Goal: Information Seeking & Learning: Check status

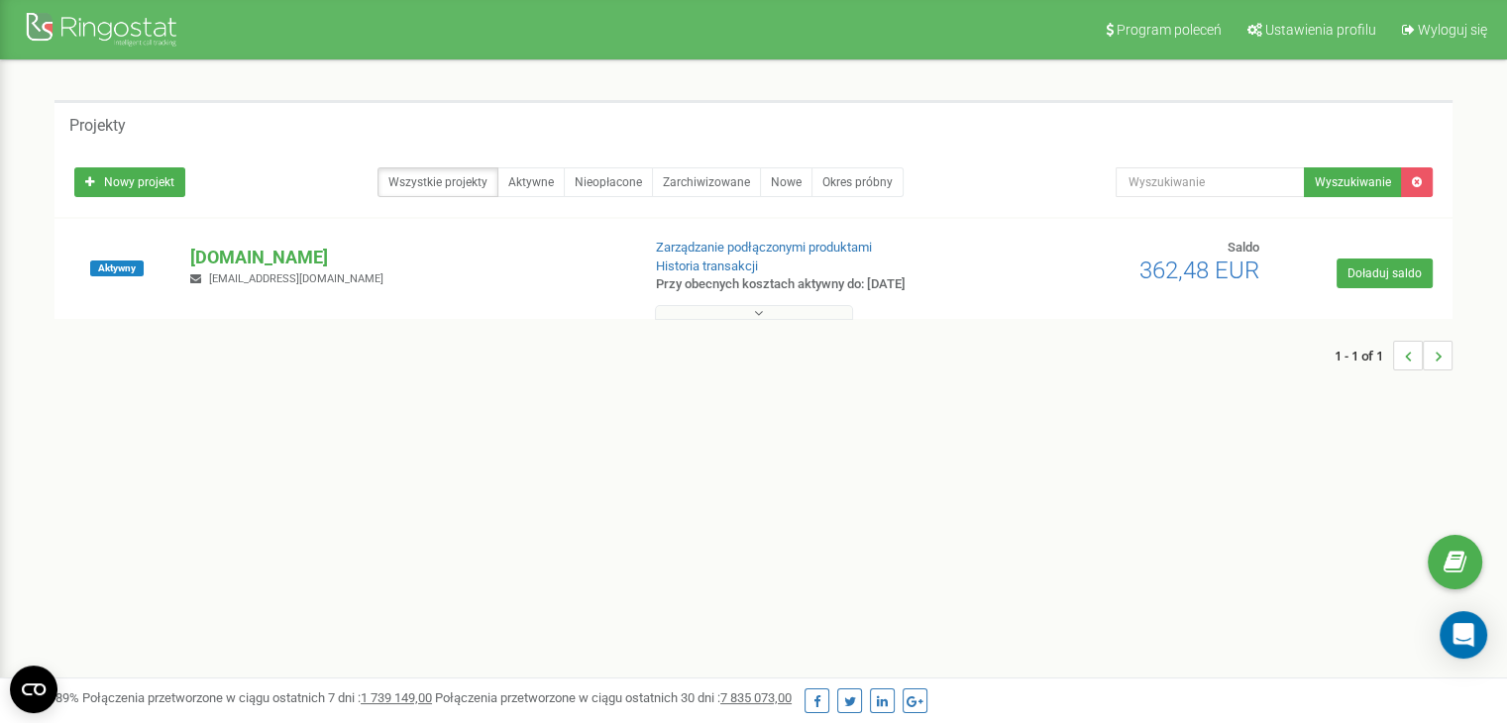
click at [766, 310] on button at bounding box center [754, 312] width 198 height 15
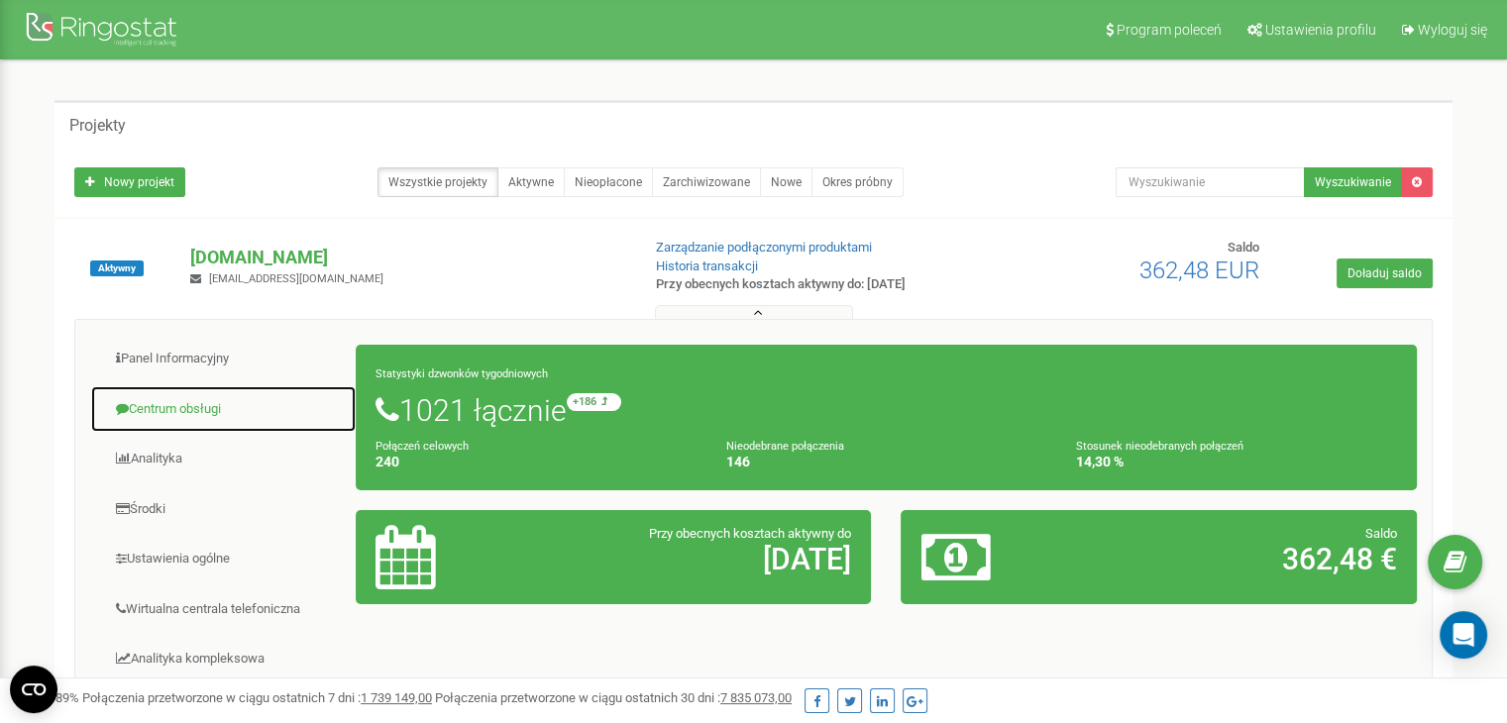
drag, startPoint x: 177, startPoint y: 400, endPoint x: 193, endPoint y: 401, distance: 15.9
click at [177, 400] on link "Centrum obsługi" at bounding box center [223, 409] width 267 height 49
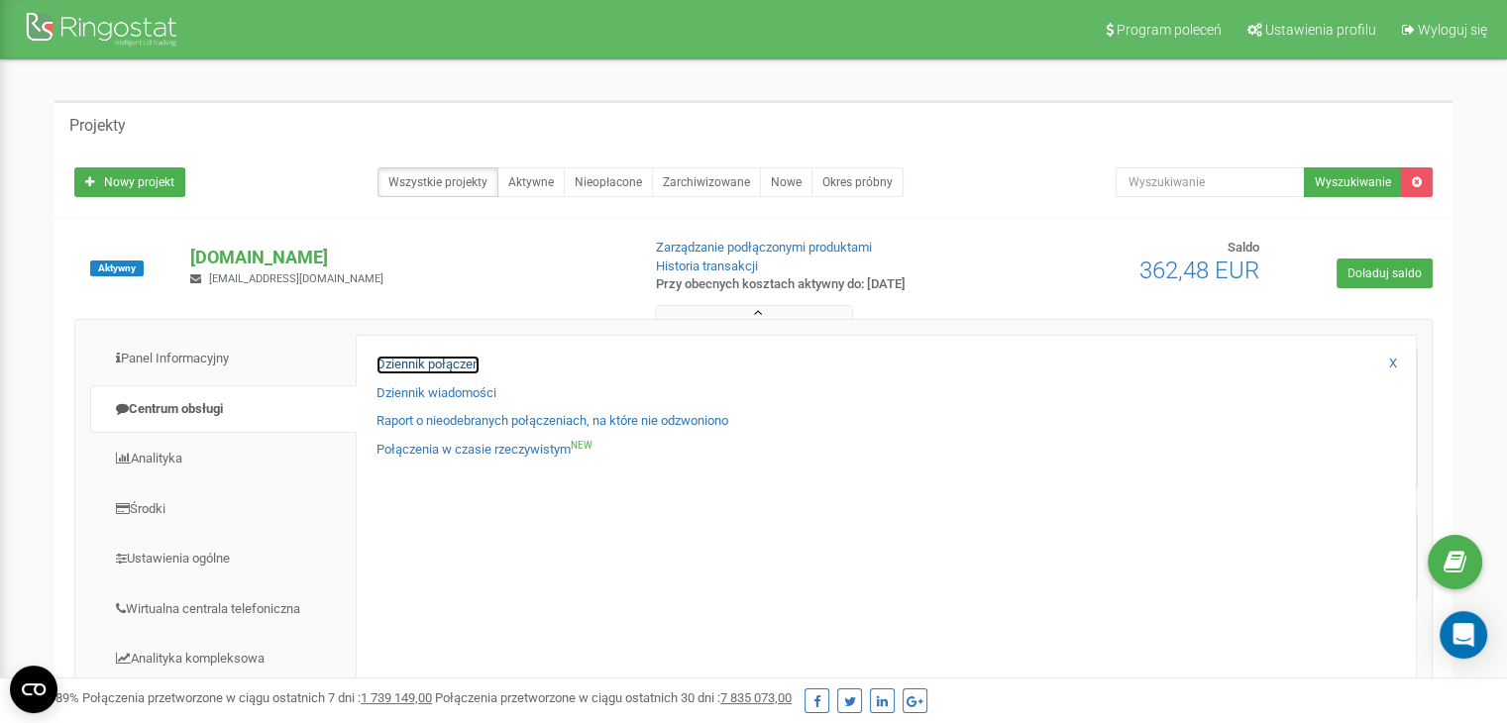
click at [434, 366] on link "Dziennik połączeń" at bounding box center [427, 365] width 103 height 19
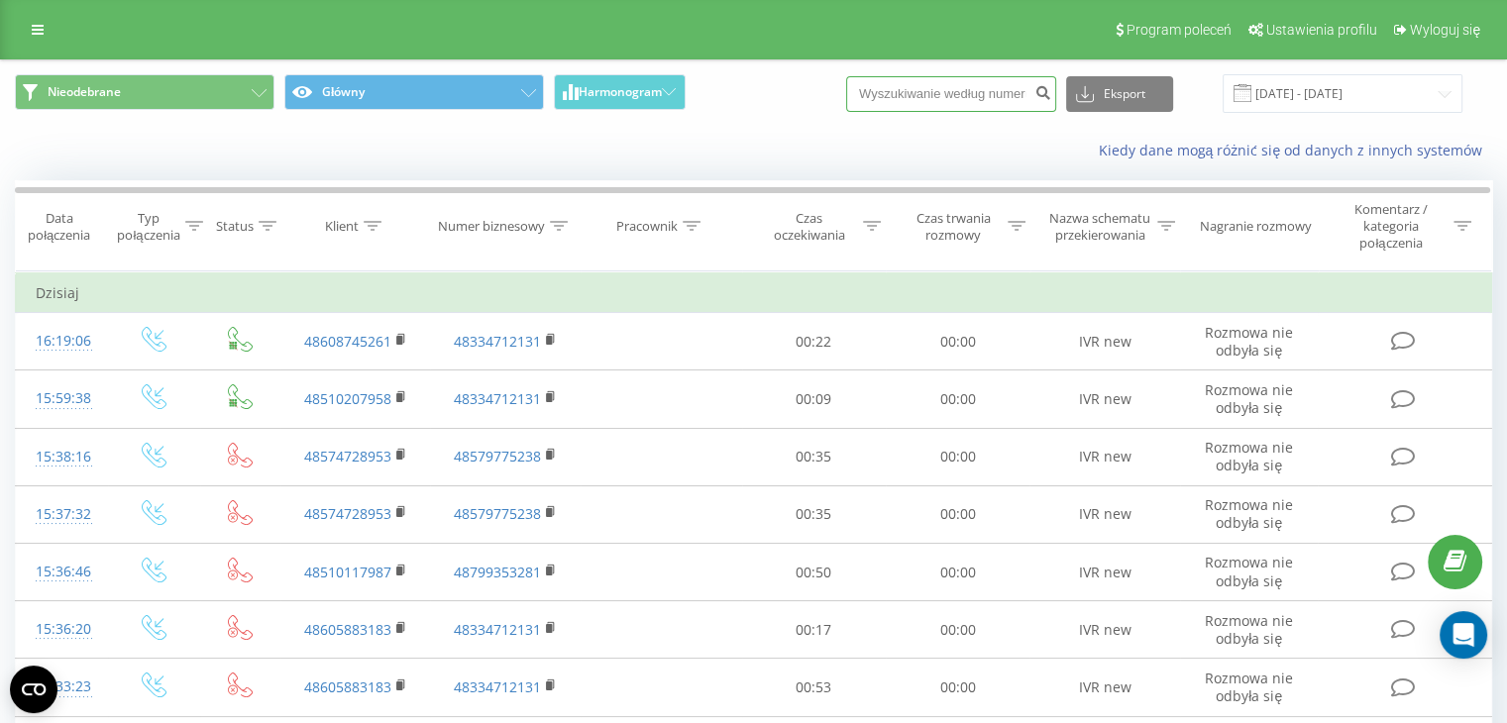
click at [932, 101] on input at bounding box center [951, 94] width 210 height 36
paste input "502239364"
type input "502239364"
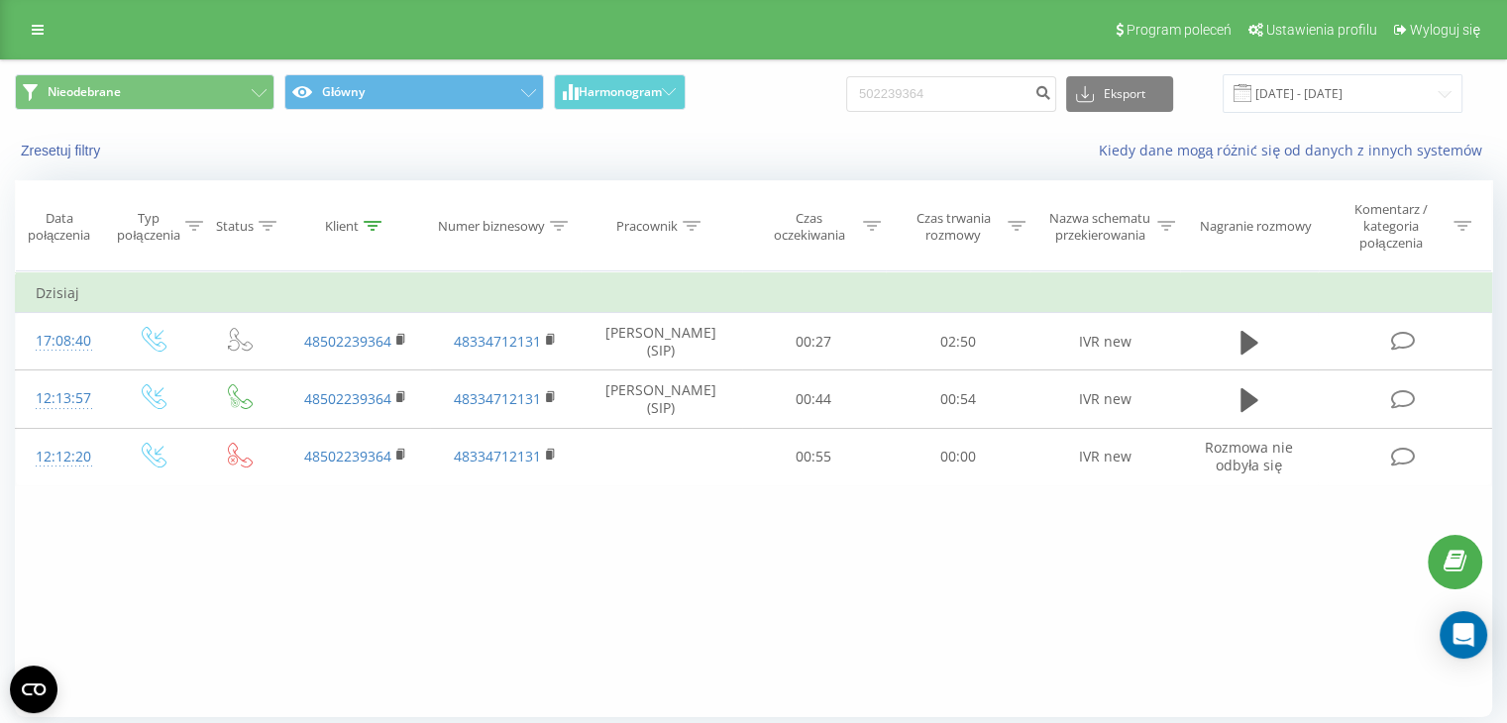
click at [1034, 540] on div "Filtruj według warunków Jest równe Wprowadź wartość Anuluj OK Filtruj według wa…" at bounding box center [753, 494] width 1477 height 446
click at [260, 88] on button "Nieodebrane" at bounding box center [145, 92] width 260 height 36
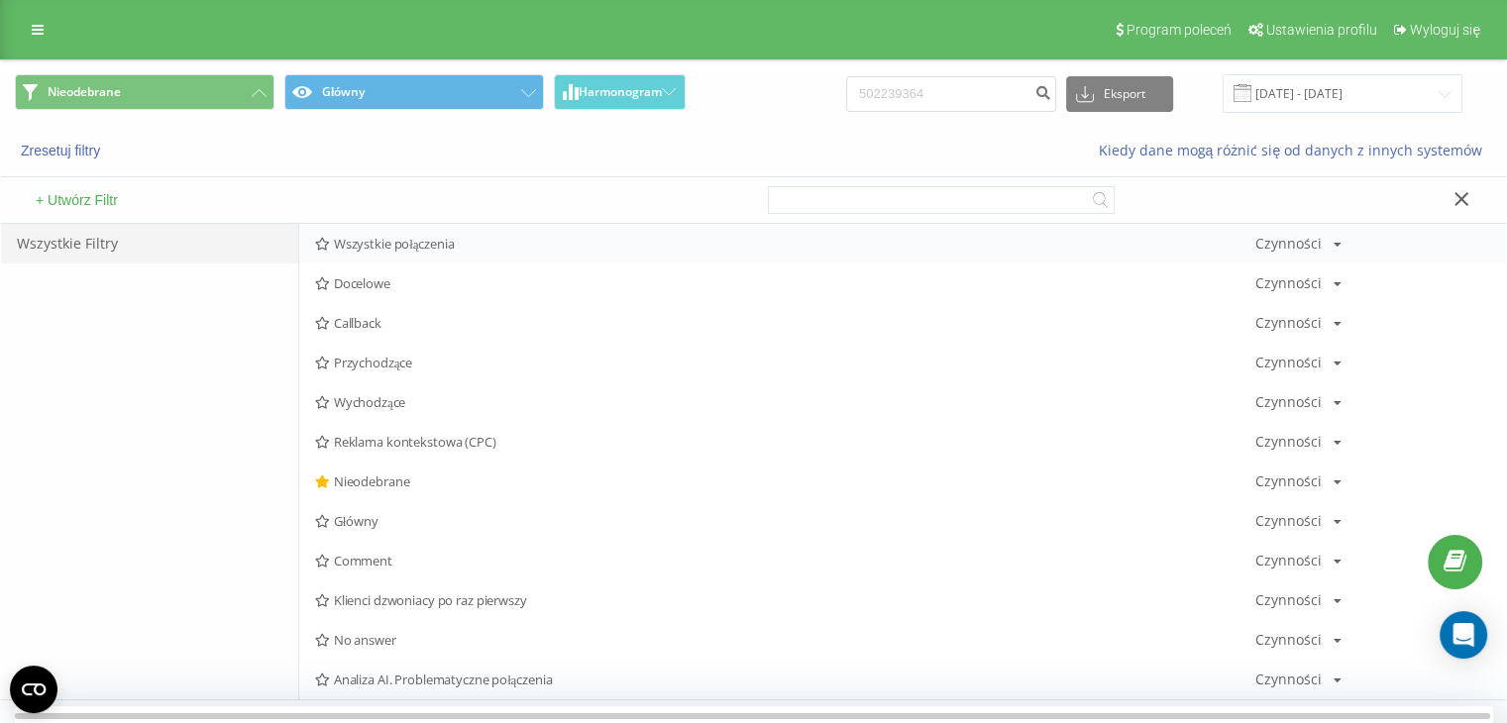
click at [402, 250] on span "Wszystkie połączenia" at bounding box center [785, 244] width 940 height 14
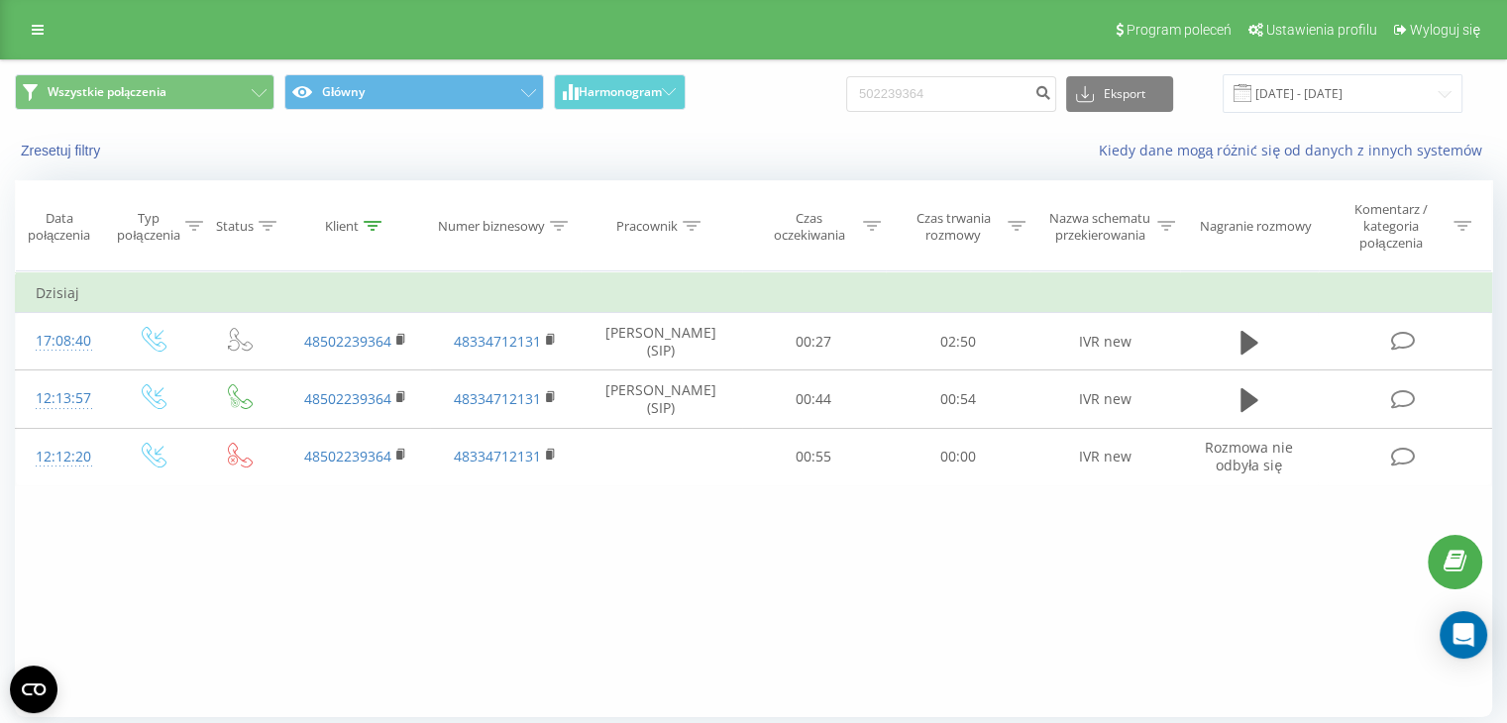
click at [441, 544] on div "Filtruj według warunków Jest równe Wprowadź wartość Anuluj OK Filtruj według wa…" at bounding box center [753, 494] width 1477 height 446
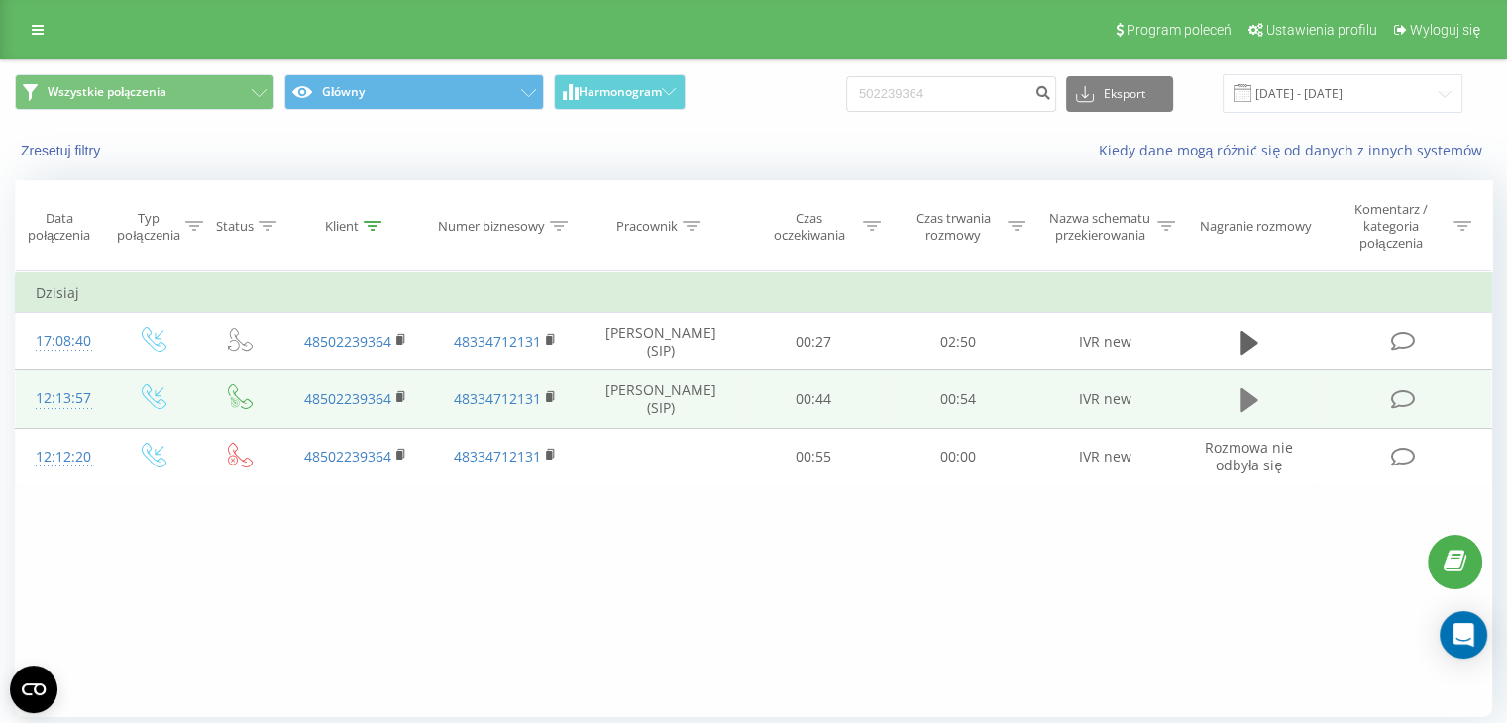
click at [1244, 397] on icon at bounding box center [1249, 400] width 18 height 24
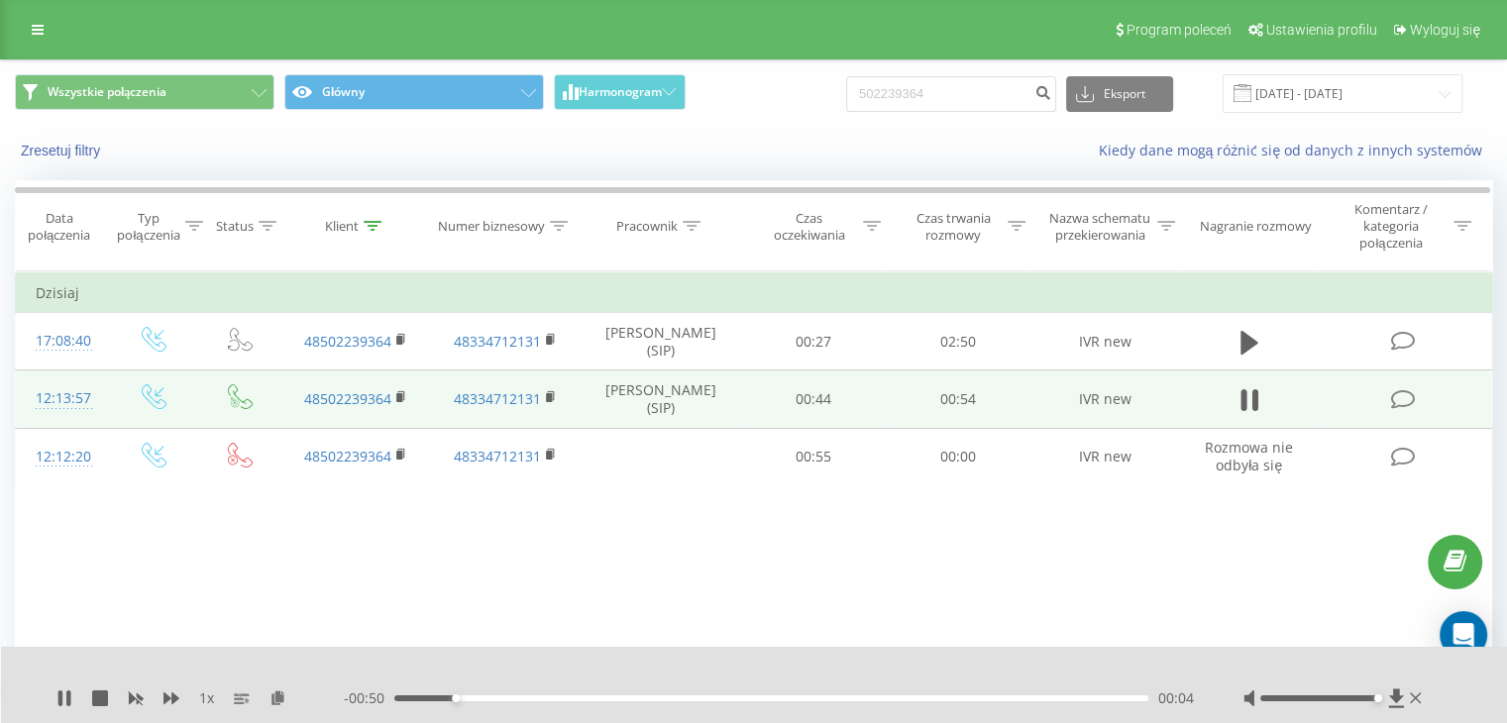
drag, startPoint x: 1311, startPoint y: 698, endPoint x: 1386, endPoint y: 695, distance: 75.4
click at [1385, 695] on div at bounding box center [1334, 699] width 182 height 20
click at [1386, 695] on div at bounding box center [1334, 699] width 182 height 20
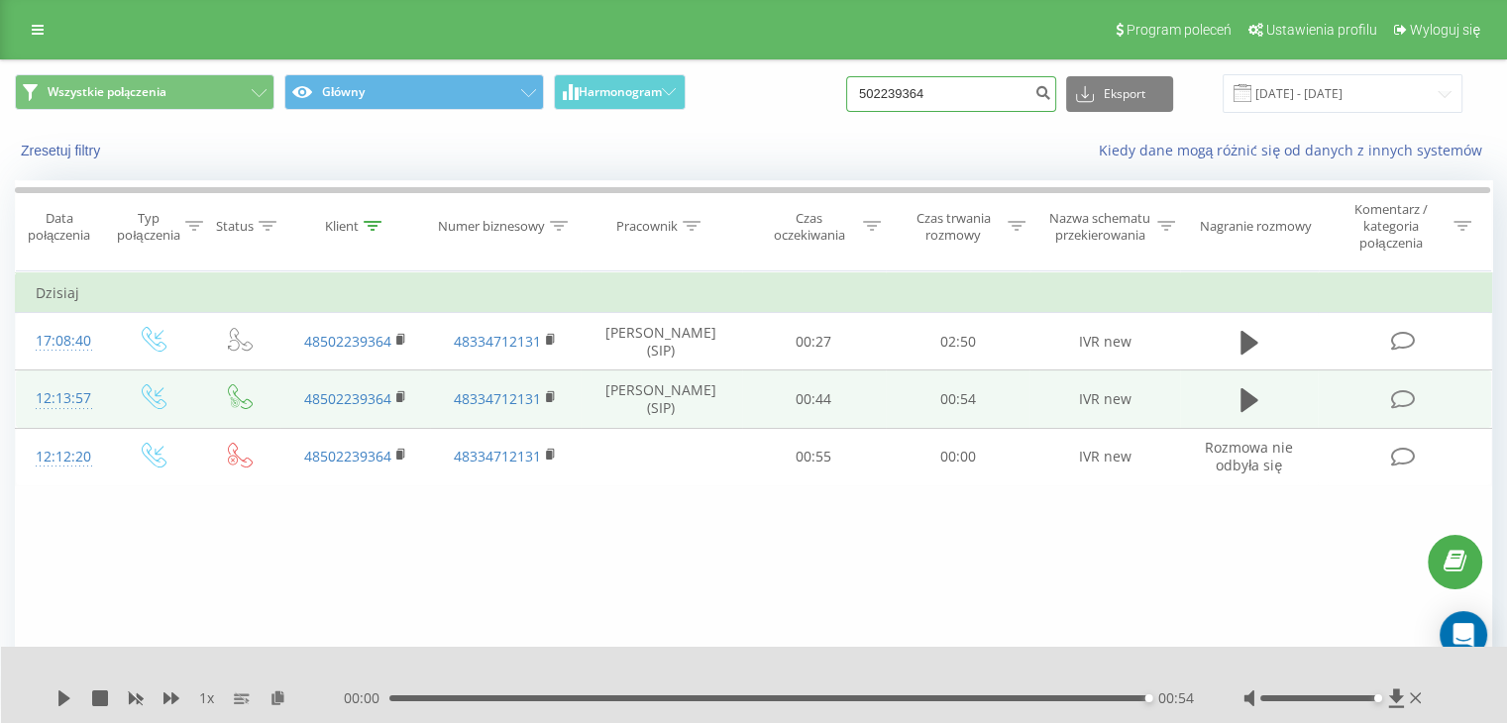
click at [970, 96] on input "502239364" at bounding box center [951, 94] width 210 height 36
click at [1321, 93] on input "[DATE] - [DATE]" at bounding box center [1343, 93] width 240 height 39
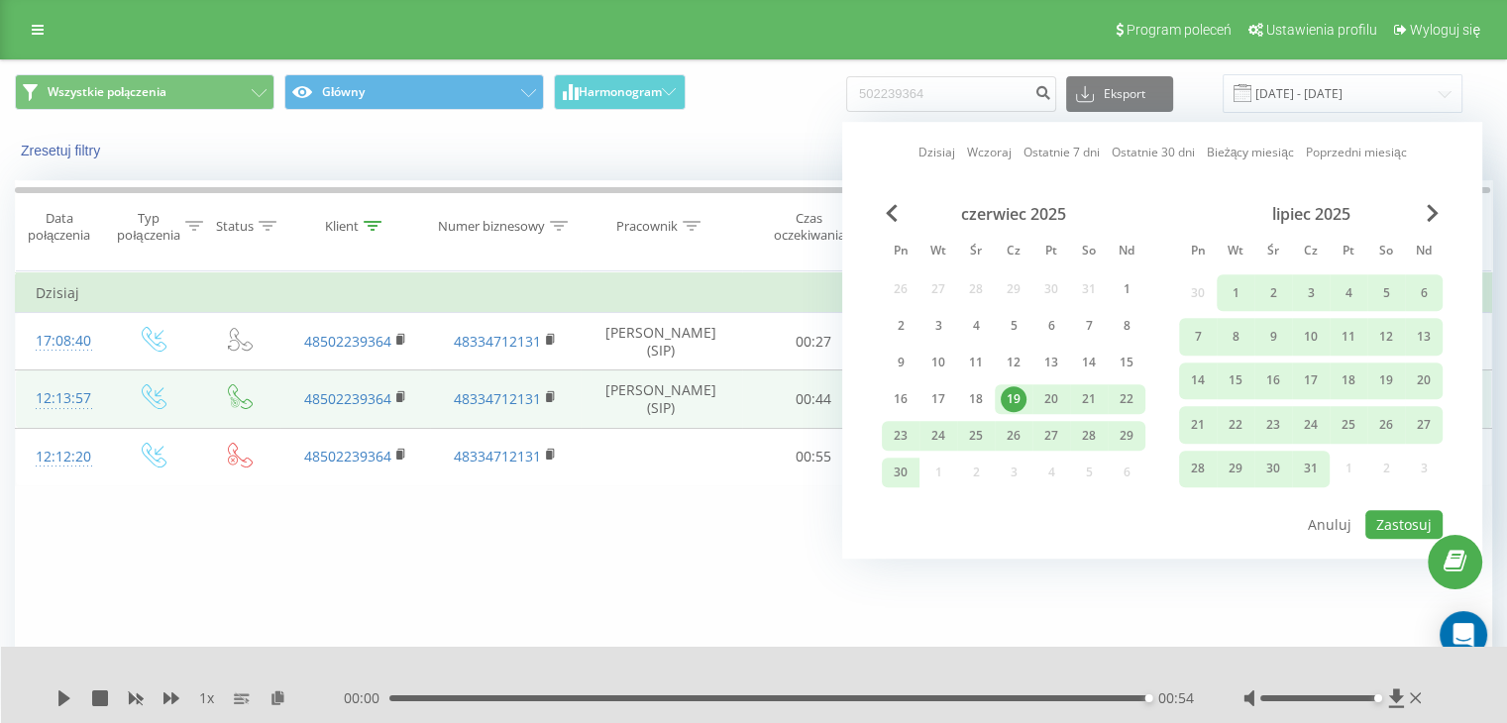
click at [1418, 211] on div "lipiec 2025" at bounding box center [1311, 214] width 264 height 20
click at [1427, 211] on span "Next Month" at bounding box center [1433, 213] width 12 height 18
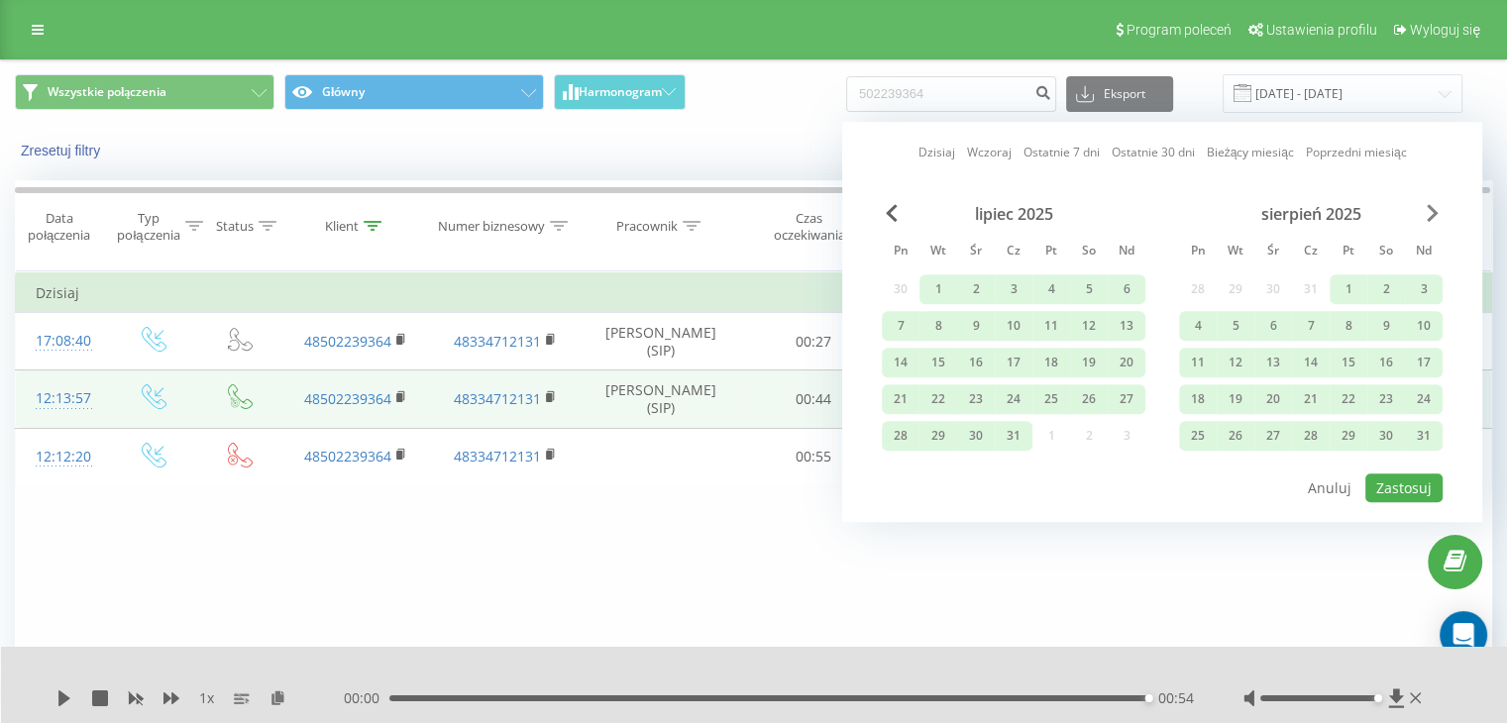
click at [1427, 211] on span "Next Month" at bounding box center [1433, 213] width 12 height 18
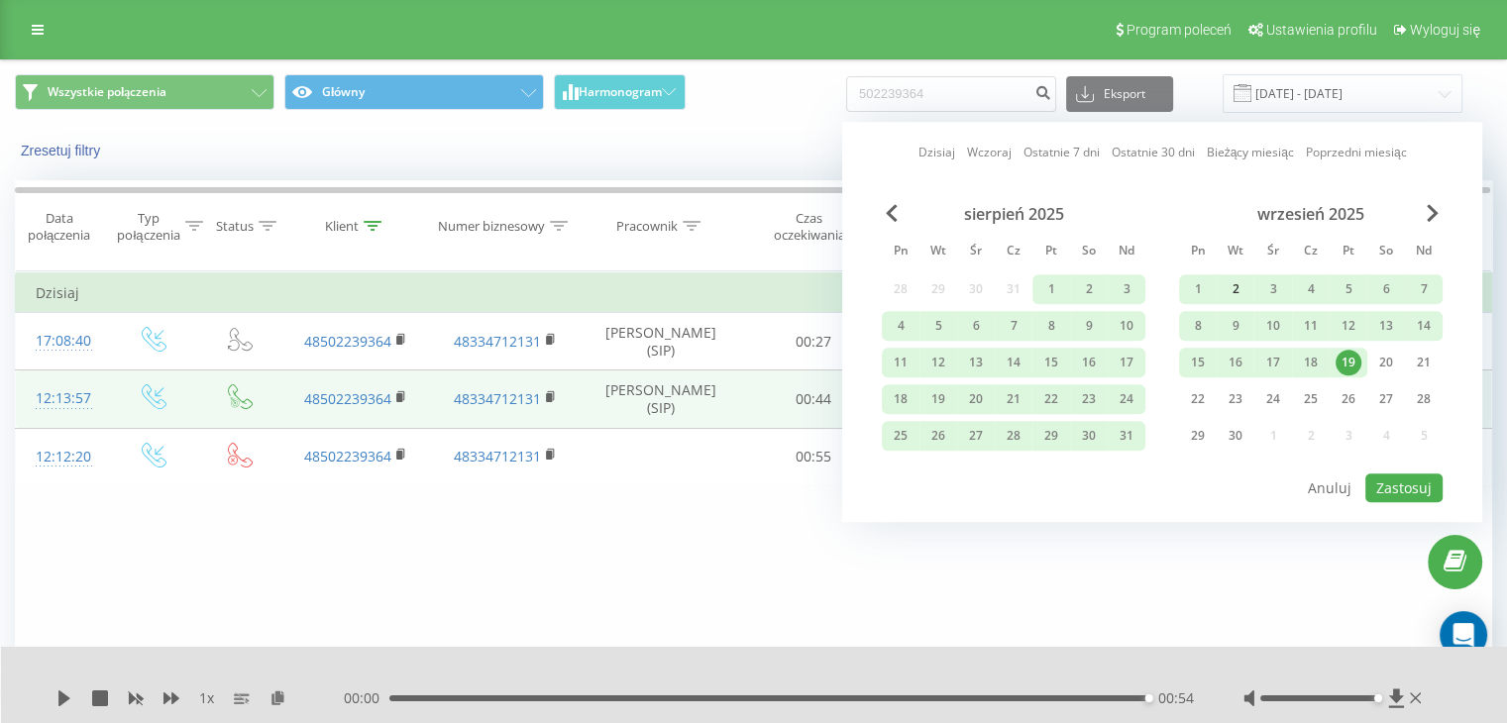
click at [1236, 287] on div "2" at bounding box center [1236, 289] width 26 height 26
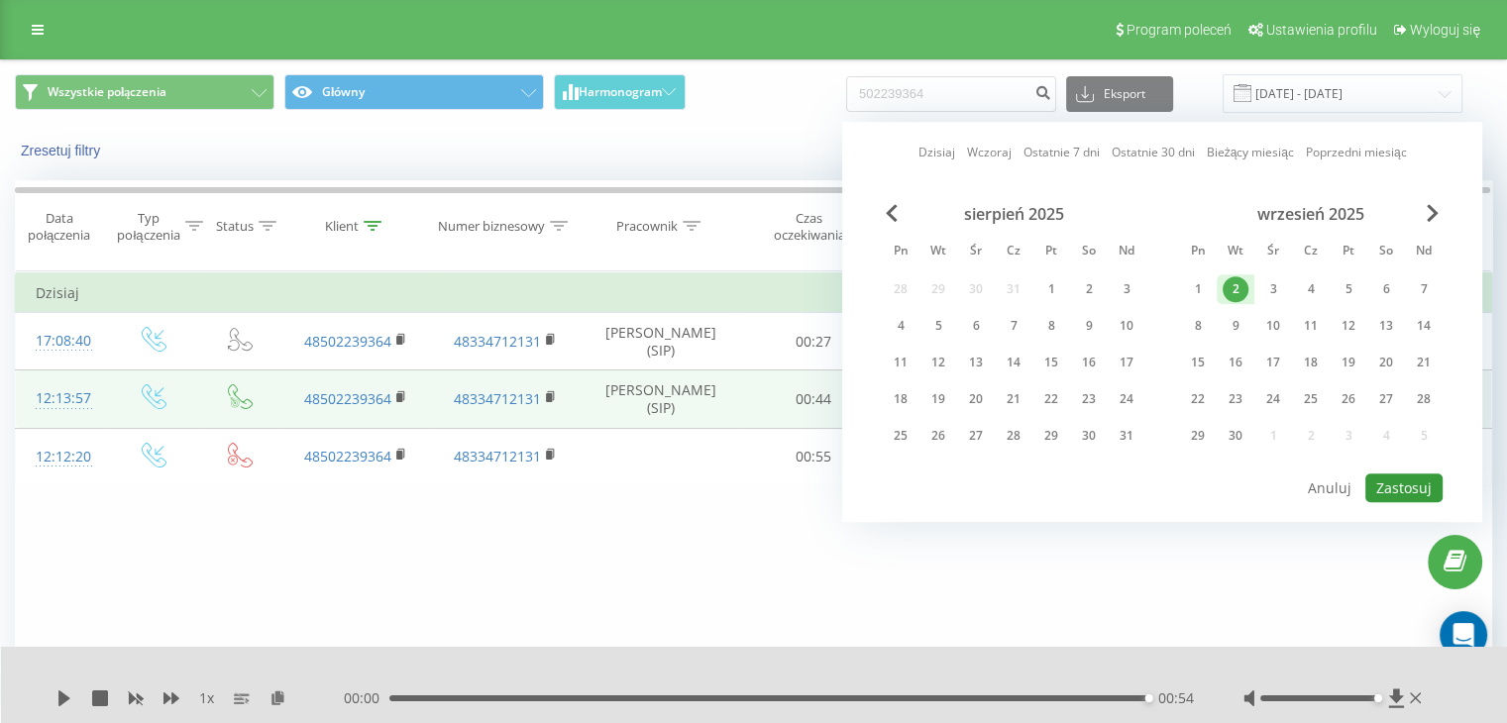
click at [1400, 484] on button "Zastosuj" at bounding box center [1403, 488] width 77 height 29
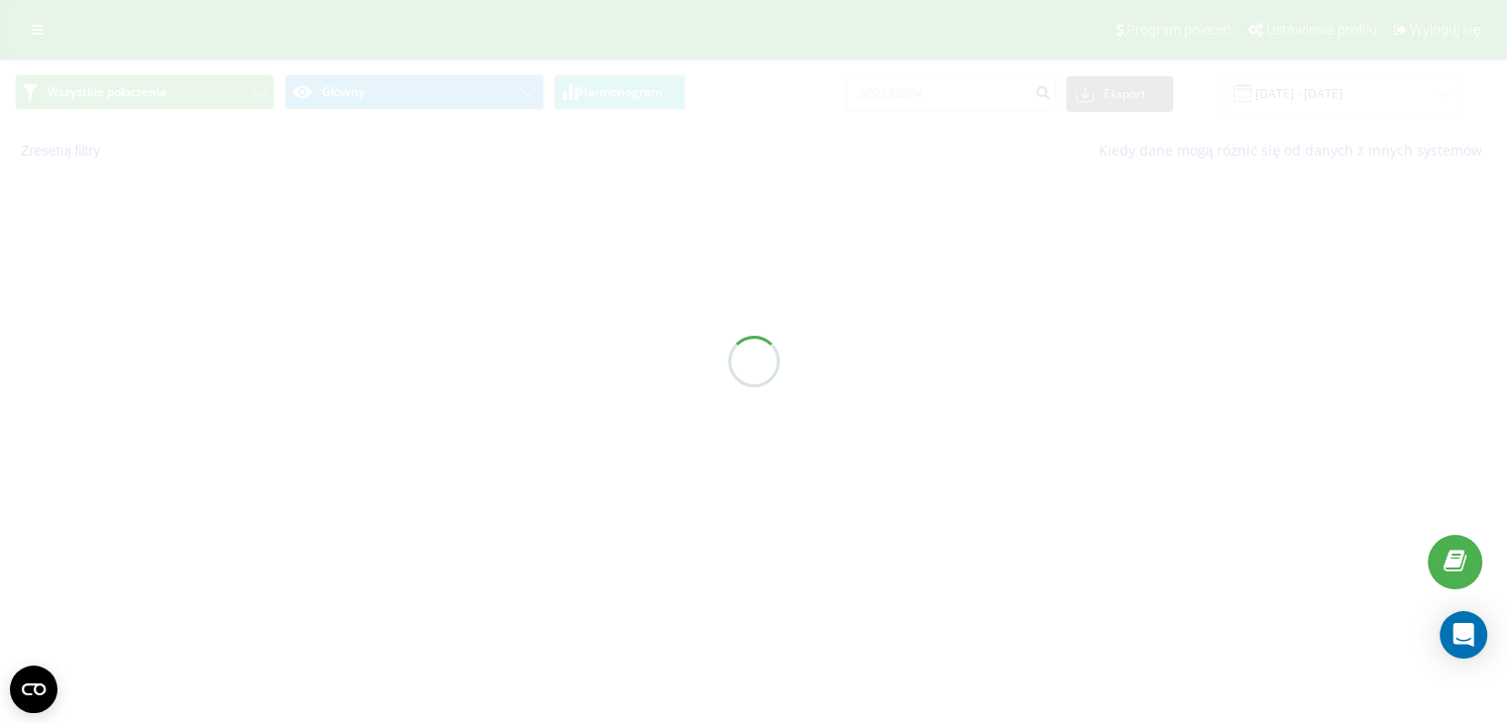
type input "02.09.2025 - 02.09.2025"
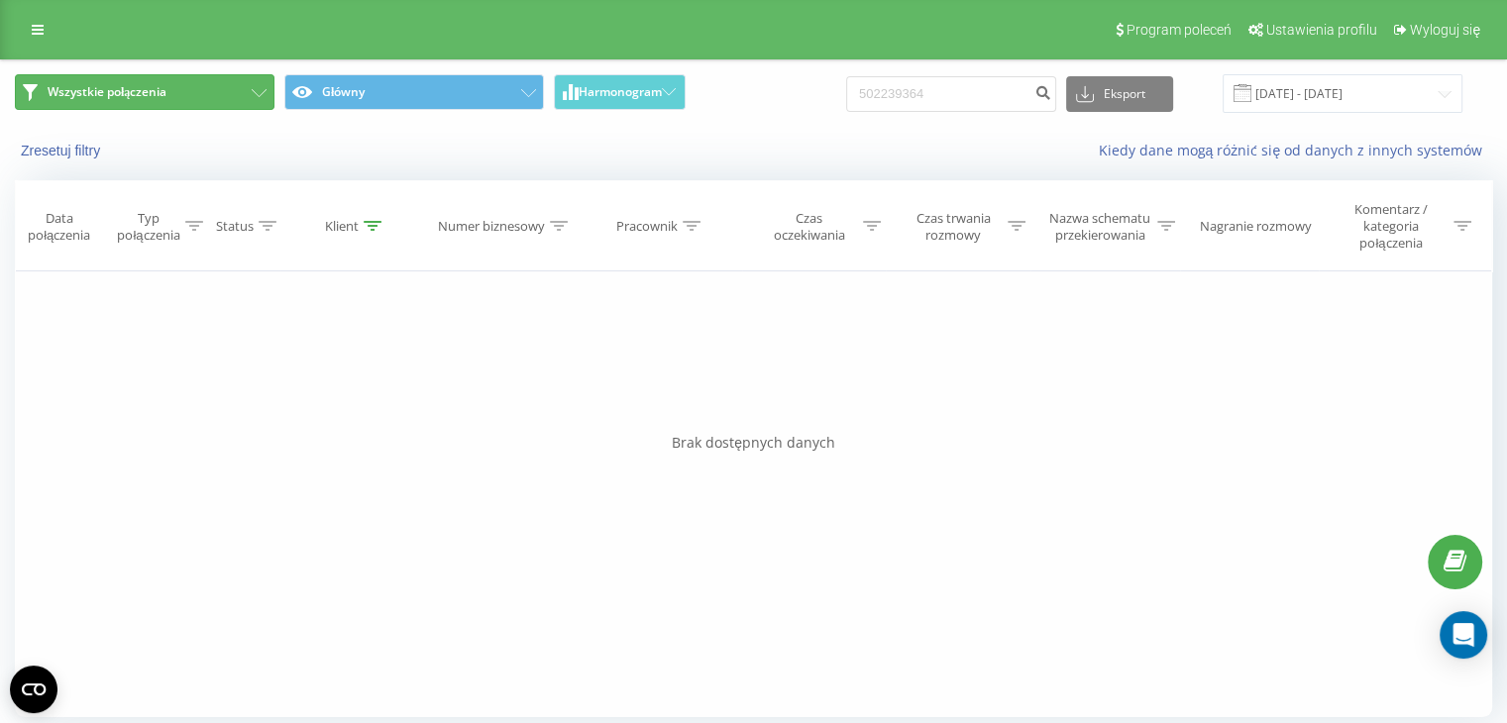
click at [254, 92] on icon at bounding box center [259, 93] width 15 height 8
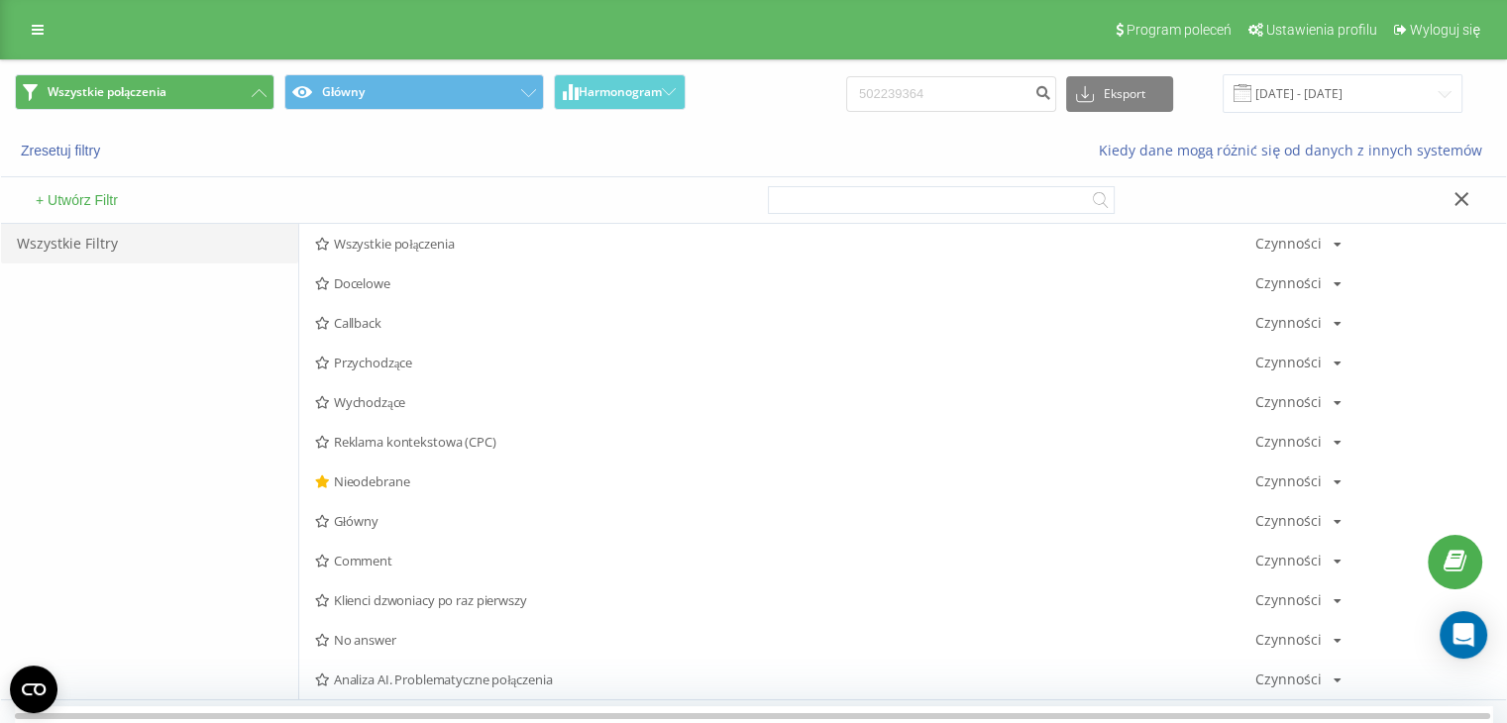
click at [355, 237] on span "Wszystkie połączenia" at bounding box center [785, 244] width 940 height 14
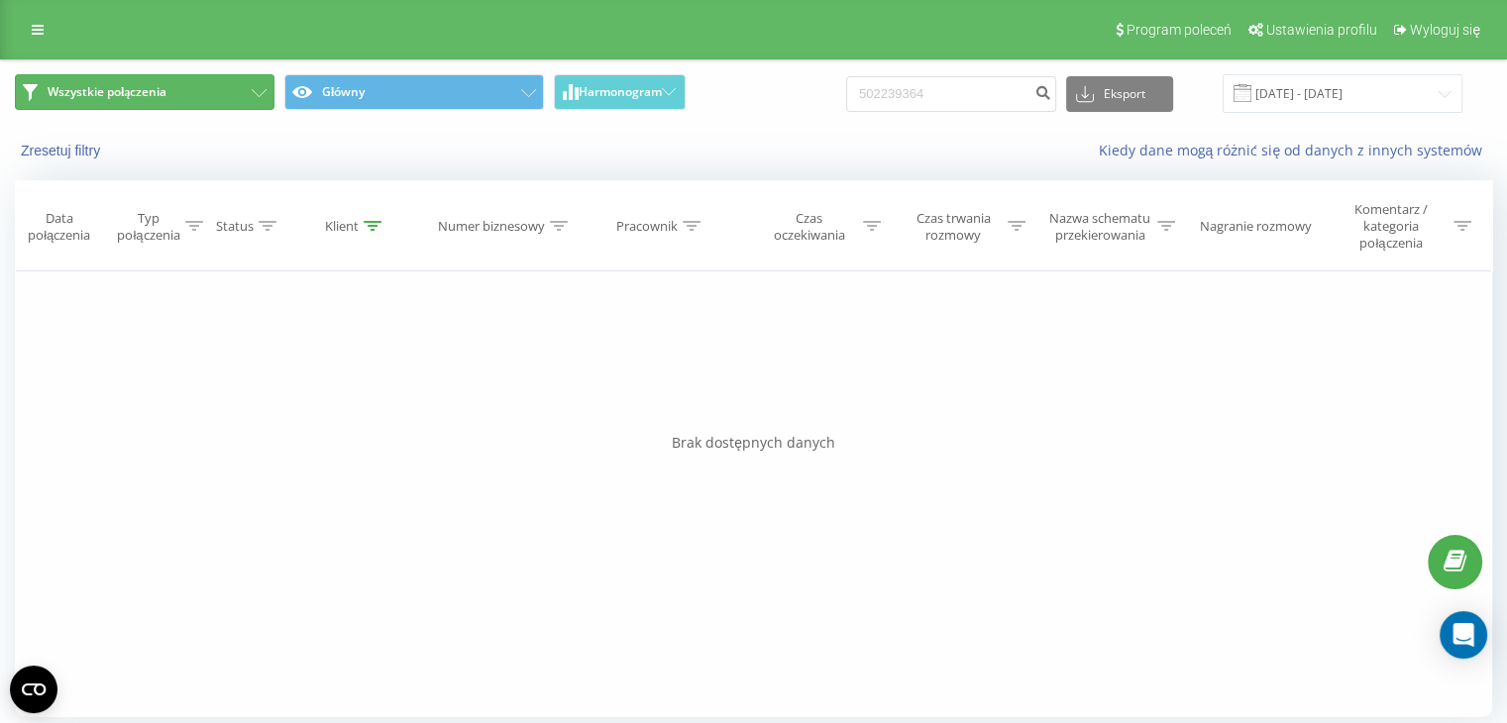
click at [260, 88] on button "Wszystkie połączenia" at bounding box center [145, 92] width 260 height 36
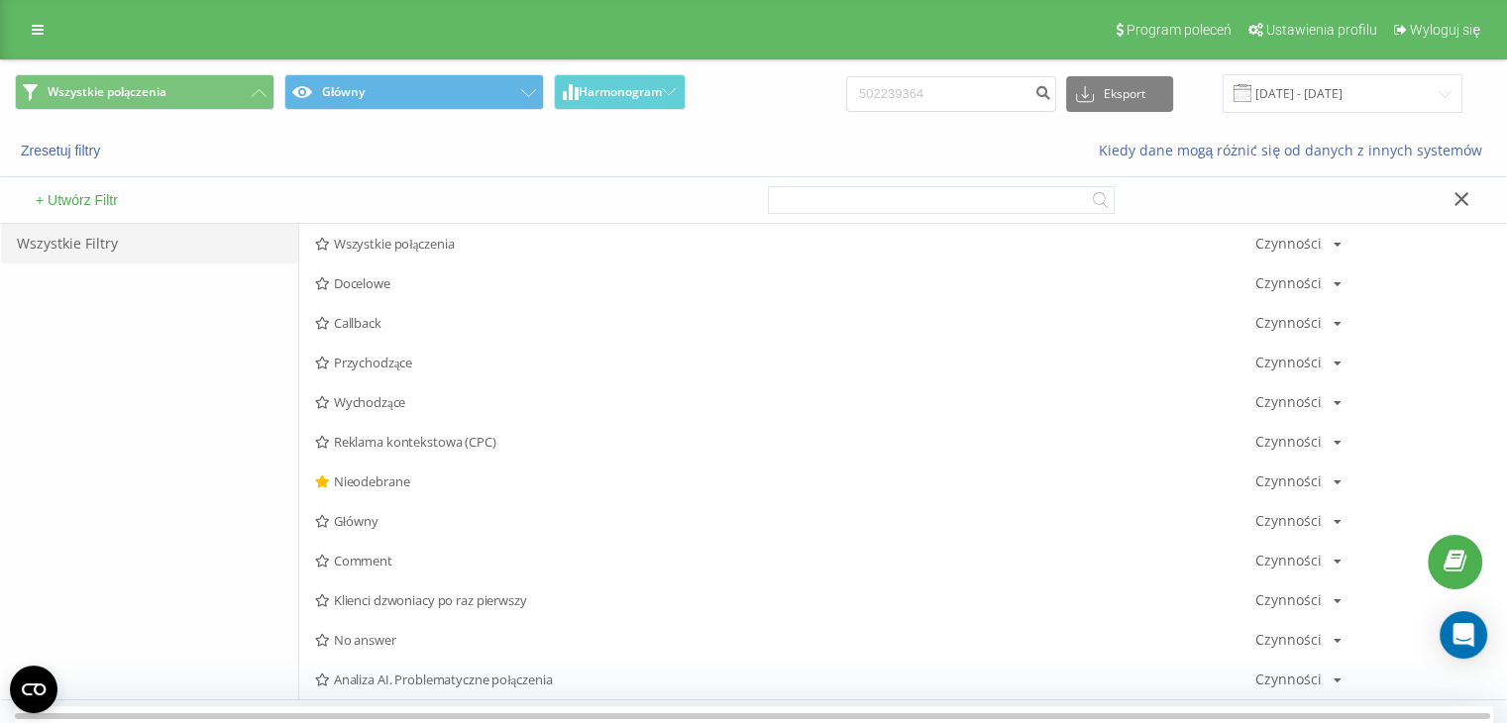
click at [401, 247] on span "Wszystkie połączenia" at bounding box center [785, 244] width 940 height 14
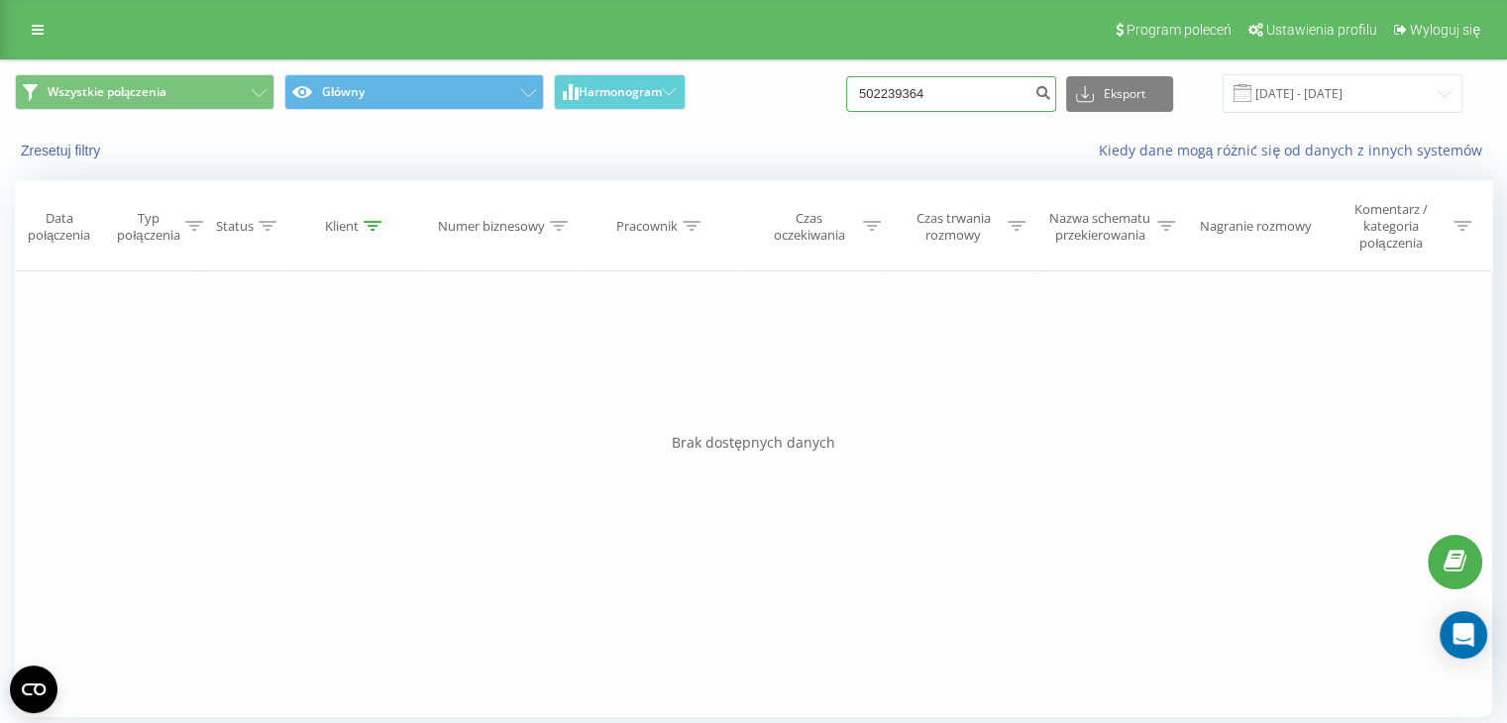
click at [973, 92] on input "502239364" at bounding box center [951, 94] width 210 height 36
type input "5"
click at [255, 95] on icon at bounding box center [259, 93] width 15 height 8
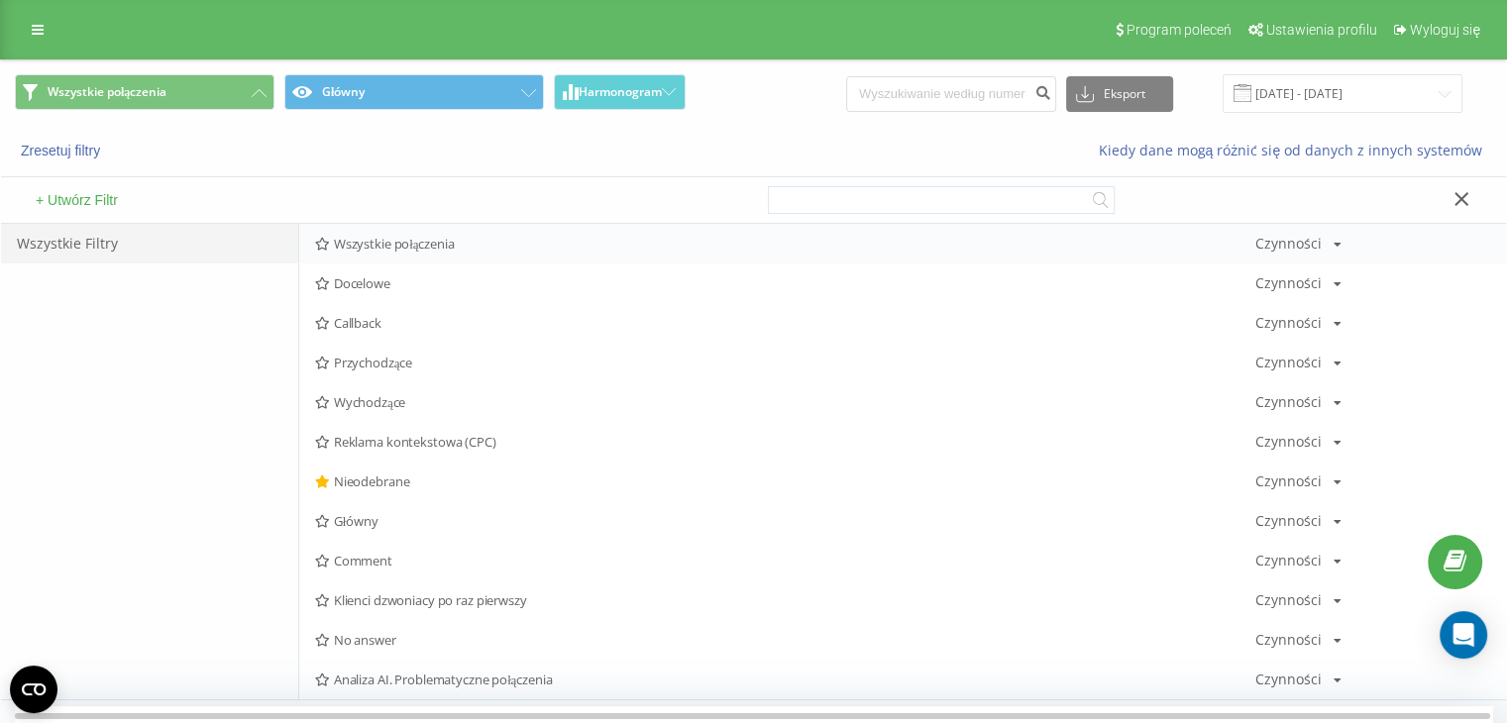
click at [376, 244] on span "Wszystkie połączenia" at bounding box center [785, 244] width 940 height 14
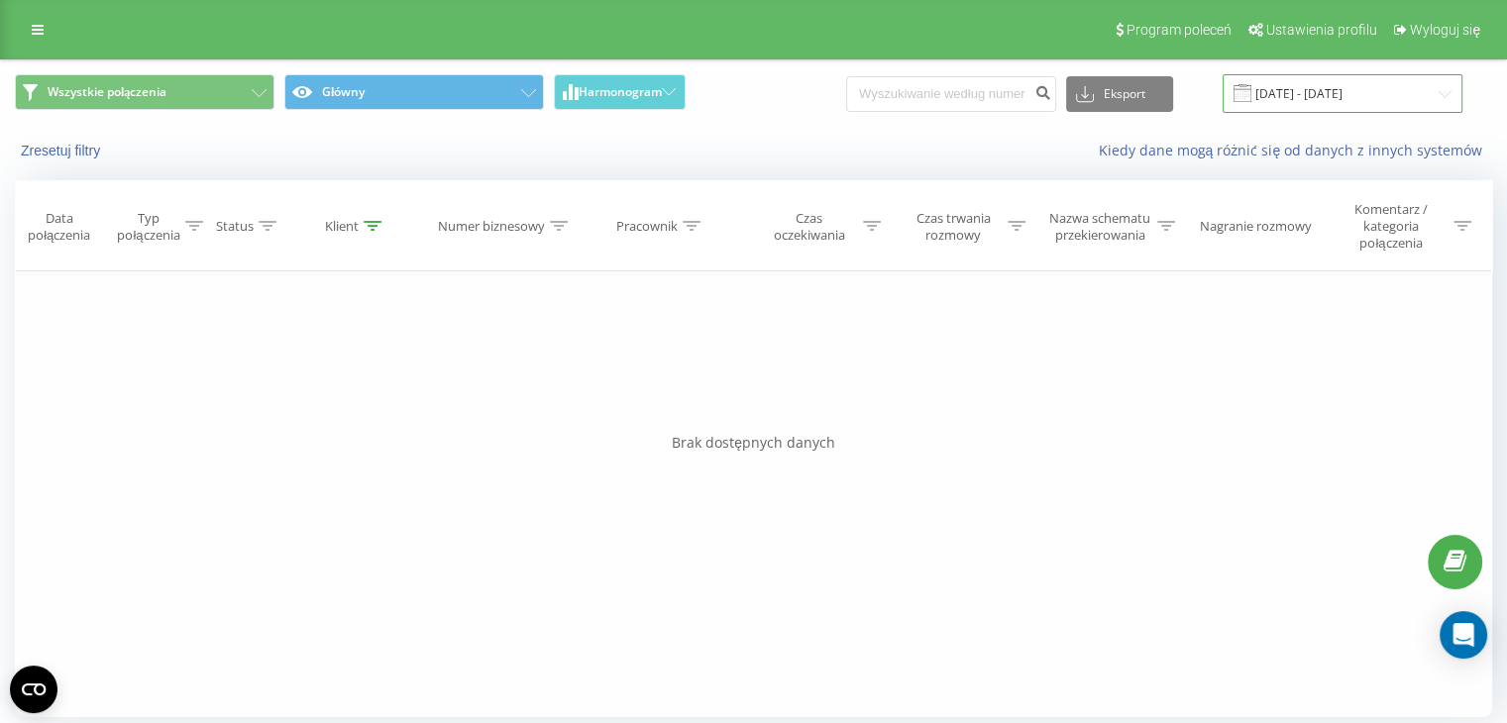
click at [1316, 89] on input "02.09.2025 - 02.09.2025" at bounding box center [1343, 93] width 240 height 39
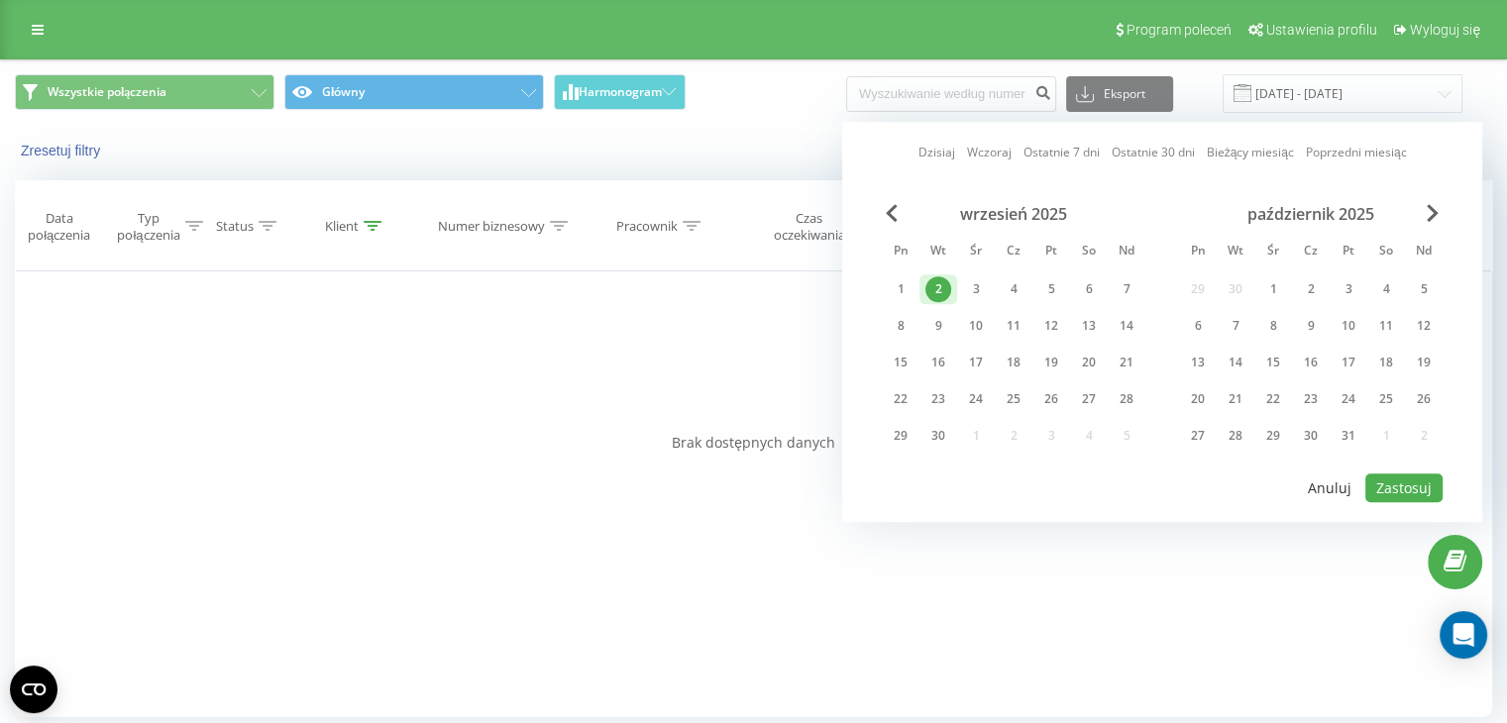
click at [1334, 484] on button "Anuluj" at bounding box center [1329, 488] width 65 height 29
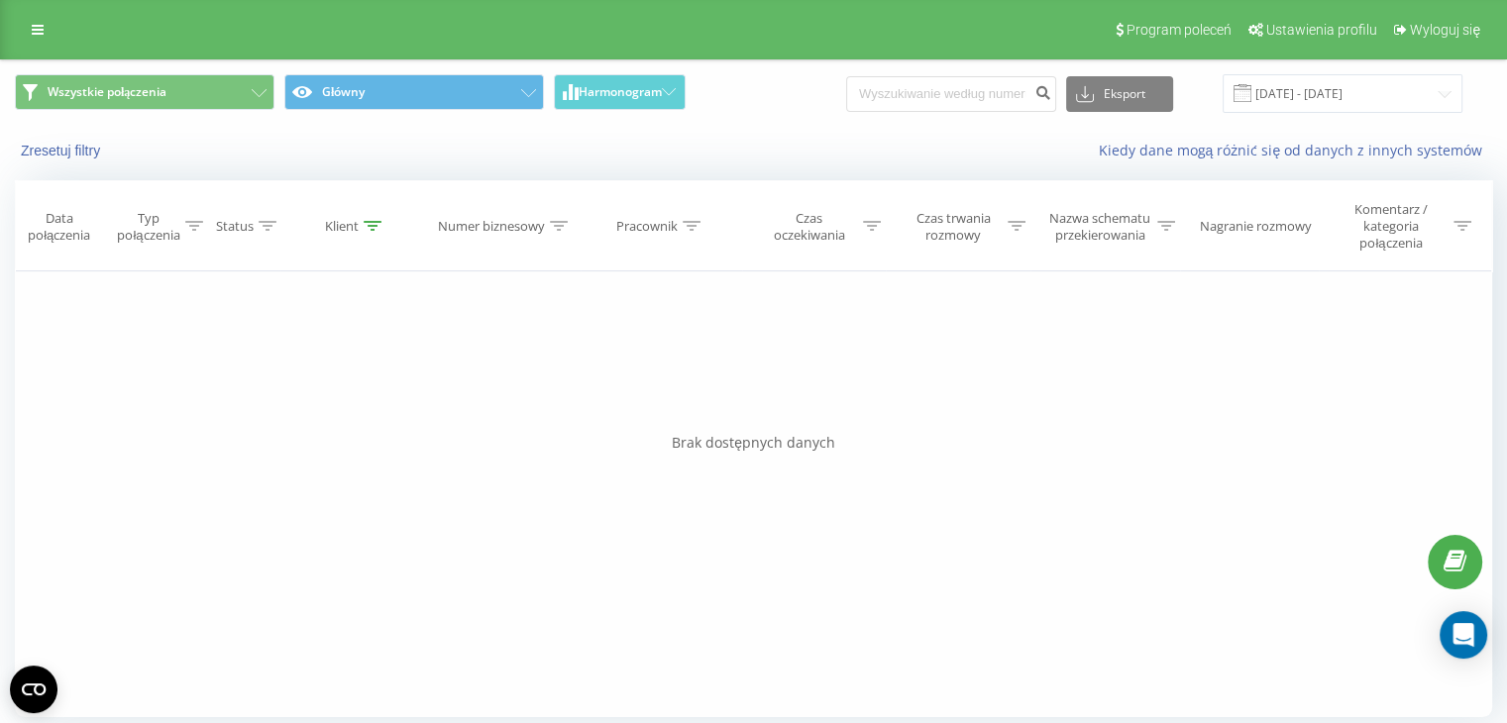
click at [1082, 585] on div "Filtruj według warunków Jest równe Wprowadź wartość Anuluj OK Filtruj według wa…" at bounding box center [753, 494] width 1477 height 446
click at [260, 88] on button "Wszystkie połączenia" at bounding box center [145, 92] width 260 height 36
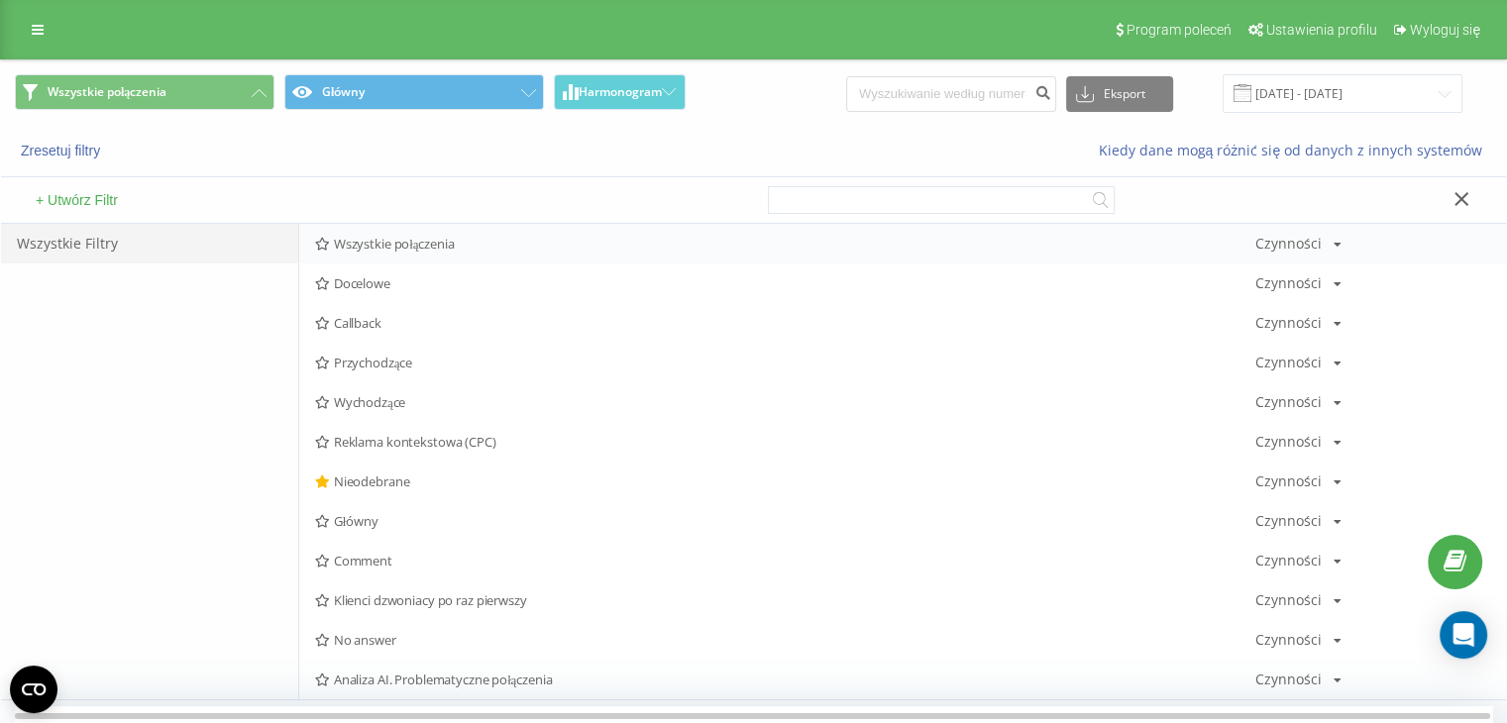
click at [412, 251] on span "Wszystkie połączenia" at bounding box center [785, 244] width 940 height 14
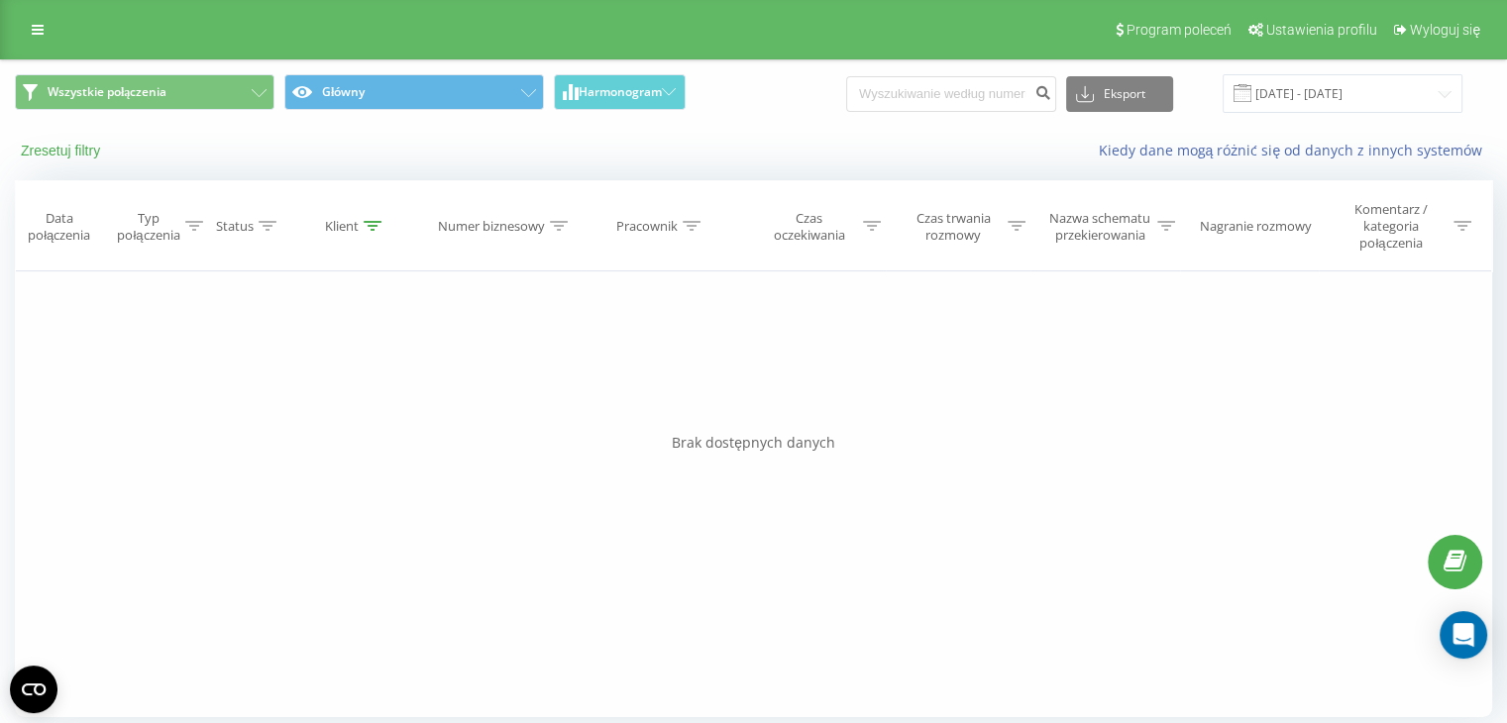
click at [48, 155] on button "Zresetuj filtry" at bounding box center [62, 151] width 95 height 18
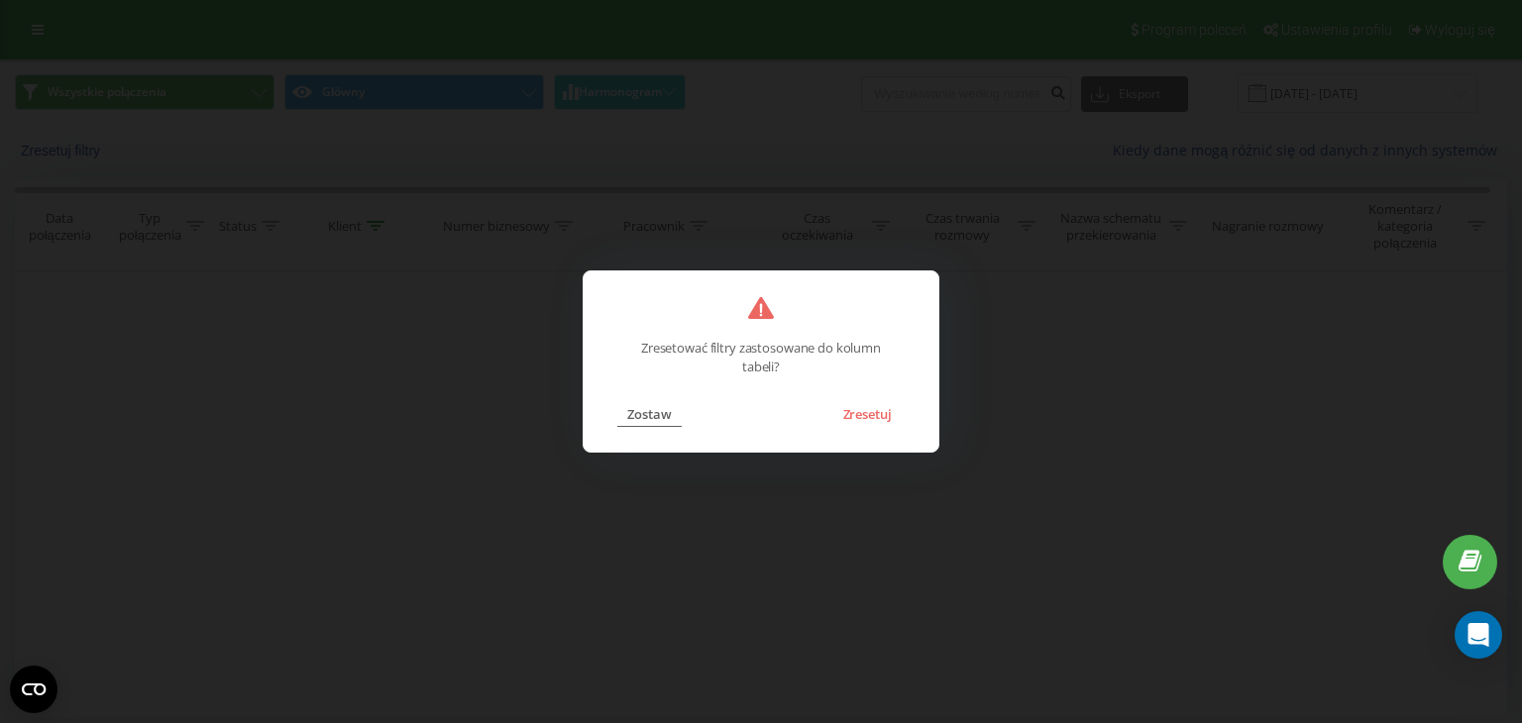
click at [644, 409] on button "Zostaw" at bounding box center [649, 414] width 64 height 26
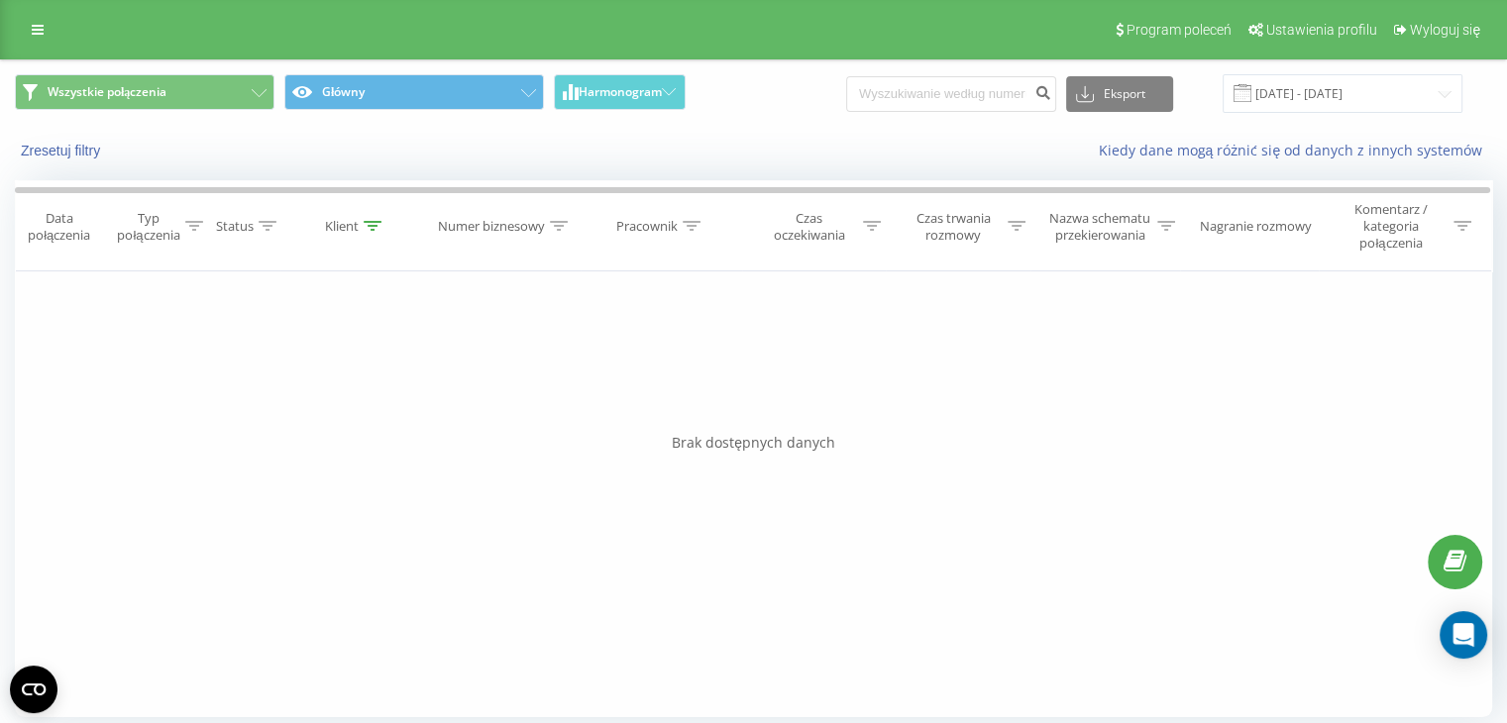
click at [1082, 344] on div "Filtruj według warunków Jest równe Wprowadź wartość Anuluj OK Filtruj według wa…" at bounding box center [753, 494] width 1477 height 446
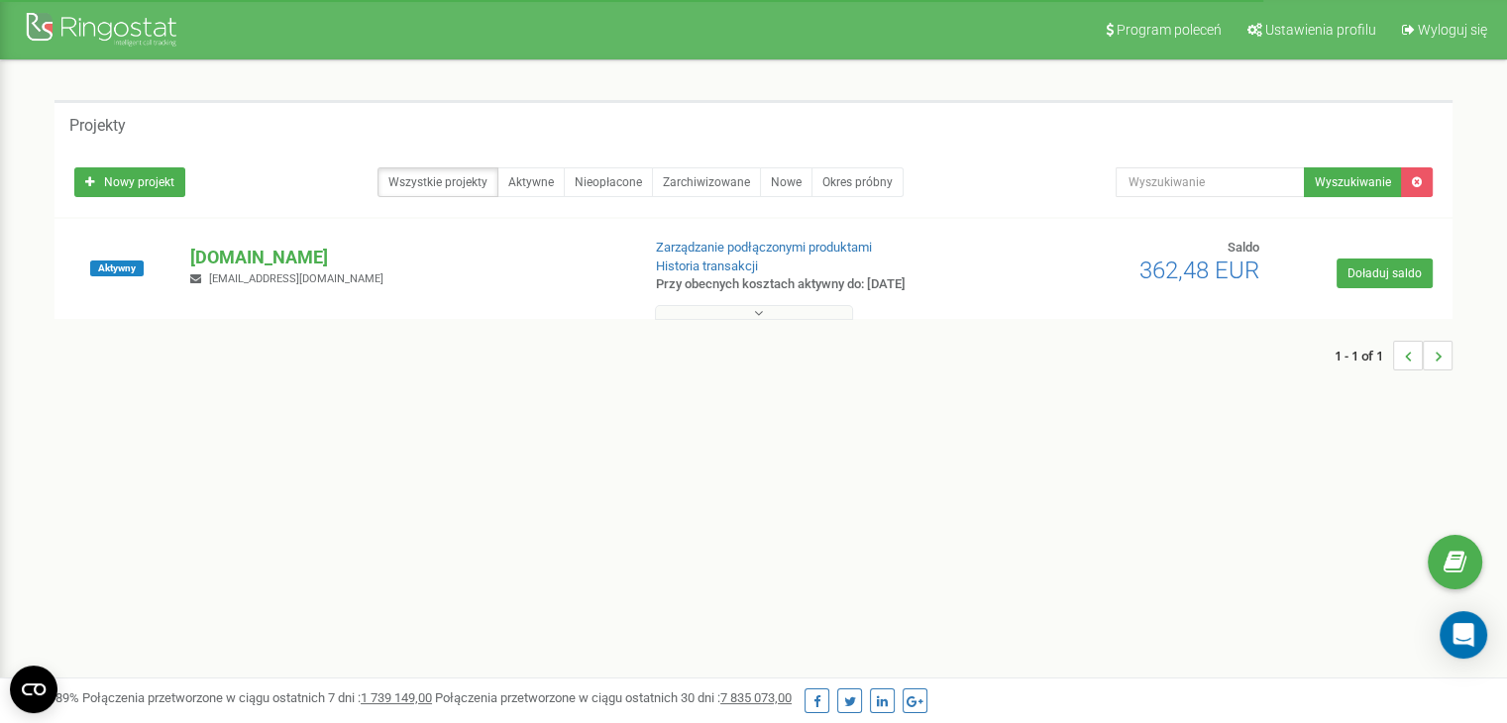
click at [757, 306] on icon at bounding box center [758, 313] width 9 height 14
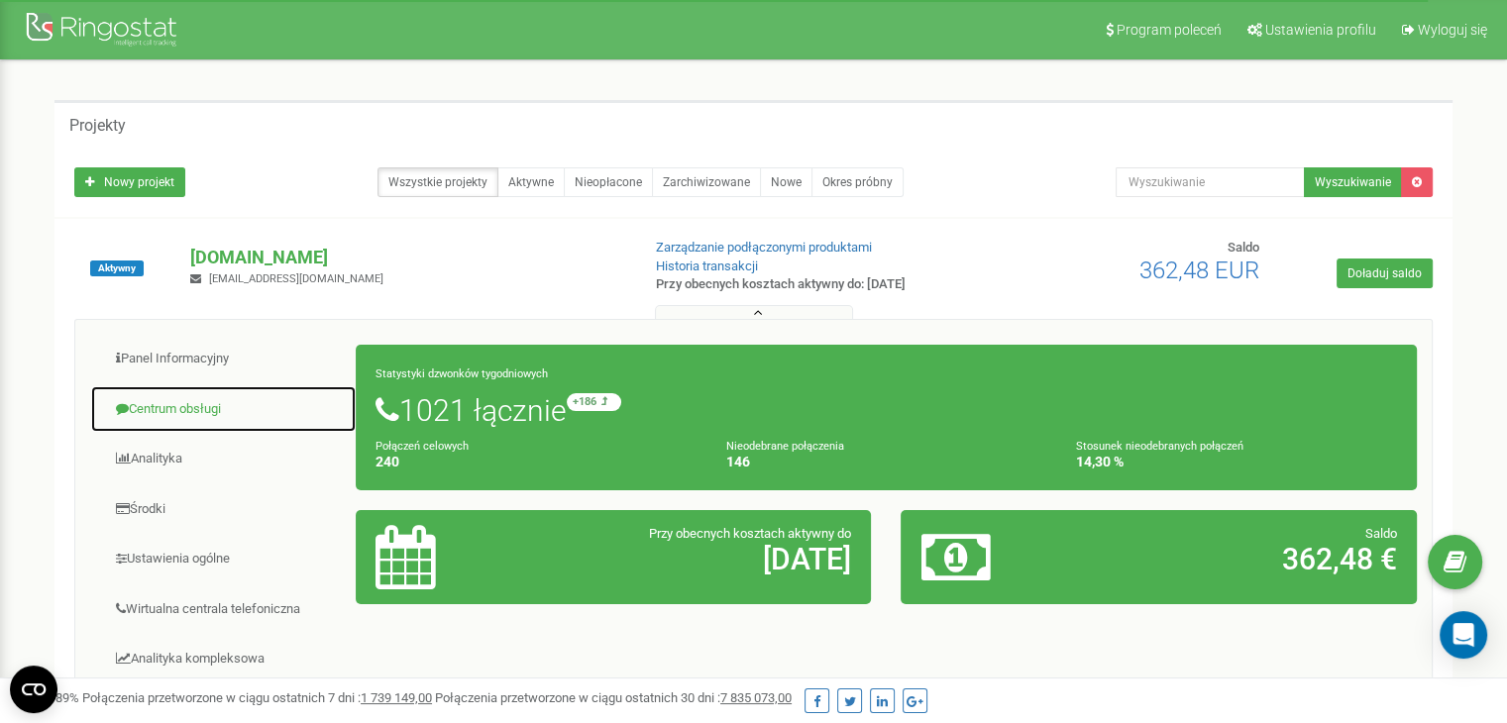
click at [190, 406] on link "Centrum obsługi" at bounding box center [223, 409] width 267 height 49
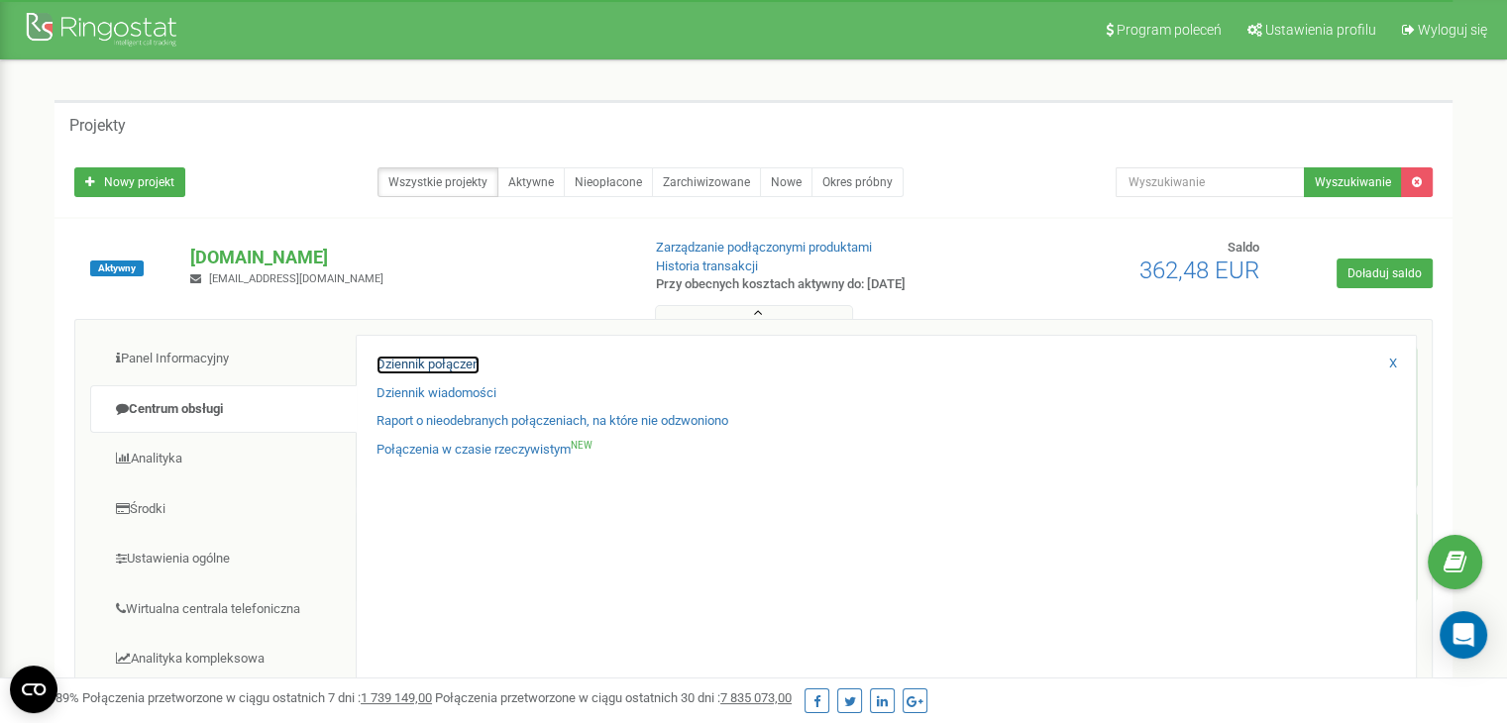
click at [420, 366] on link "Dziennik połączeń" at bounding box center [427, 365] width 103 height 19
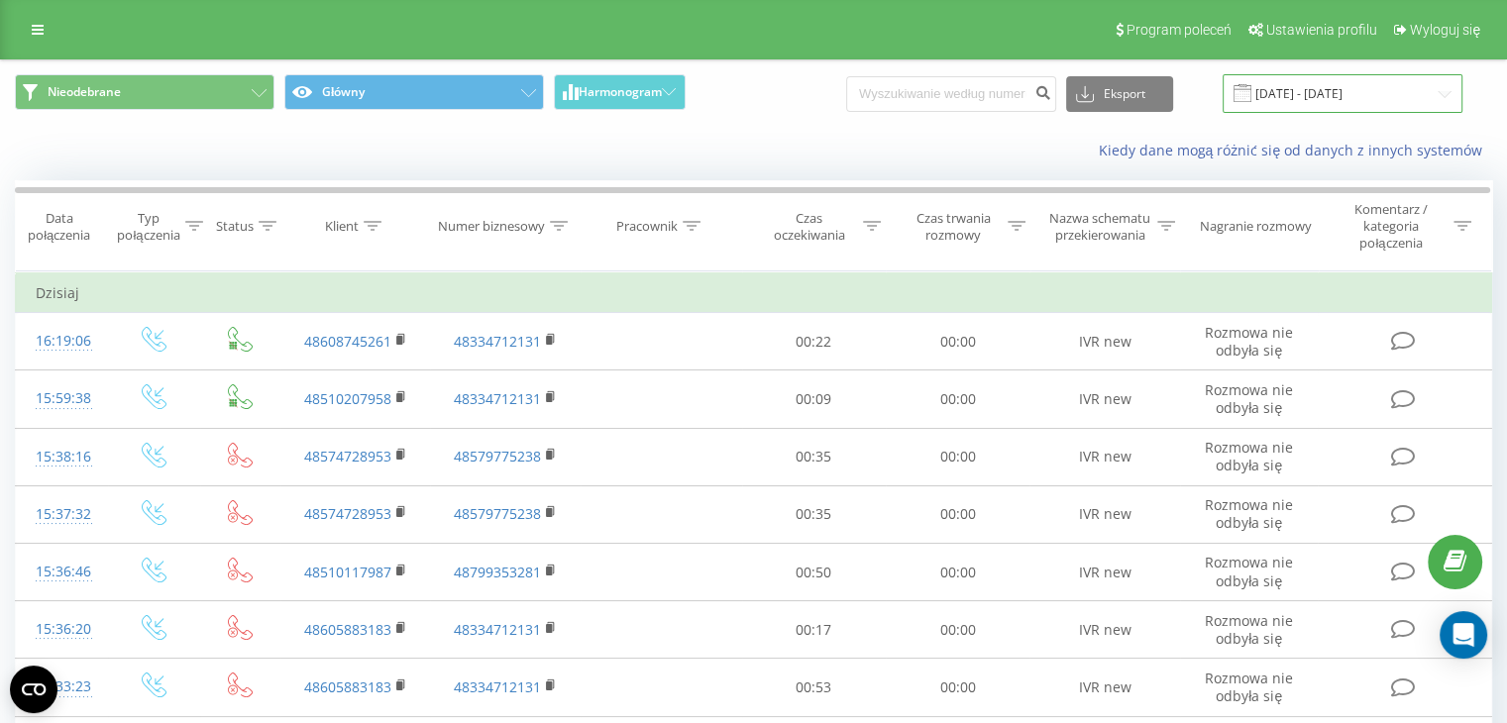
click at [1312, 91] on input "19.08.2025 - 19.09.2025" at bounding box center [1343, 93] width 240 height 39
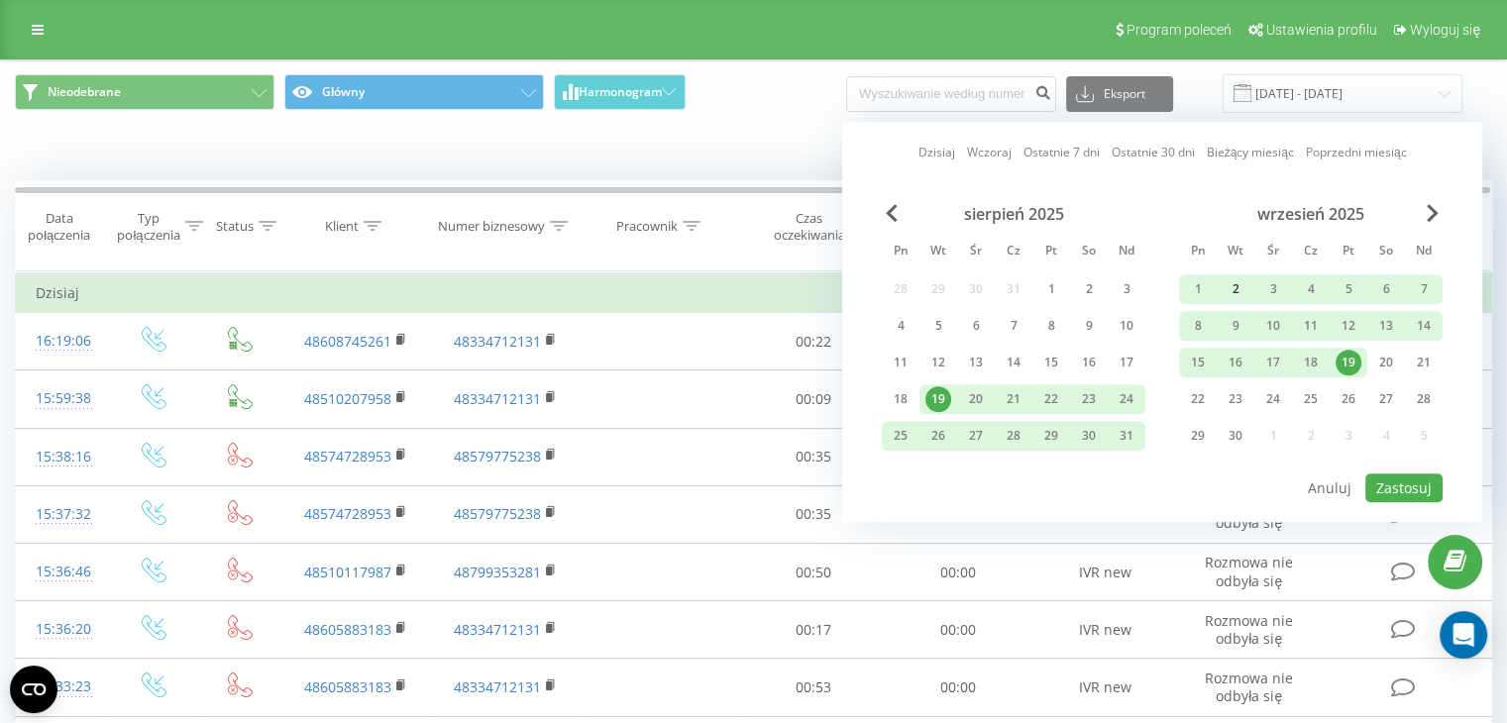
click at [1242, 286] on div "2" at bounding box center [1236, 289] width 26 height 26
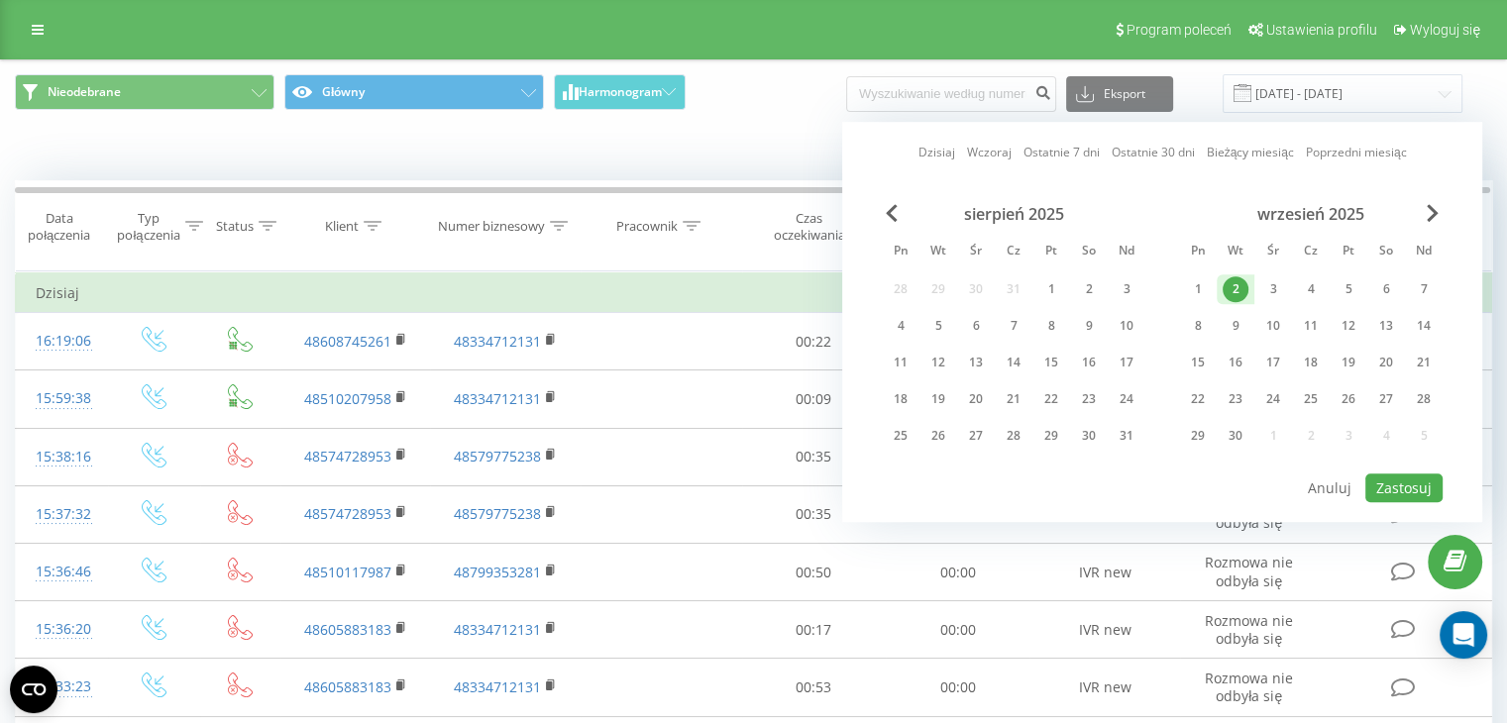
click at [1240, 284] on div "2" at bounding box center [1236, 289] width 26 height 26
click at [1409, 477] on button "Zastosuj" at bounding box center [1403, 488] width 77 height 29
type input "02.09.2025 - 02.09.2025"
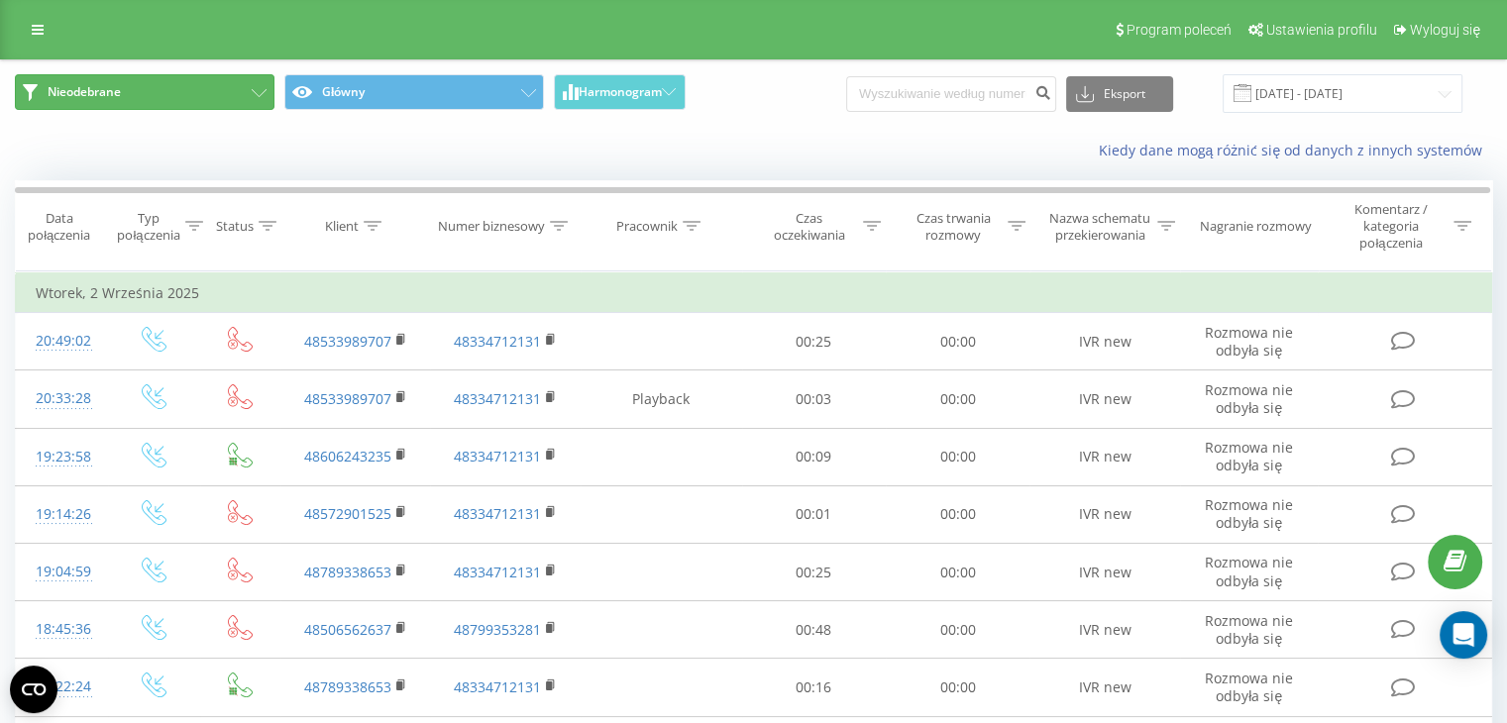
click at [258, 88] on button "Nieodebrane" at bounding box center [145, 92] width 260 height 36
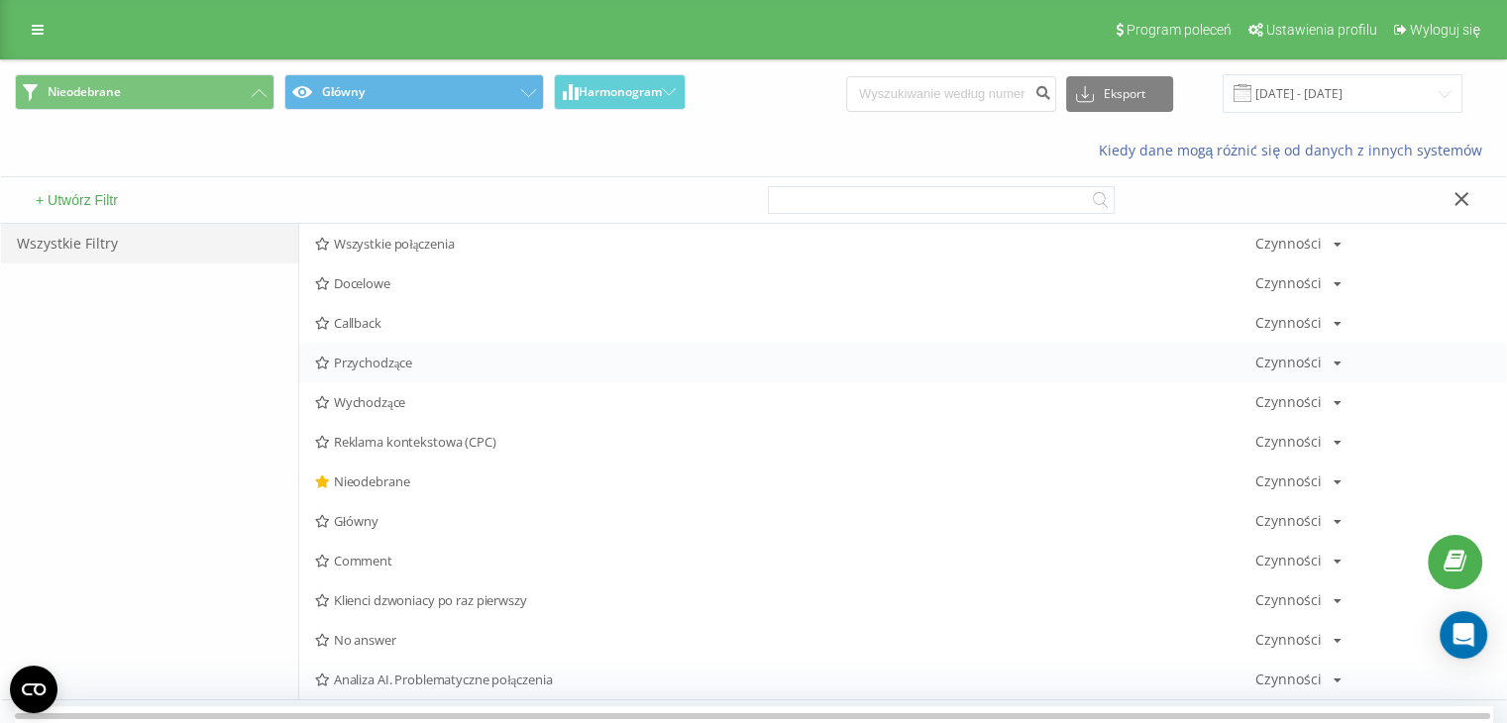
click at [397, 366] on span "Przychodzące" at bounding box center [785, 363] width 940 height 14
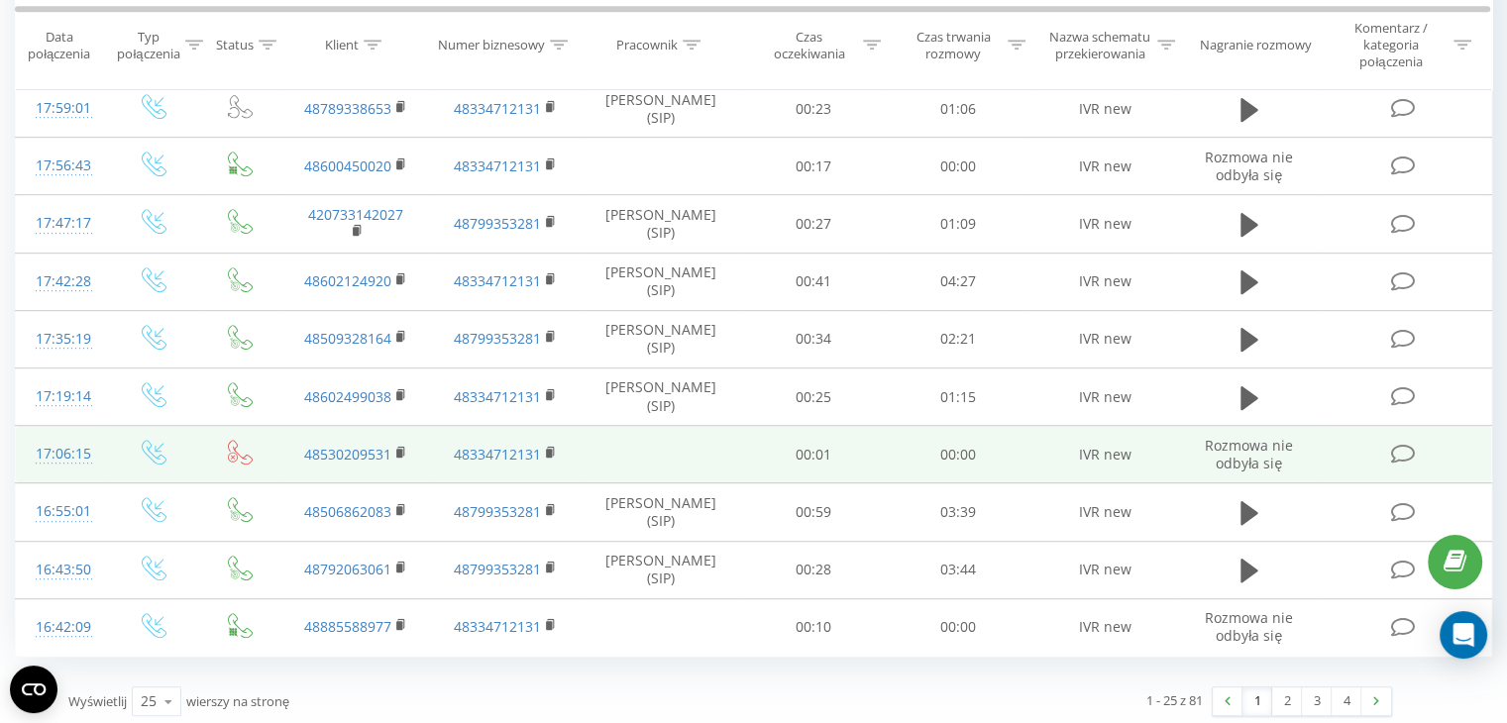
scroll to position [1100, 0]
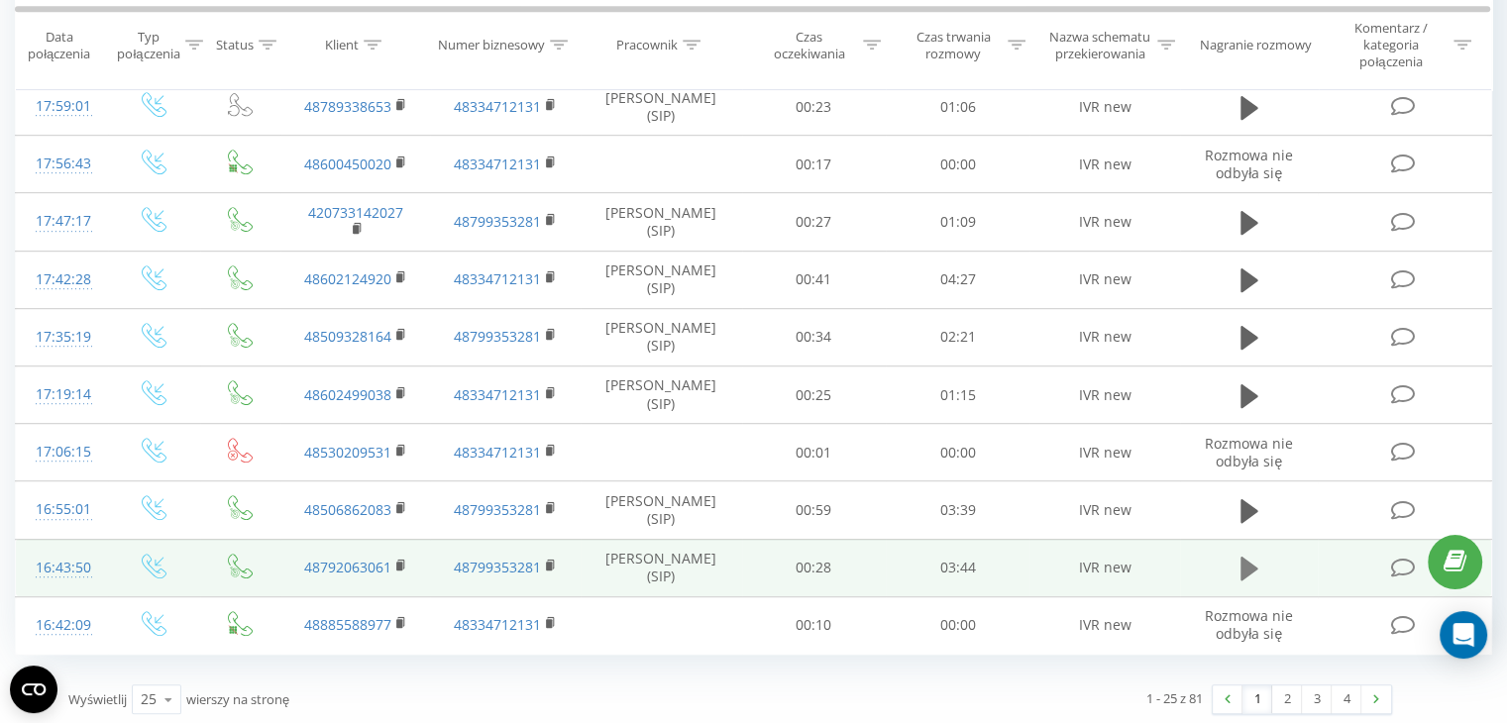
click at [1247, 561] on icon at bounding box center [1249, 569] width 18 height 24
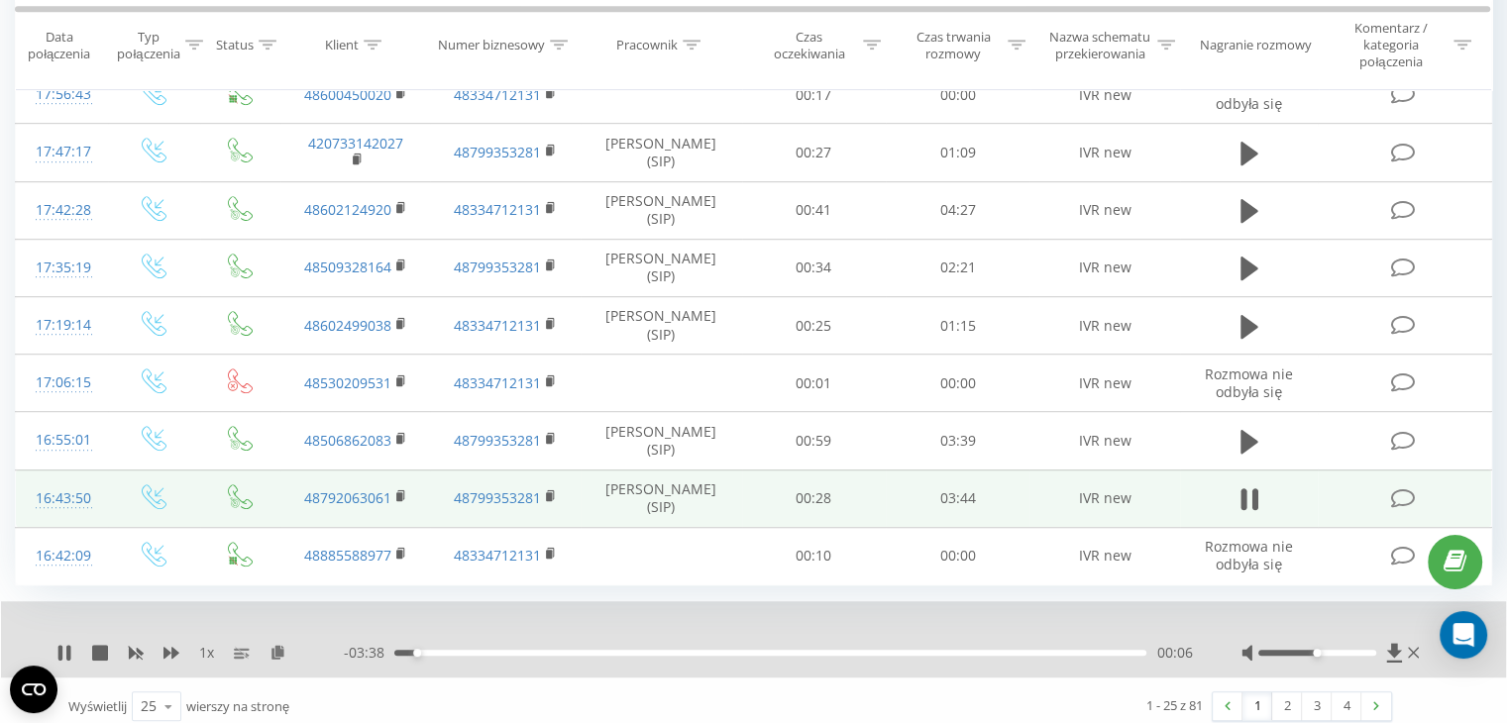
scroll to position [1176, 0]
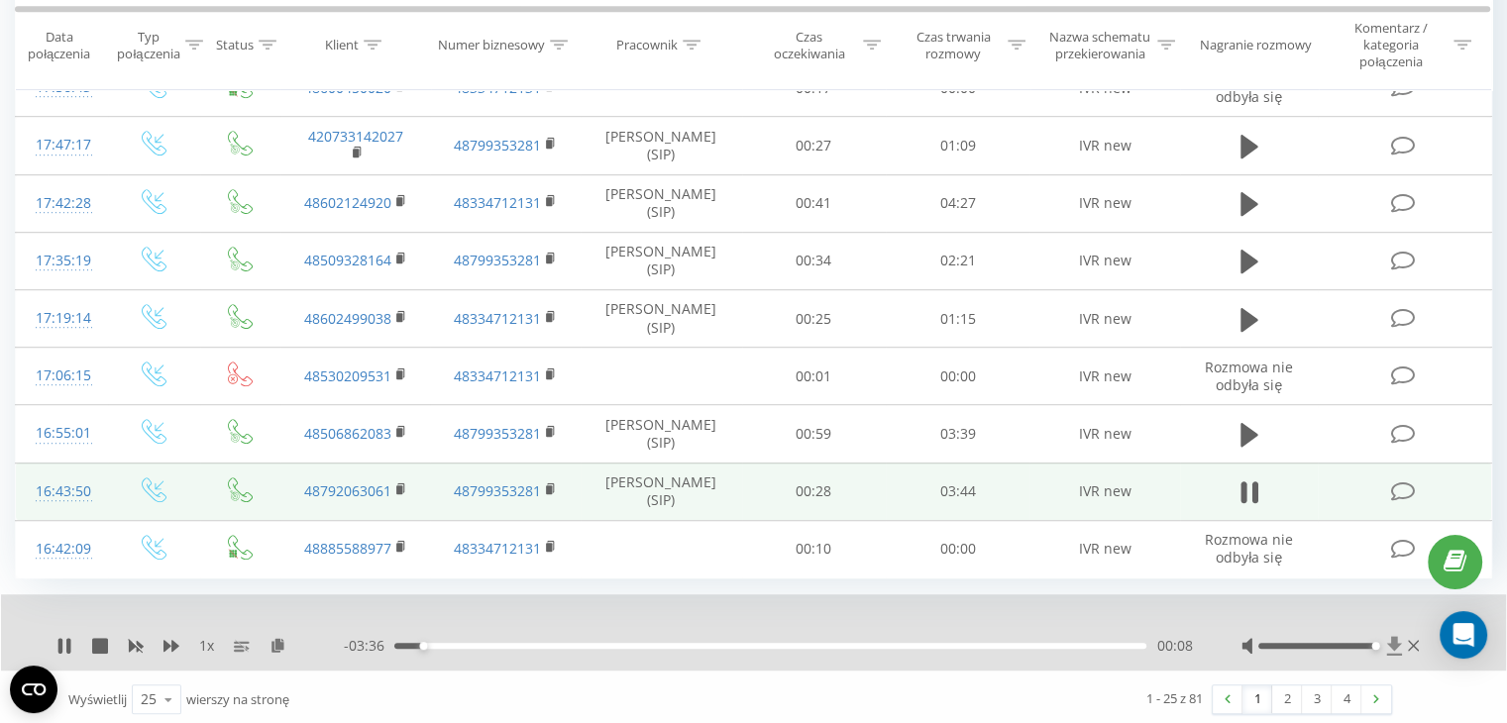
drag, startPoint x: 1306, startPoint y: 639, endPoint x: 1381, endPoint y: 640, distance: 75.3
click at [1390, 640] on div at bounding box center [1332, 646] width 182 height 20
click at [102, 638] on icon at bounding box center [100, 646] width 16 height 16
click at [1284, 690] on link "2" at bounding box center [1287, 700] width 30 height 28
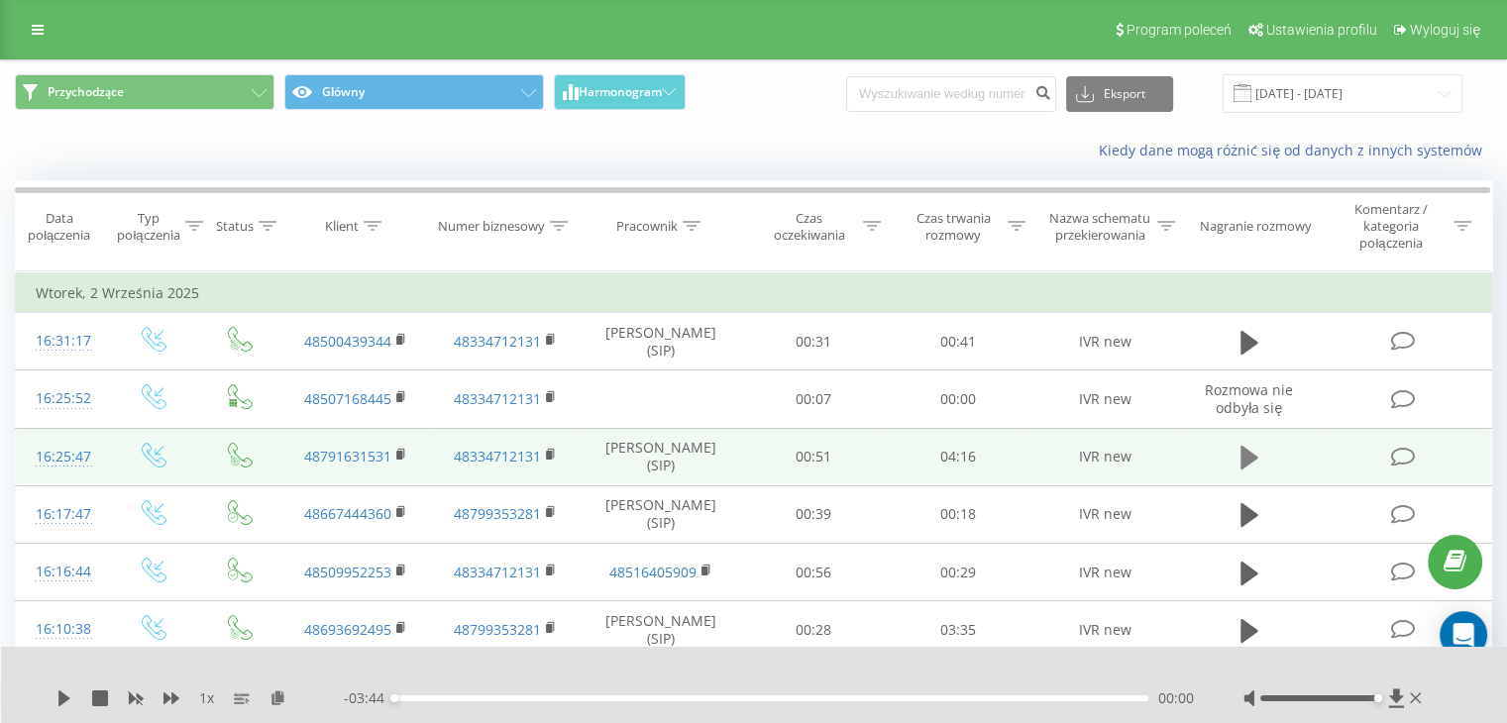
click at [1244, 449] on icon at bounding box center [1249, 458] width 18 height 24
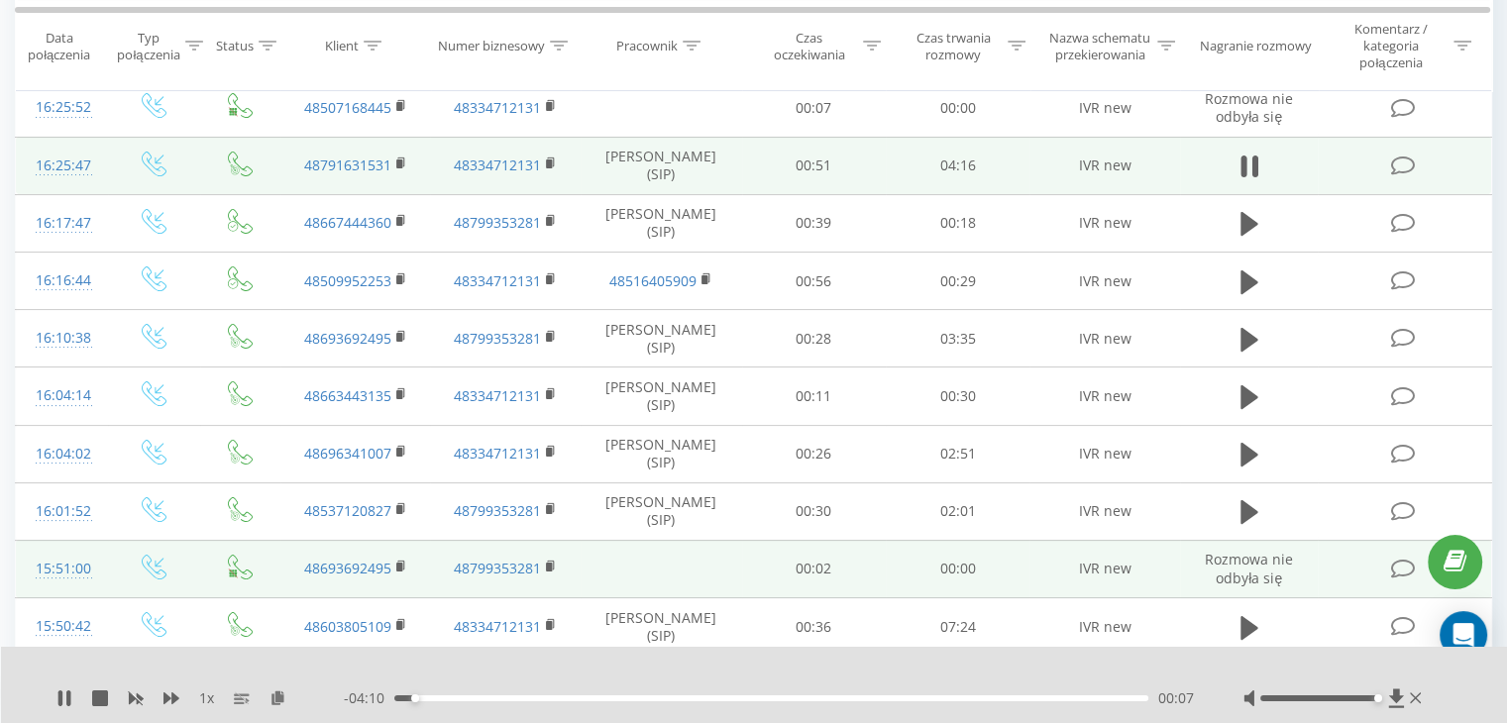
scroll to position [396, 0]
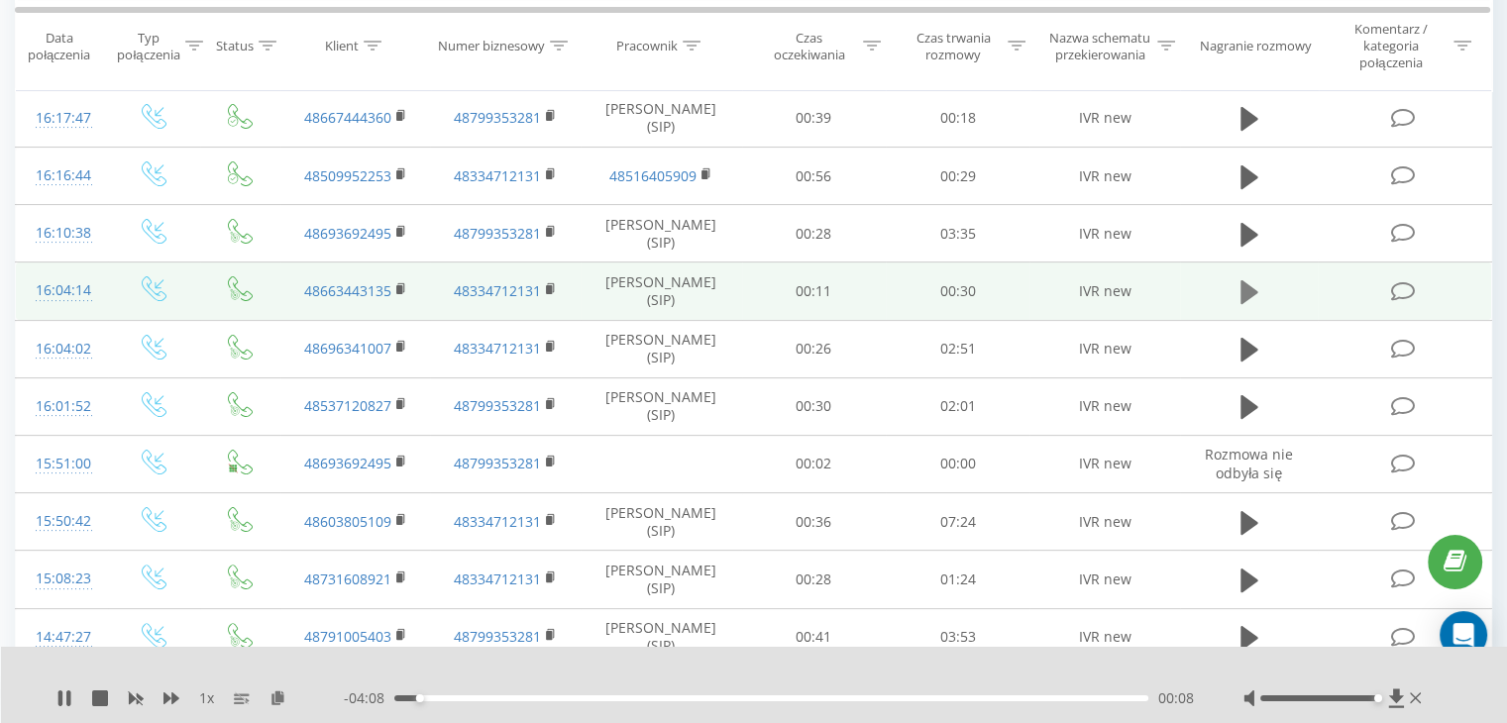
click at [1244, 282] on icon at bounding box center [1249, 292] width 18 height 24
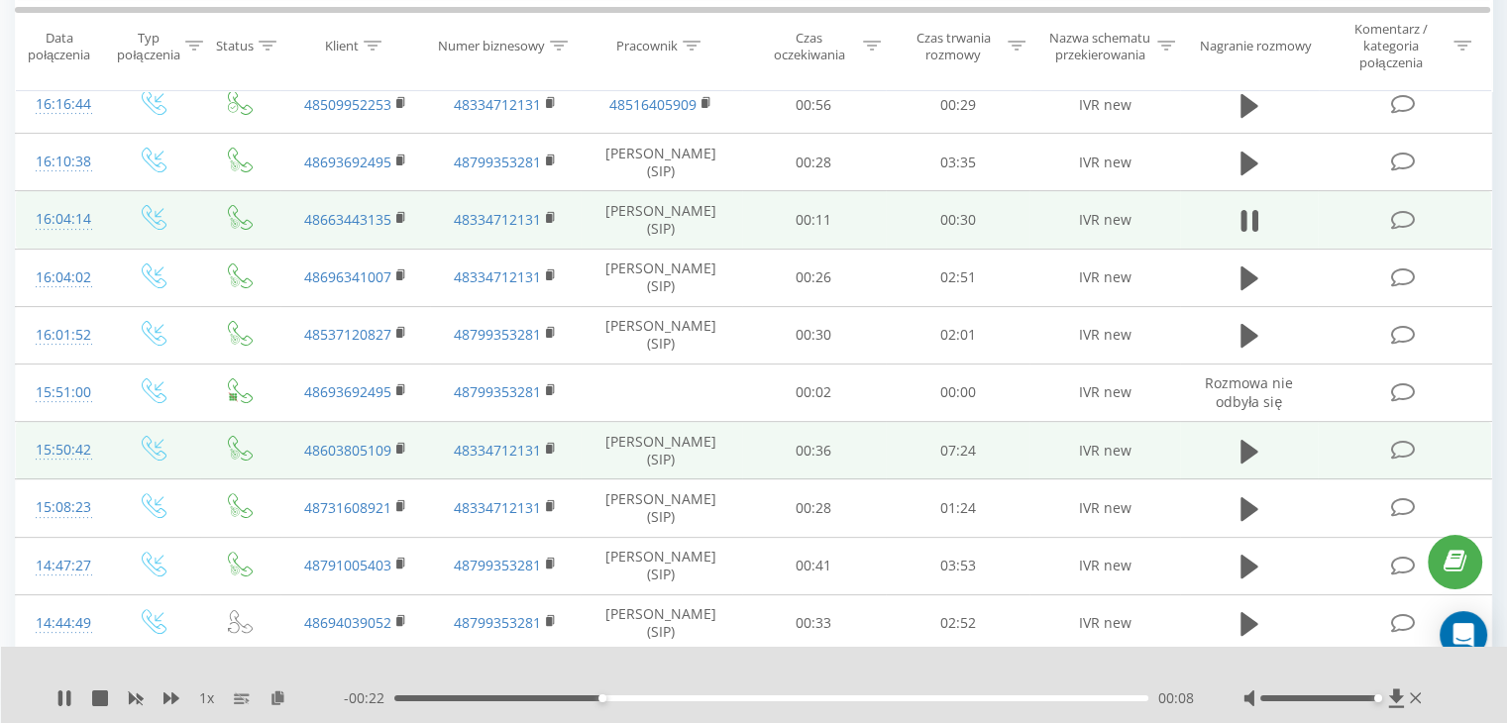
scroll to position [495, 0]
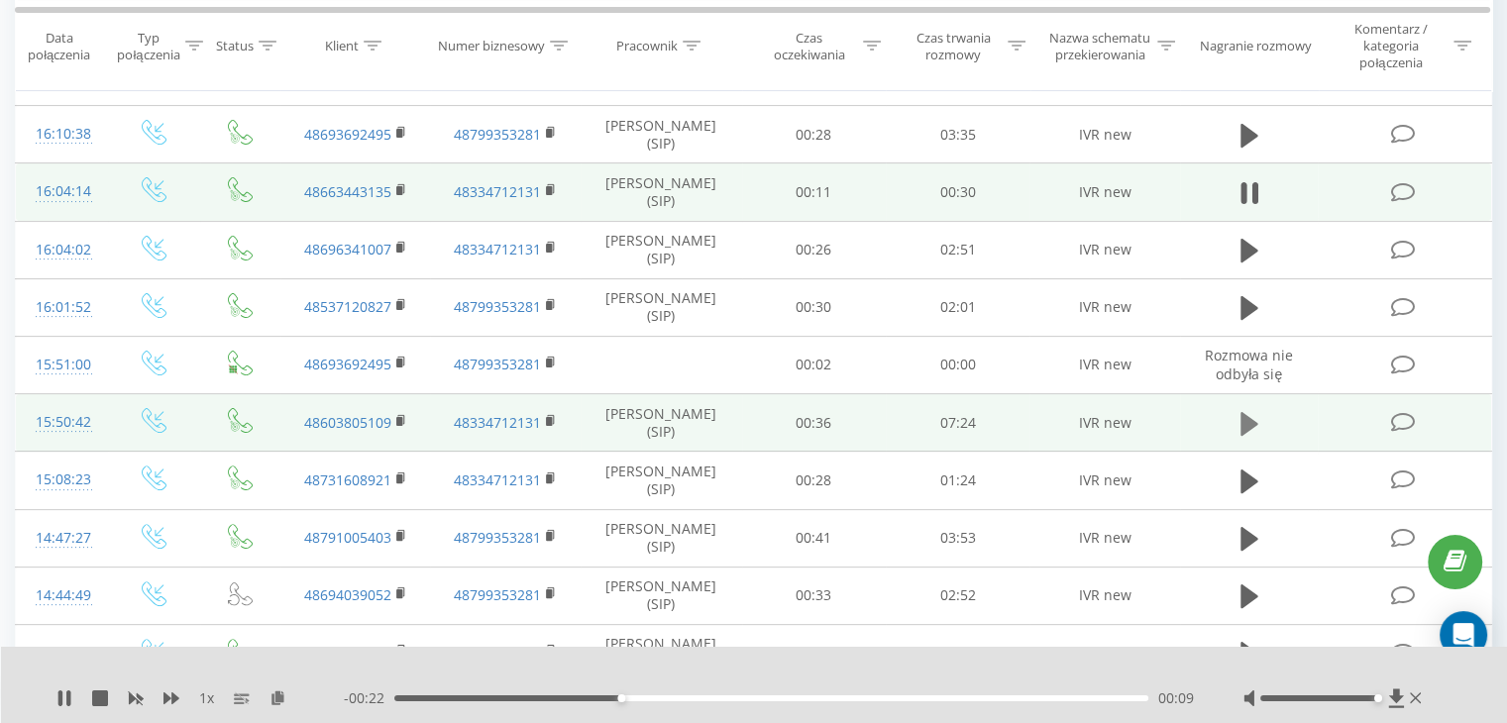
click at [1245, 413] on icon at bounding box center [1249, 423] width 18 height 24
drag, startPoint x: 88, startPoint y: 694, endPoint x: 103, endPoint y: 692, distance: 15.2
click at [88, 694] on div "1 x" at bounding box center [199, 699] width 287 height 20
click at [95, 695] on icon at bounding box center [100, 699] width 16 height 16
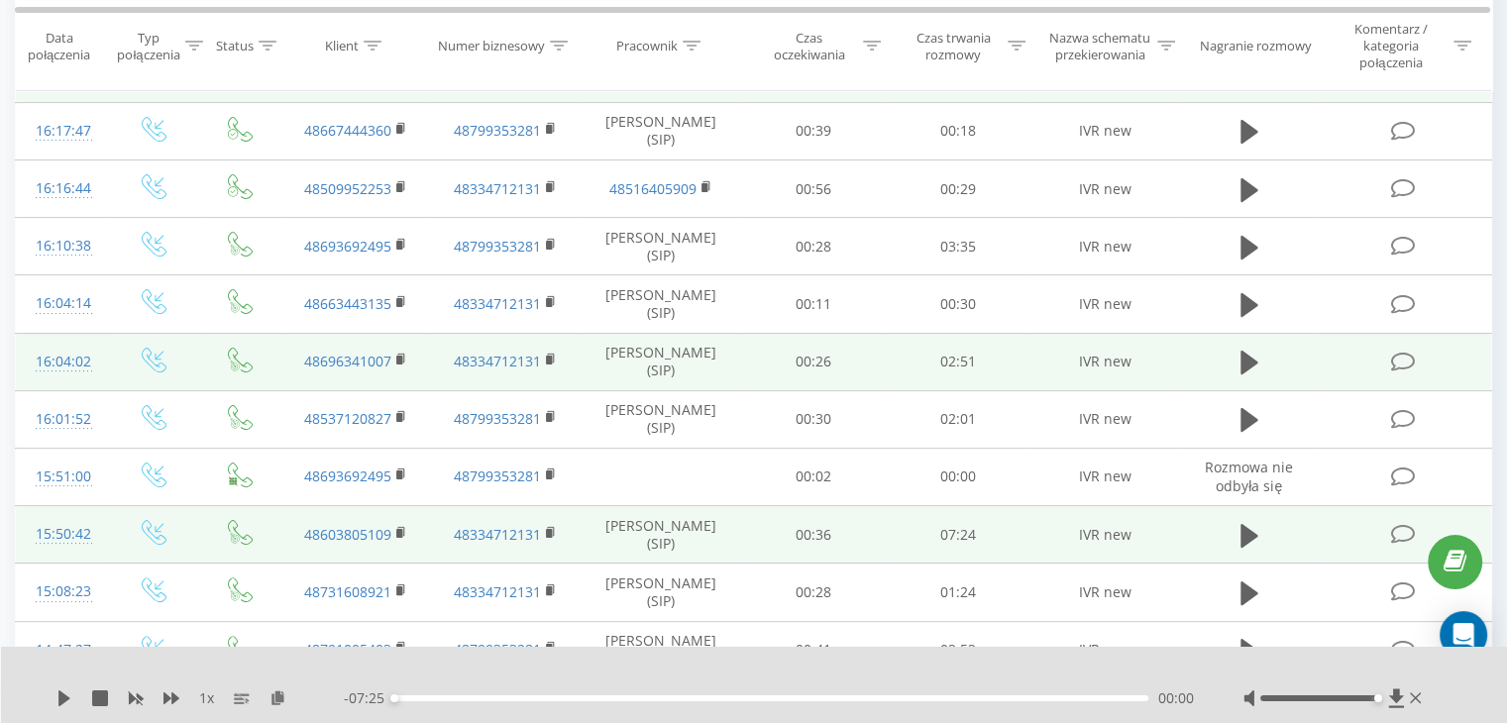
scroll to position [396, 0]
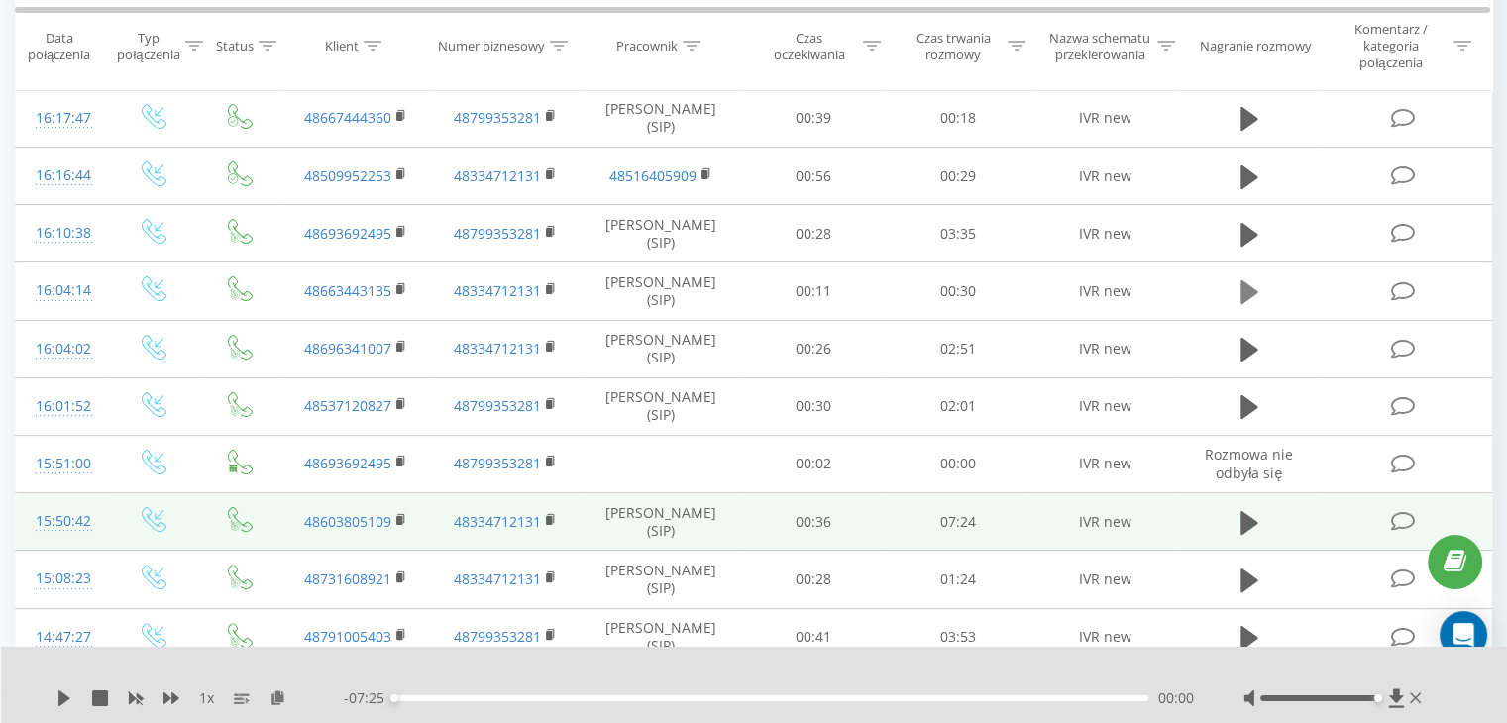
click at [1247, 288] on icon at bounding box center [1249, 292] width 18 height 24
click at [1246, 290] on icon at bounding box center [1249, 292] width 18 height 28
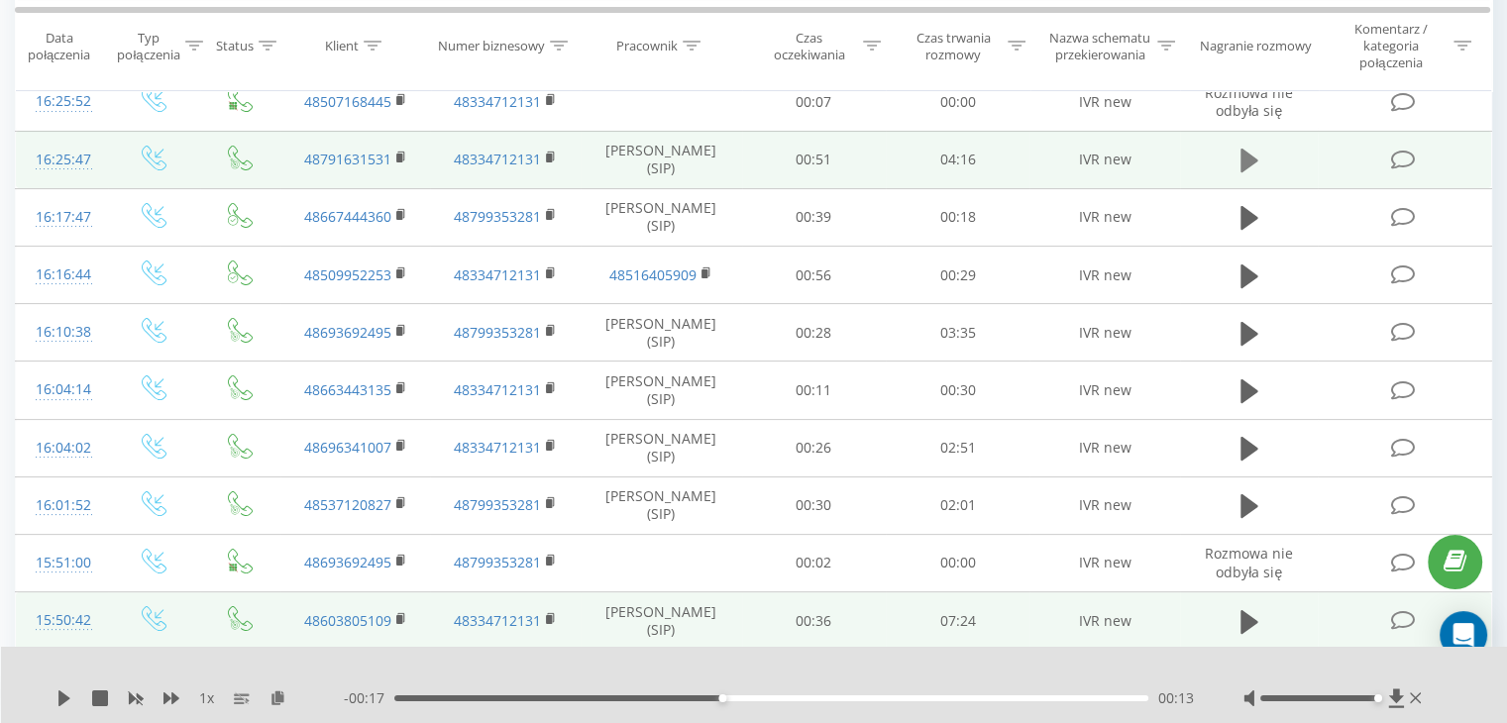
click at [1247, 146] on button at bounding box center [1249, 161] width 30 height 30
click at [1244, 152] on icon at bounding box center [1243, 161] width 6 height 22
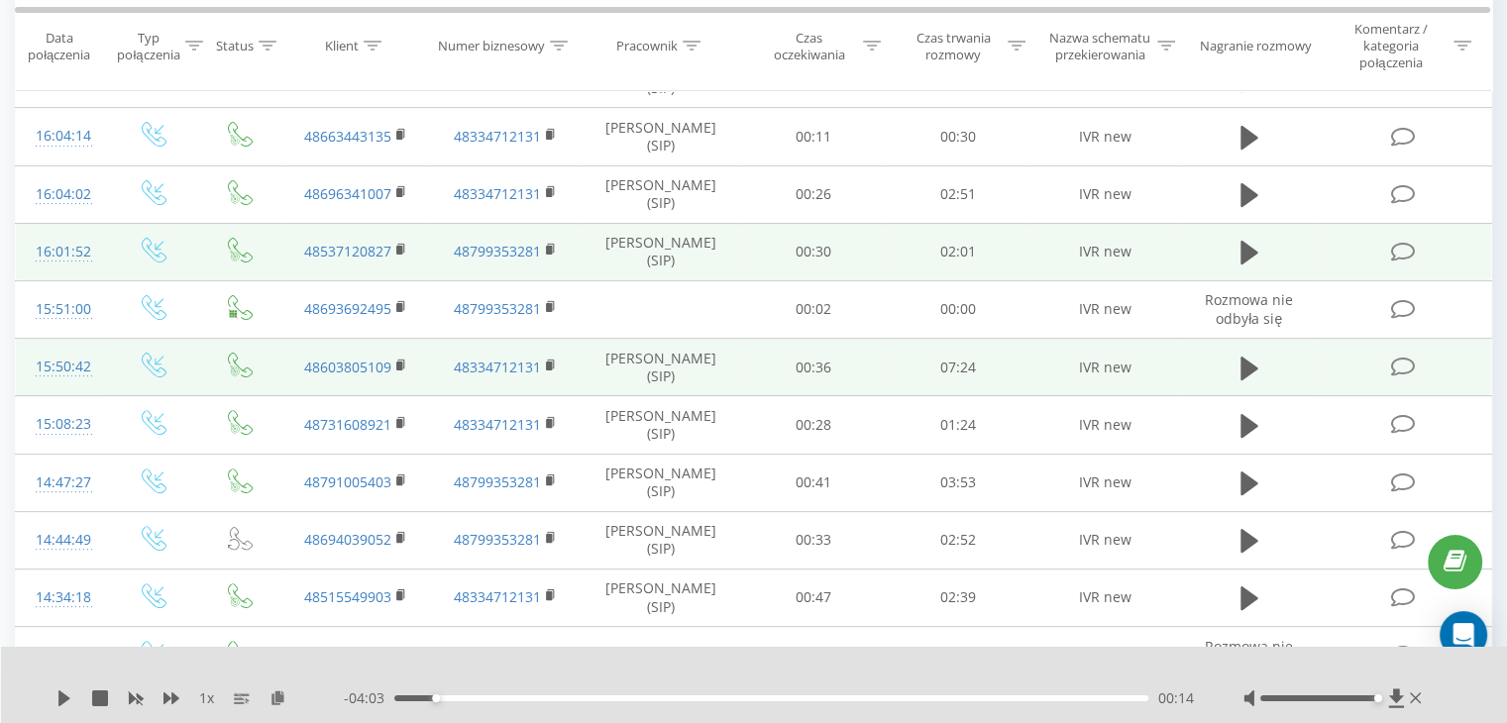
scroll to position [594, 0]
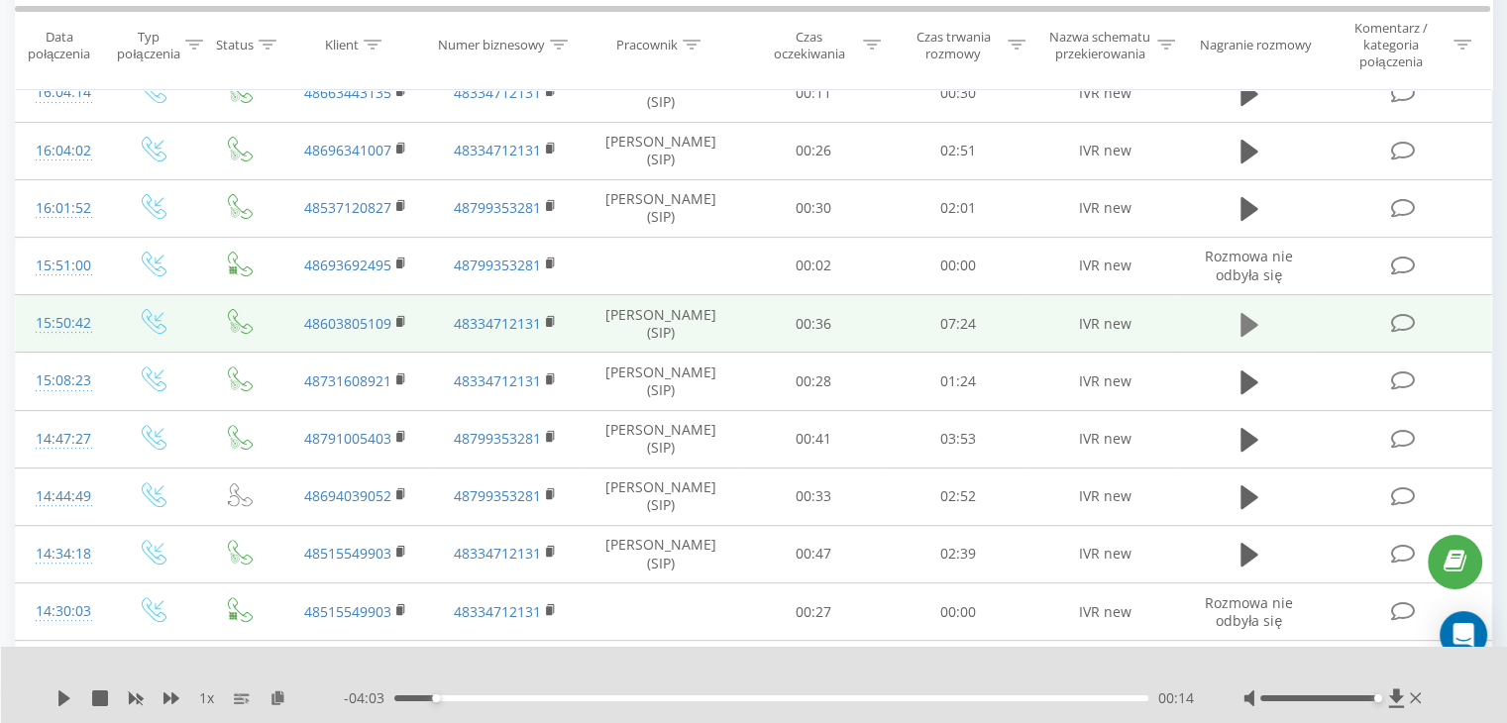
click at [1252, 317] on icon at bounding box center [1249, 325] width 18 height 28
click at [1255, 317] on icon at bounding box center [1254, 325] width 6 height 22
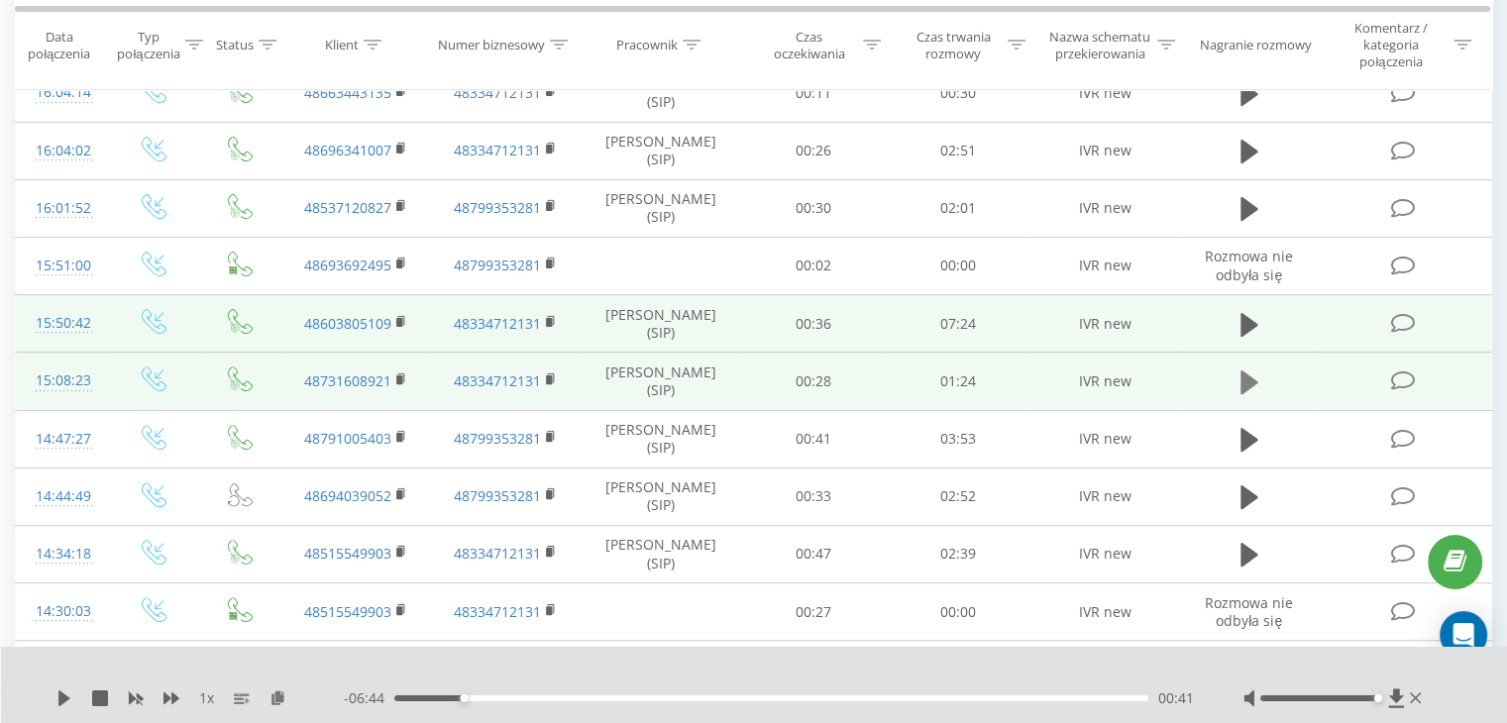
click at [1237, 378] on button at bounding box center [1249, 383] width 30 height 30
drag, startPoint x: 1246, startPoint y: 379, endPoint x: 1261, endPoint y: 401, distance: 26.4
click at [1246, 378] on icon at bounding box center [1249, 383] width 18 height 28
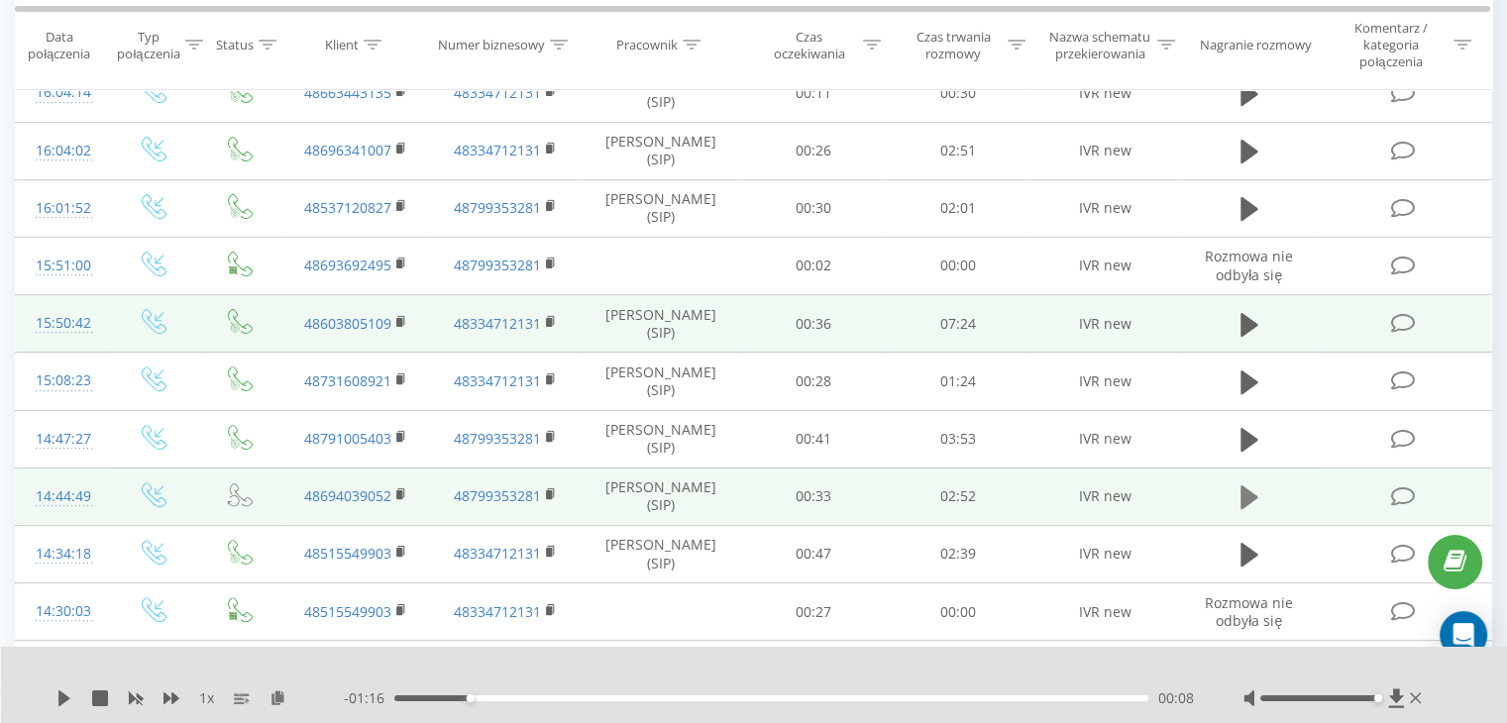
click at [1237, 492] on button at bounding box center [1249, 497] width 30 height 30
click at [1246, 490] on icon at bounding box center [1249, 497] width 18 height 28
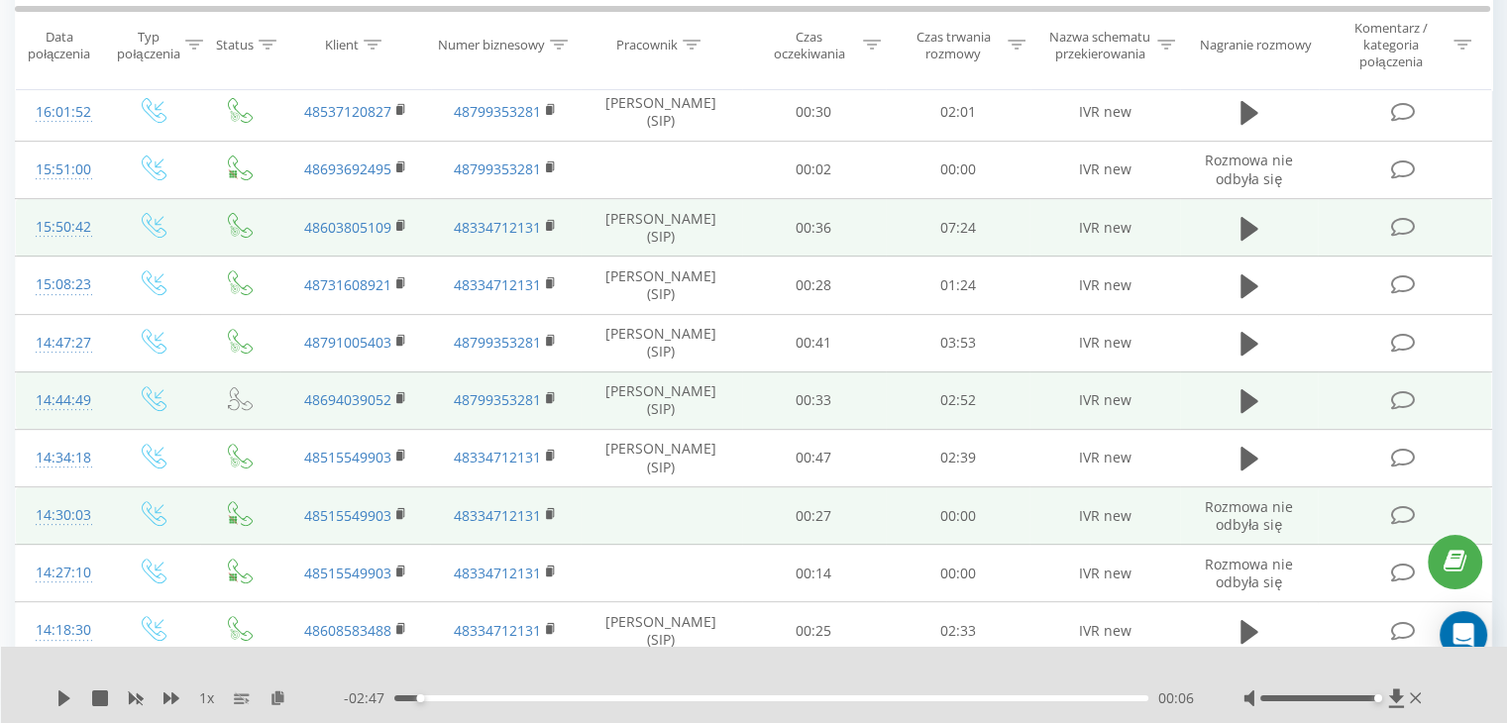
scroll to position [694, 0]
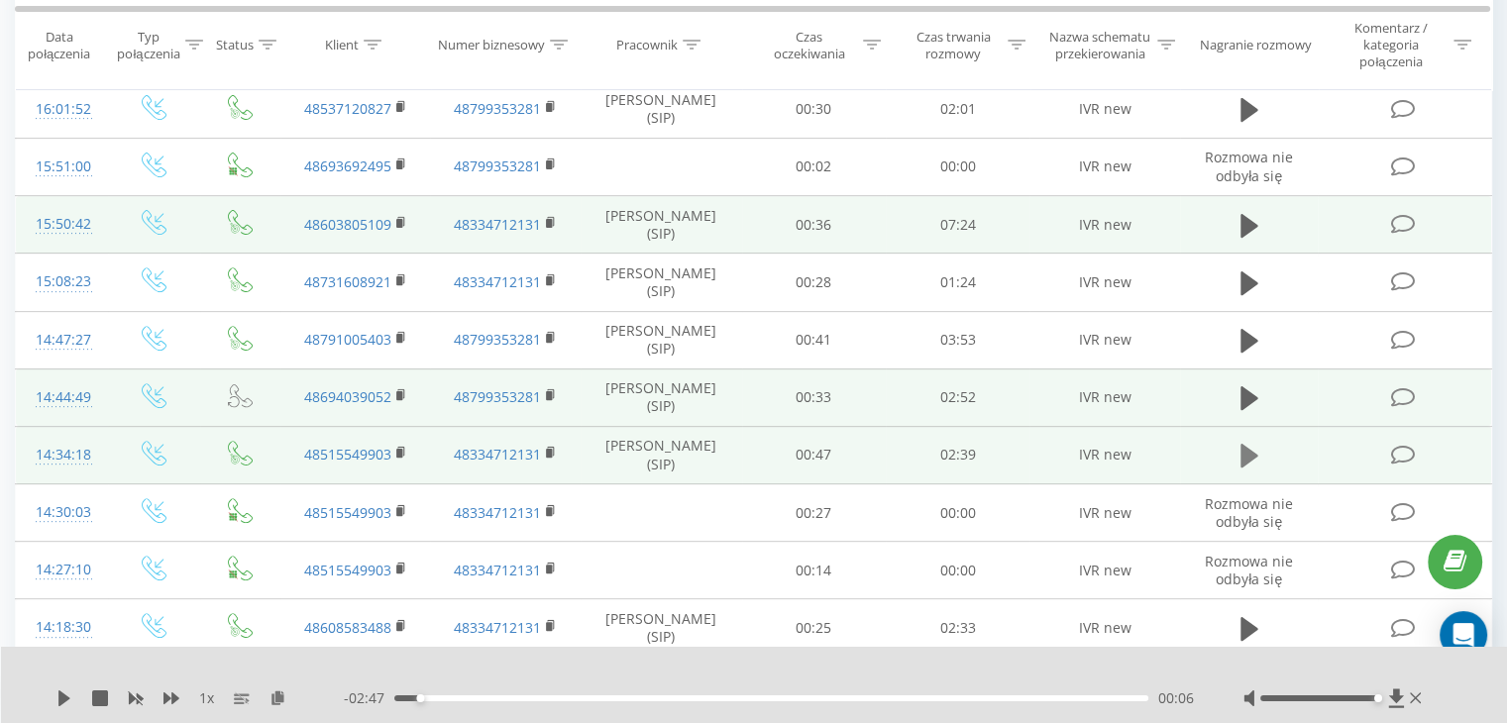
click at [1246, 453] on icon at bounding box center [1249, 456] width 18 height 24
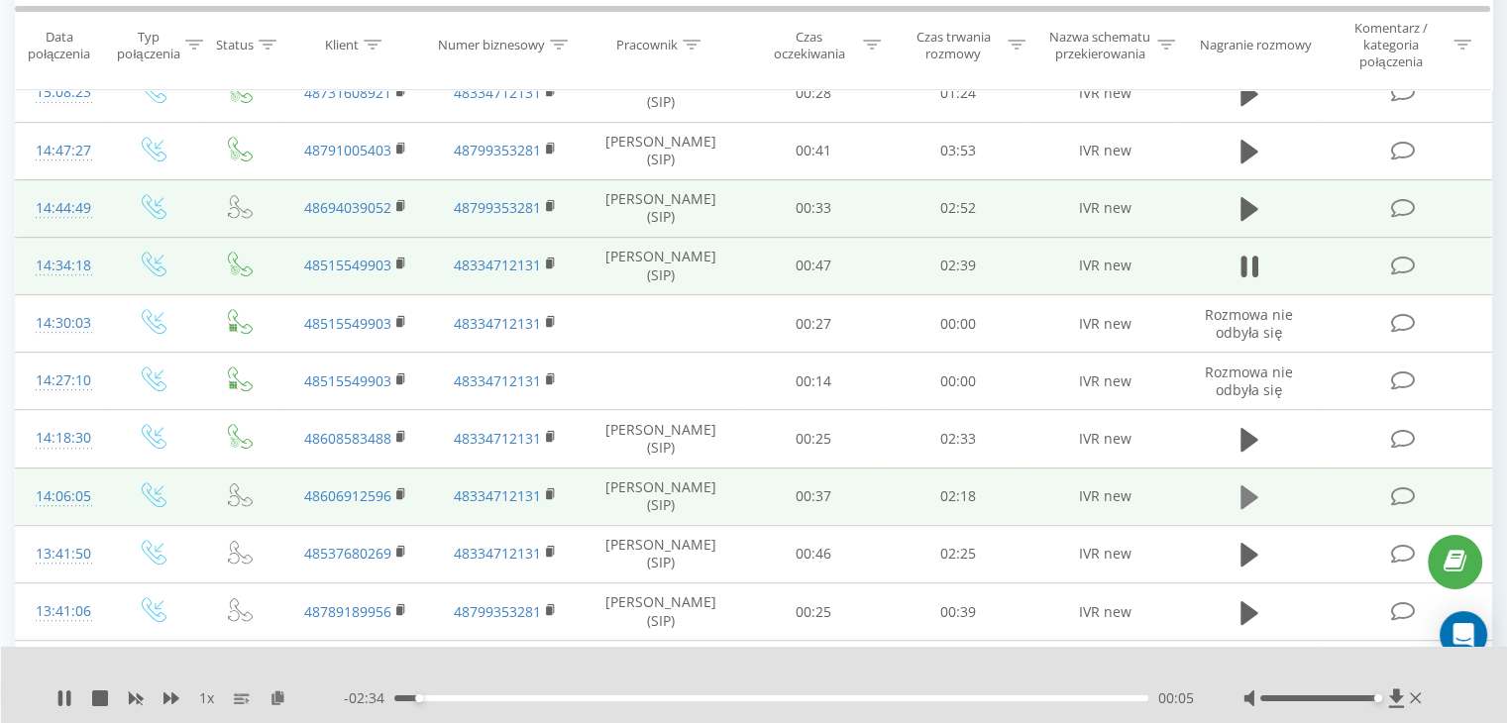
scroll to position [892, 0]
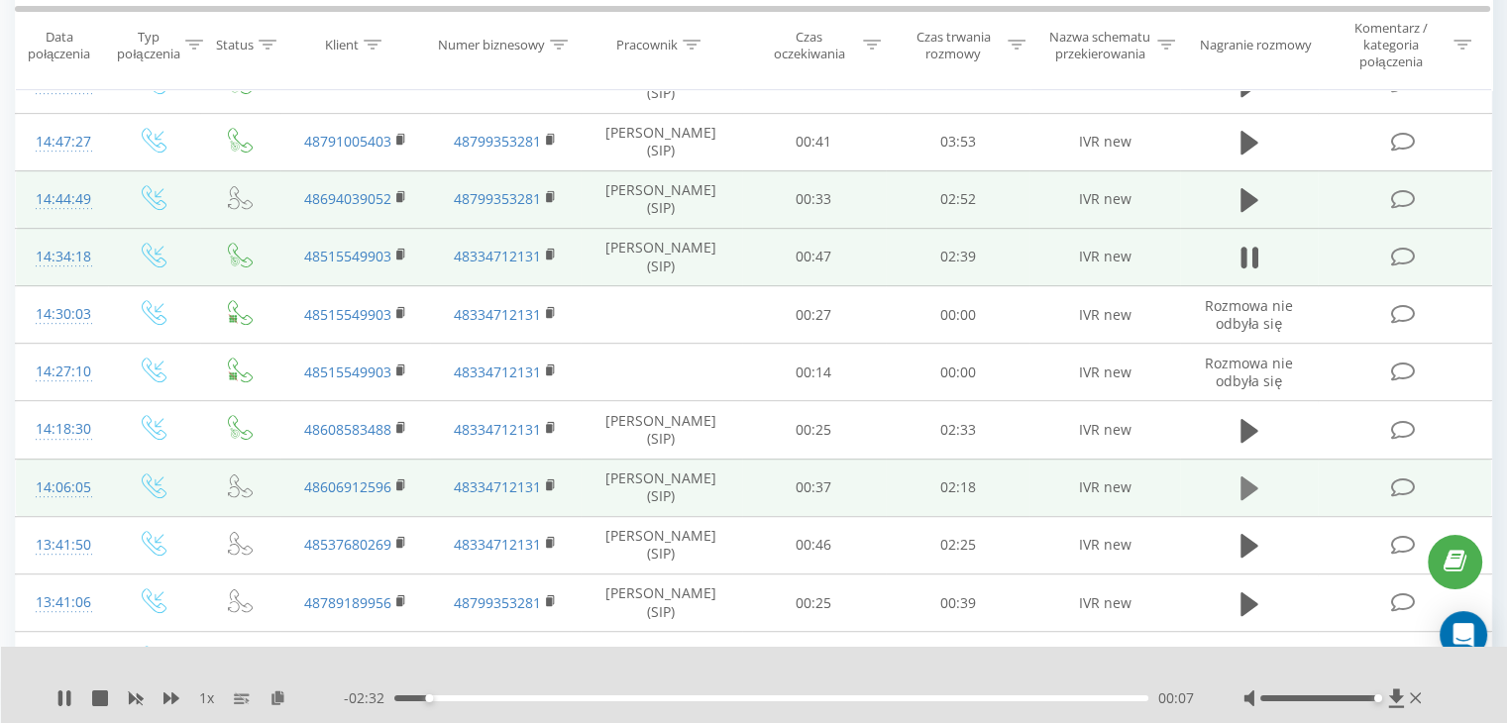
click at [1240, 475] on icon at bounding box center [1249, 489] width 18 height 28
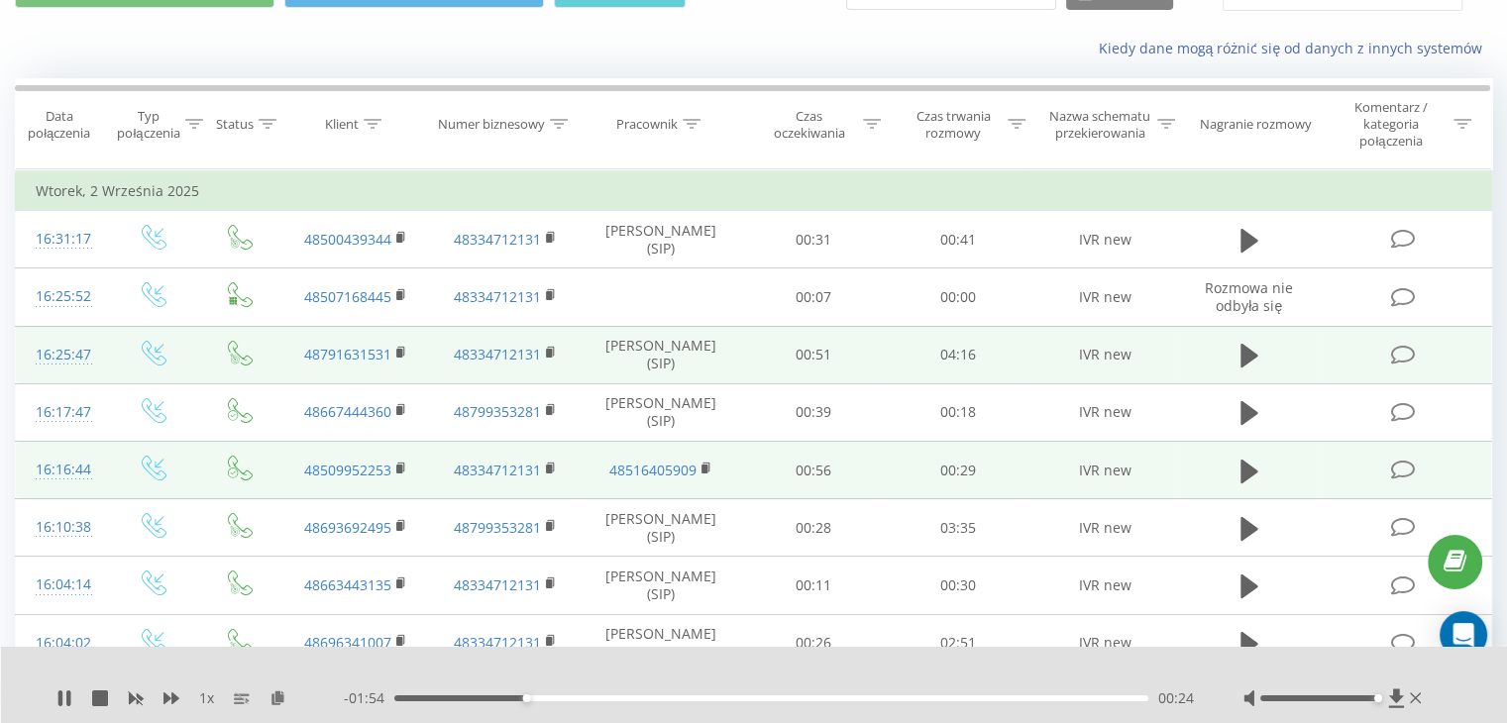
scroll to position [198, 0]
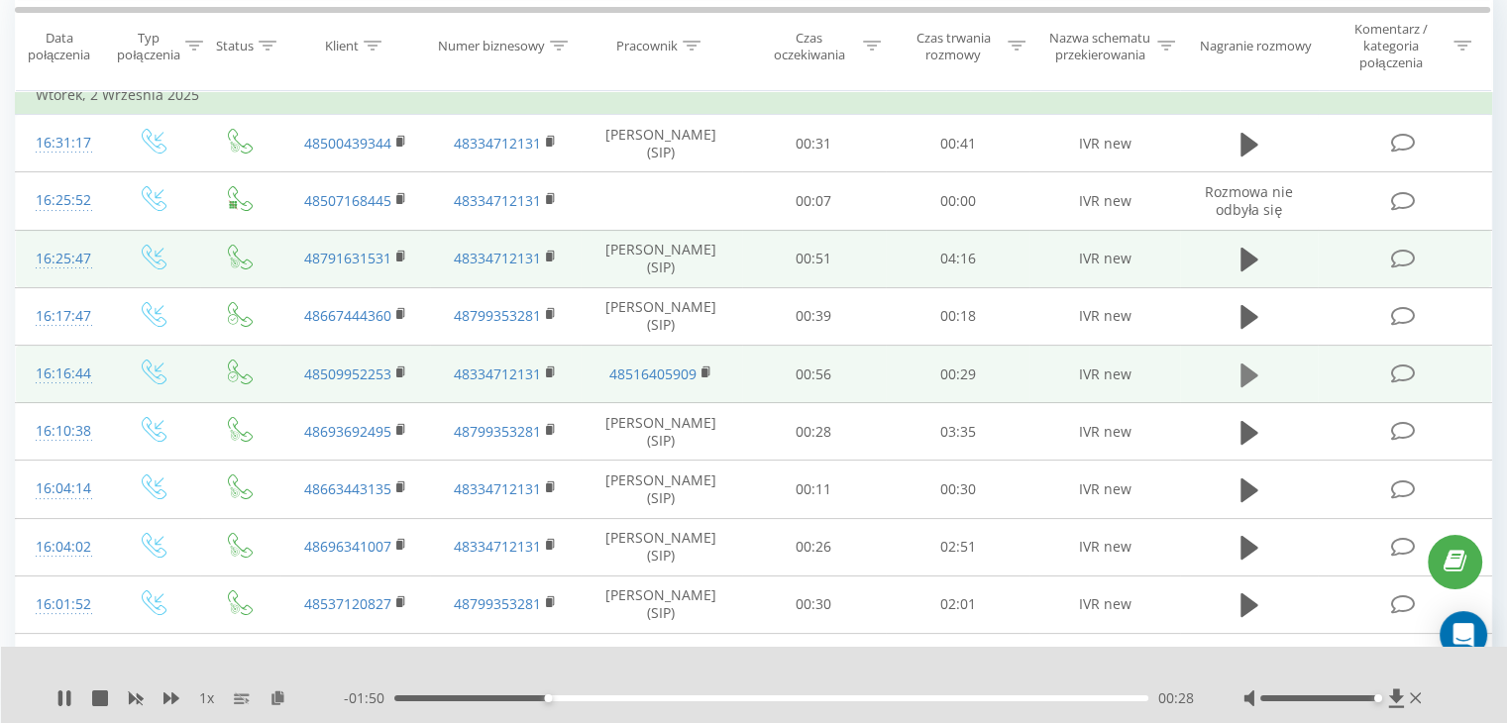
click at [1240, 367] on icon at bounding box center [1249, 375] width 18 height 24
click at [1245, 372] on icon at bounding box center [1243, 376] width 6 height 22
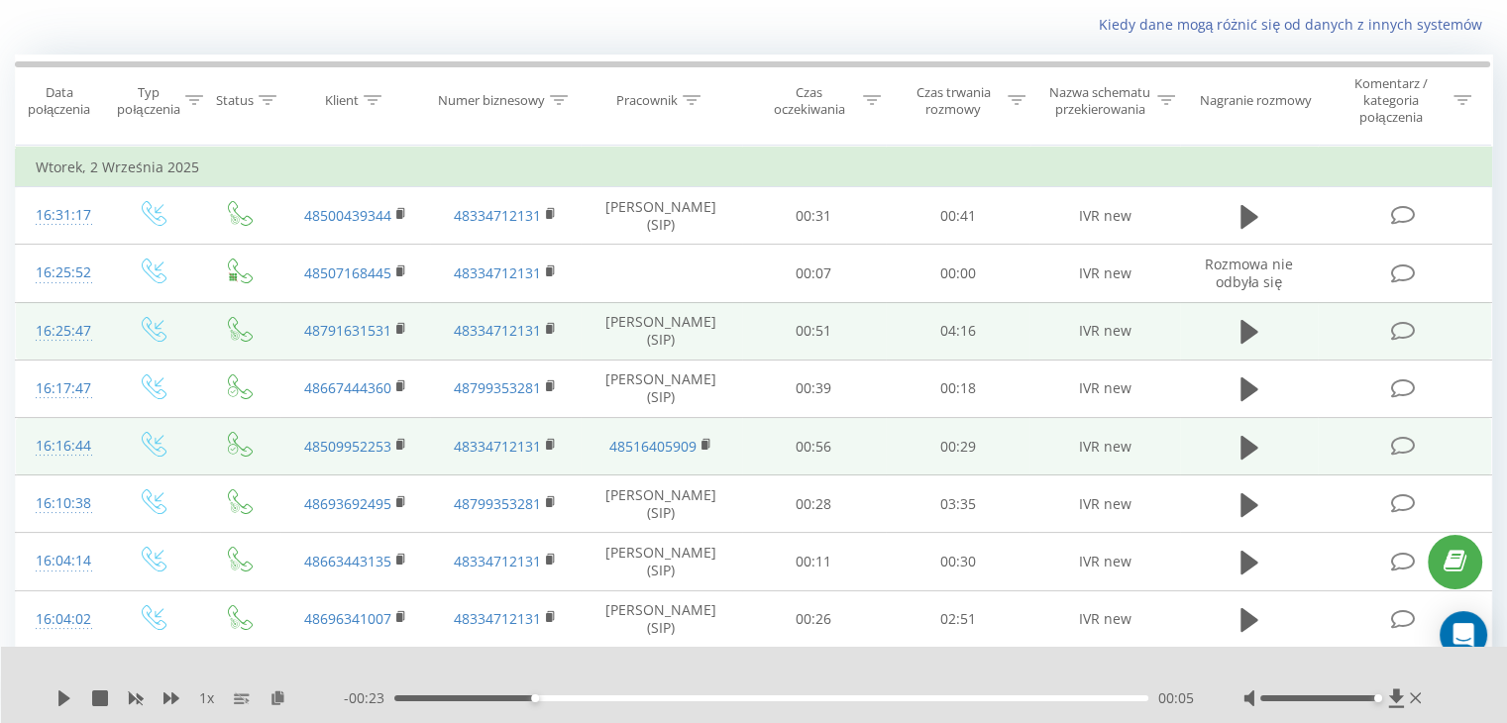
scroll to position [99, 0]
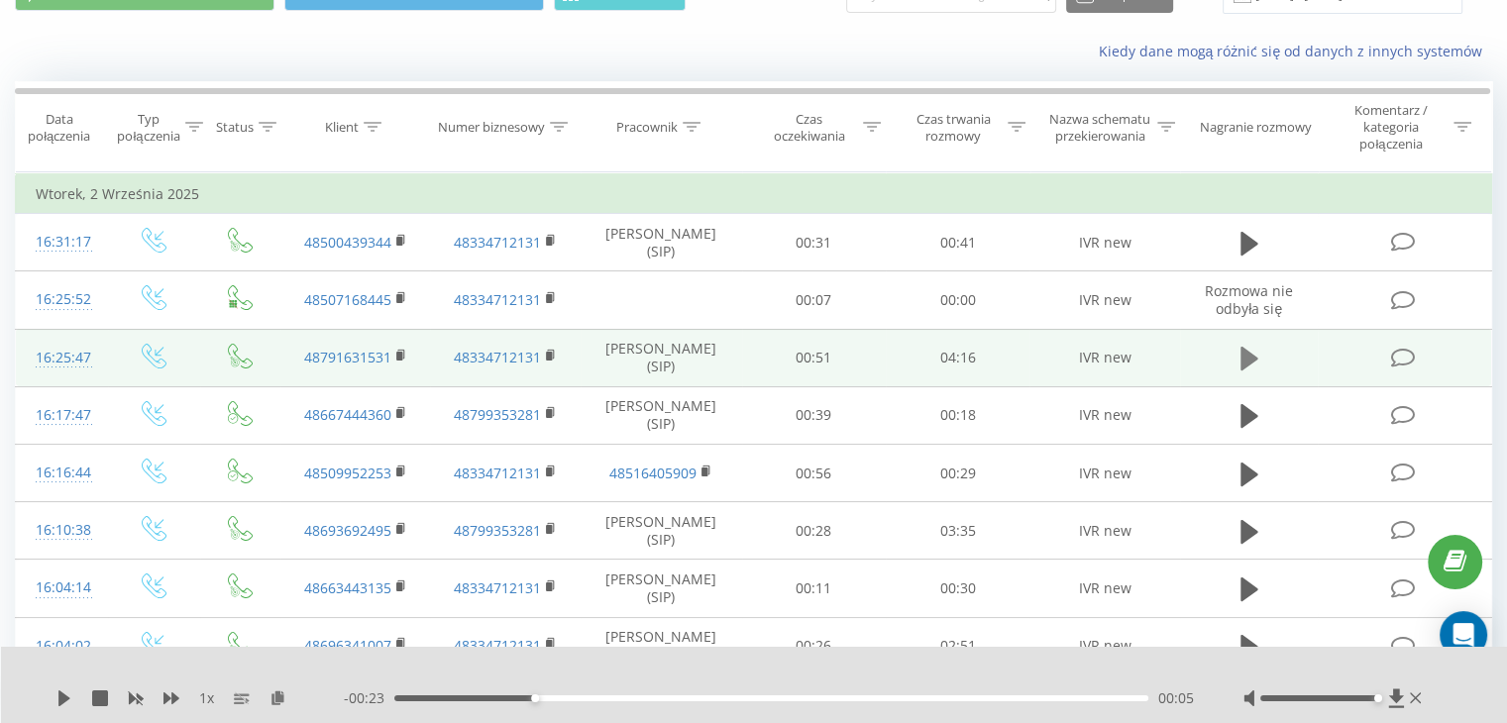
click at [1246, 351] on icon at bounding box center [1249, 359] width 18 height 24
click at [1251, 354] on icon at bounding box center [1249, 359] width 18 height 28
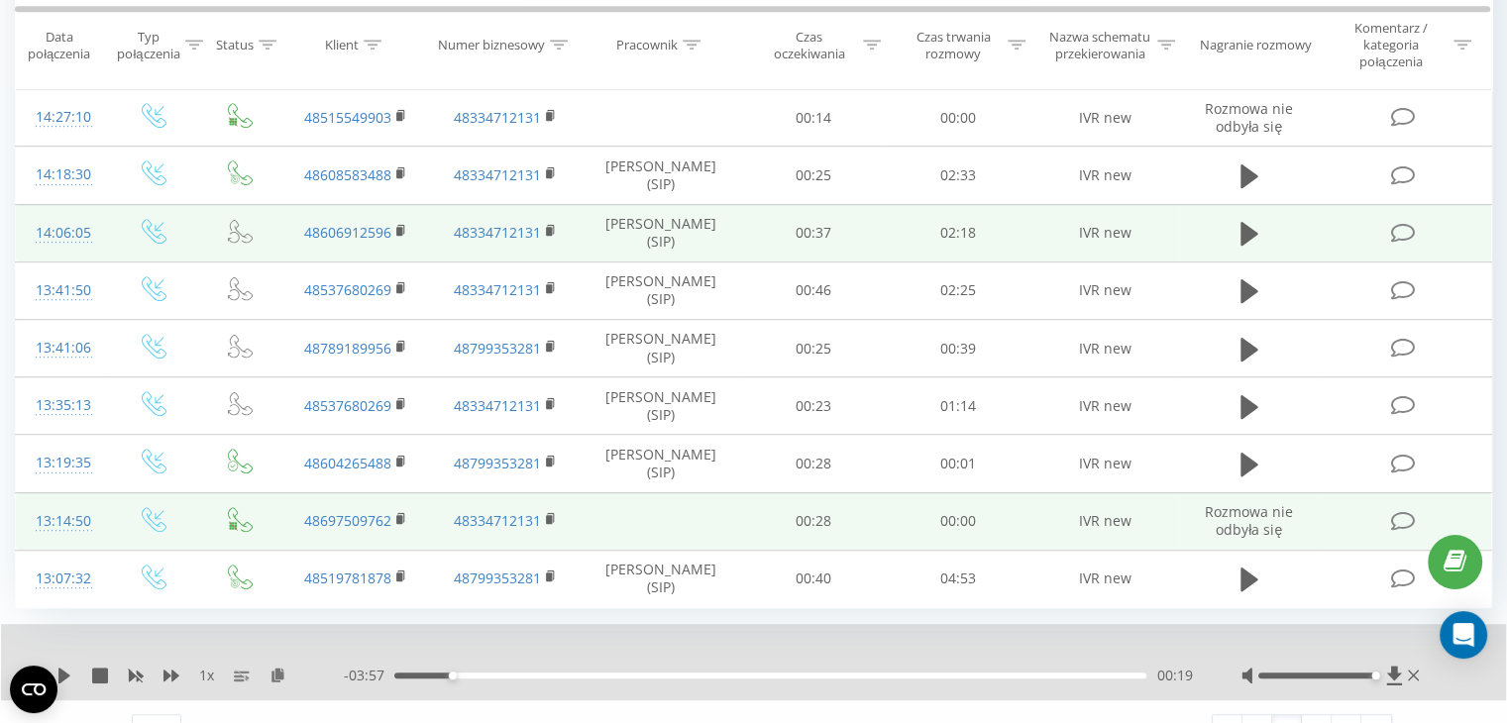
scroll to position [1176, 0]
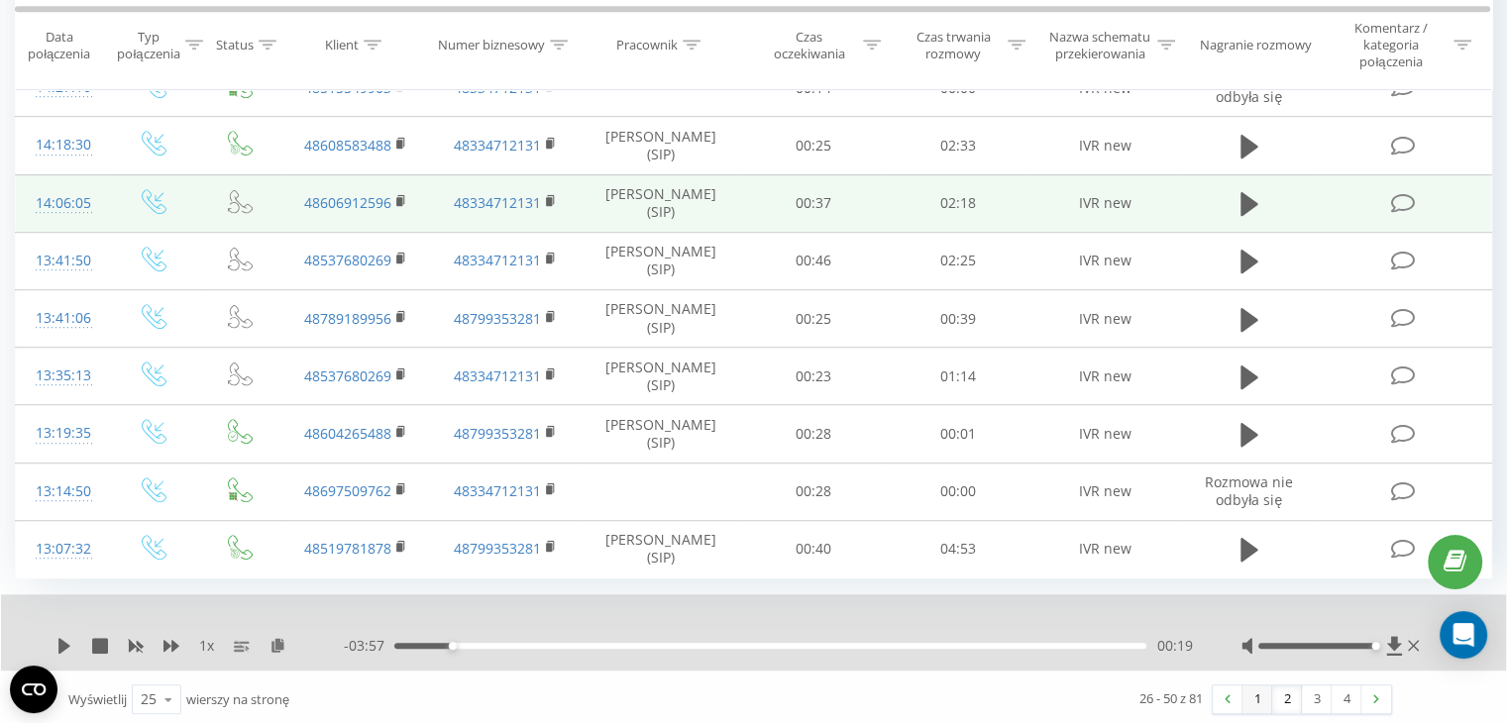
click at [1255, 694] on link "1" at bounding box center [1257, 700] width 30 height 28
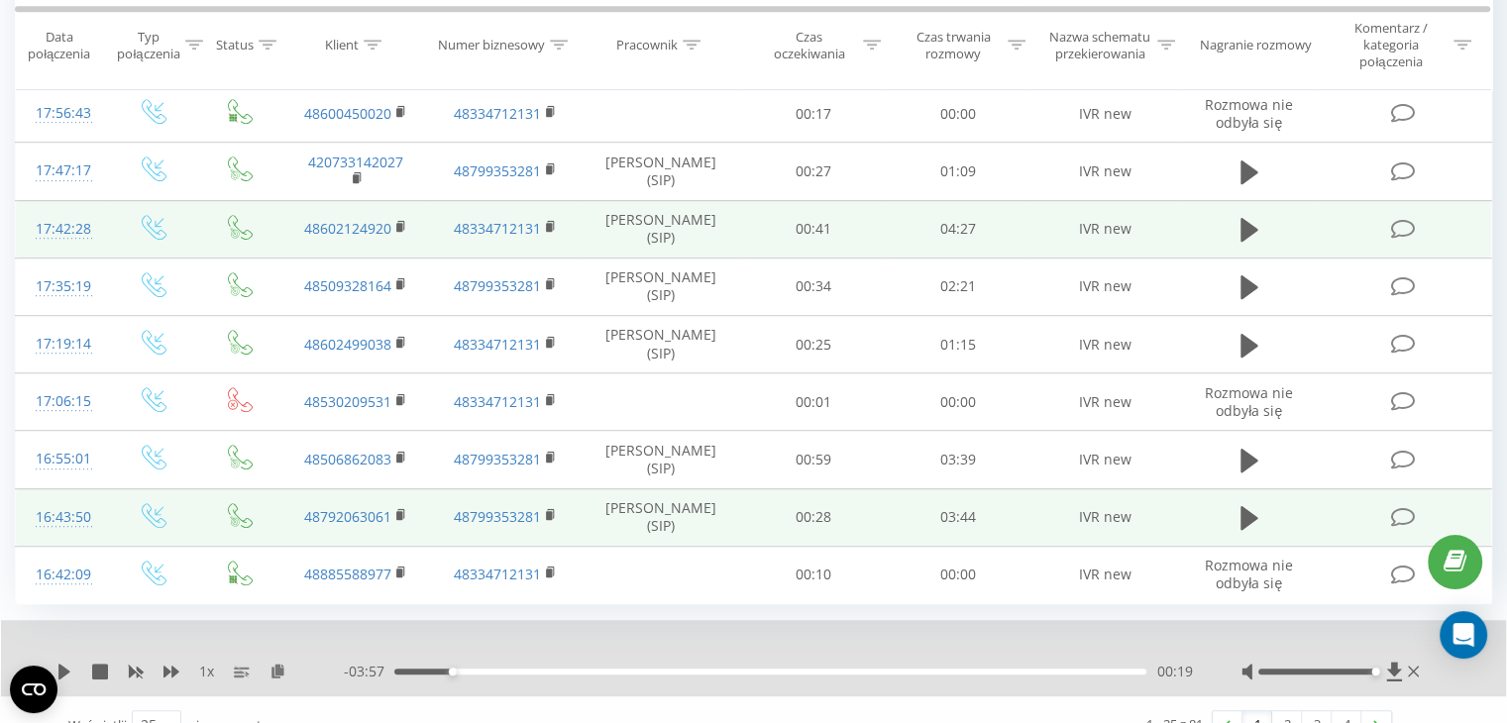
scroll to position [1176, 0]
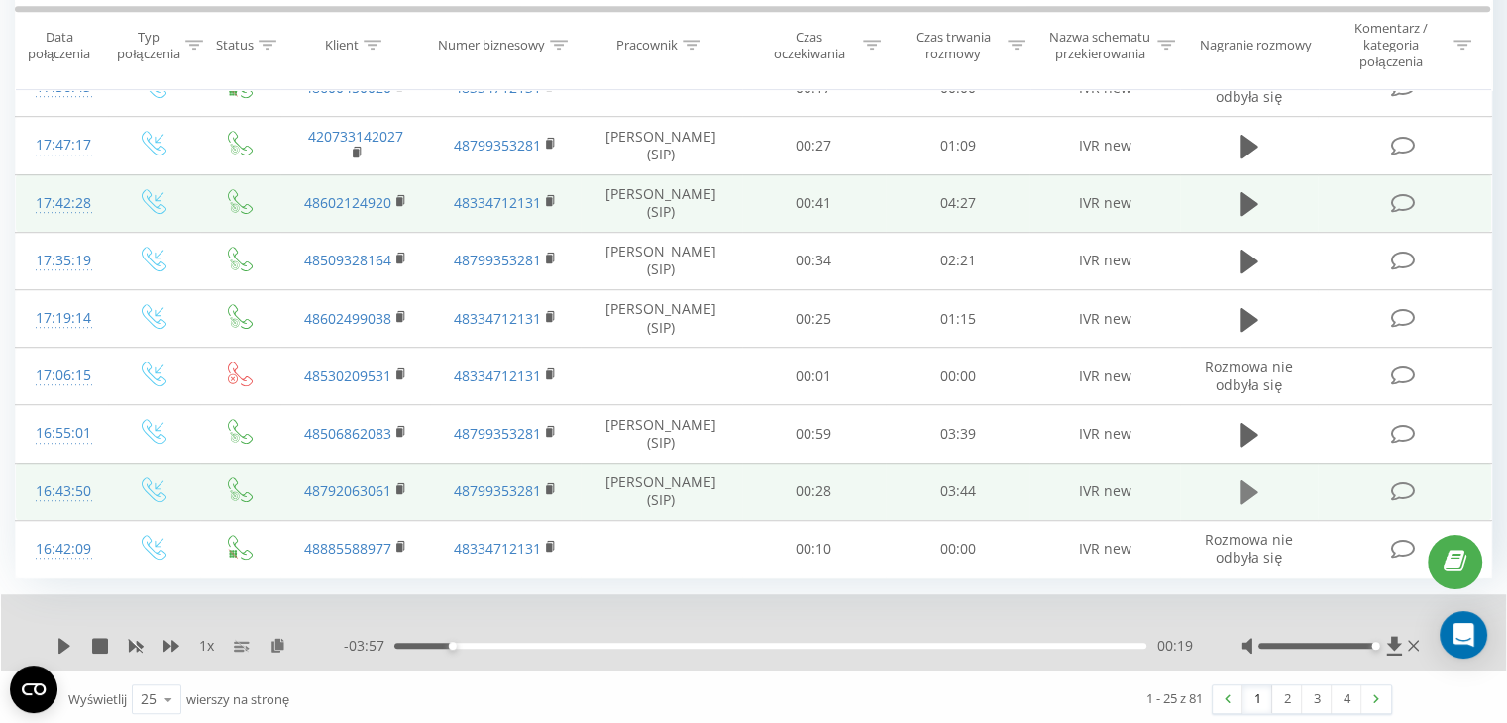
click at [1243, 485] on icon at bounding box center [1249, 492] width 18 height 24
click at [1252, 481] on icon at bounding box center [1254, 492] width 6 height 22
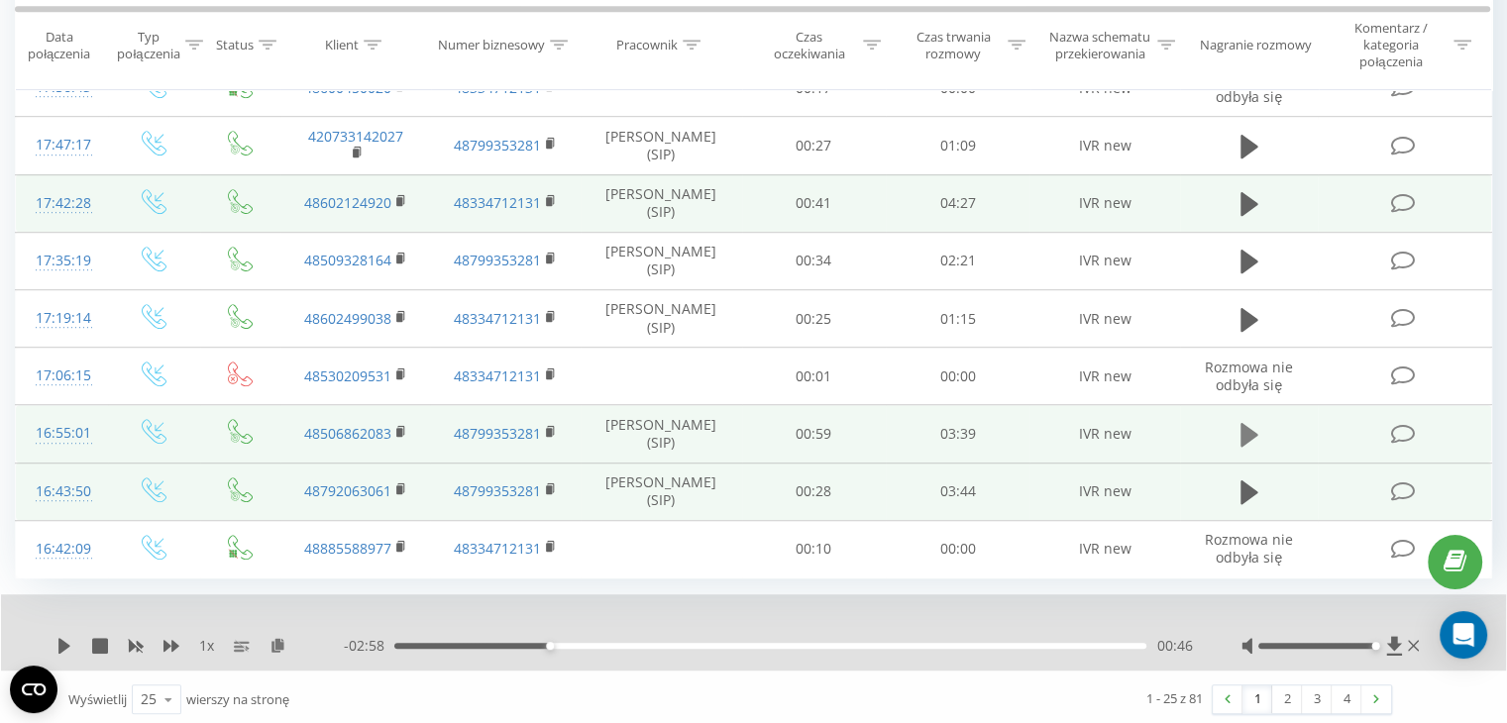
click at [1244, 421] on icon at bounding box center [1249, 435] width 18 height 28
click at [1248, 429] on icon at bounding box center [1249, 435] width 18 height 28
click at [1288, 694] on link "2" at bounding box center [1287, 700] width 30 height 28
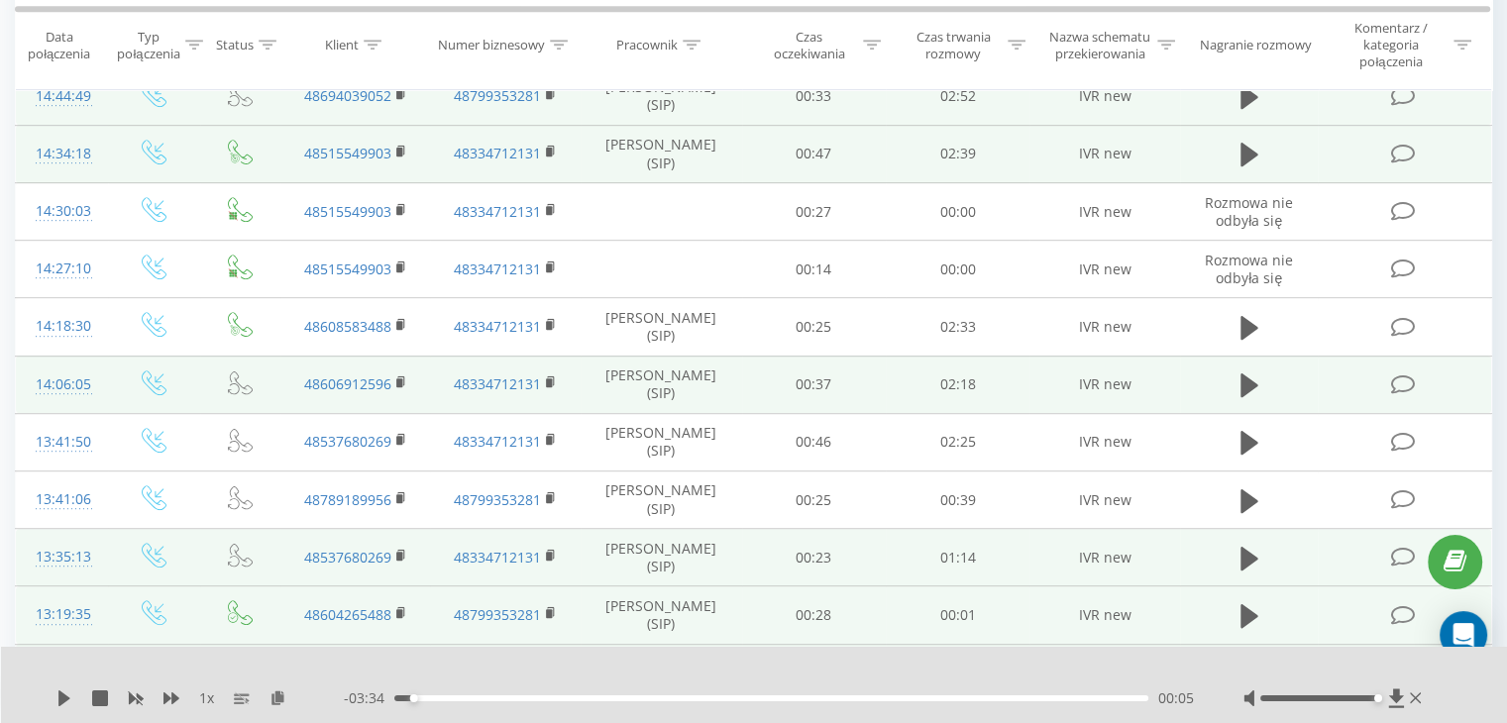
scroll to position [1100, 0]
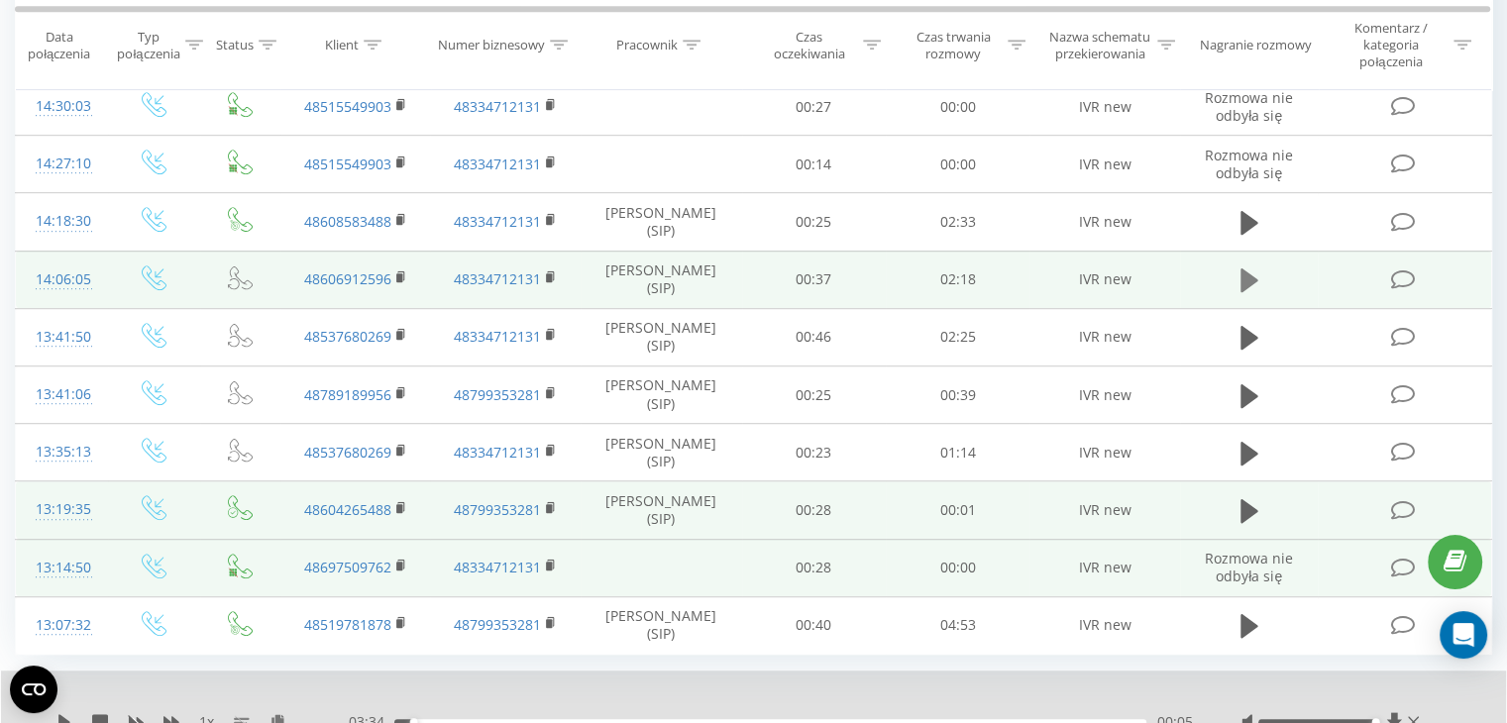
click at [1252, 270] on icon at bounding box center [1249, 281] width 18 height 28
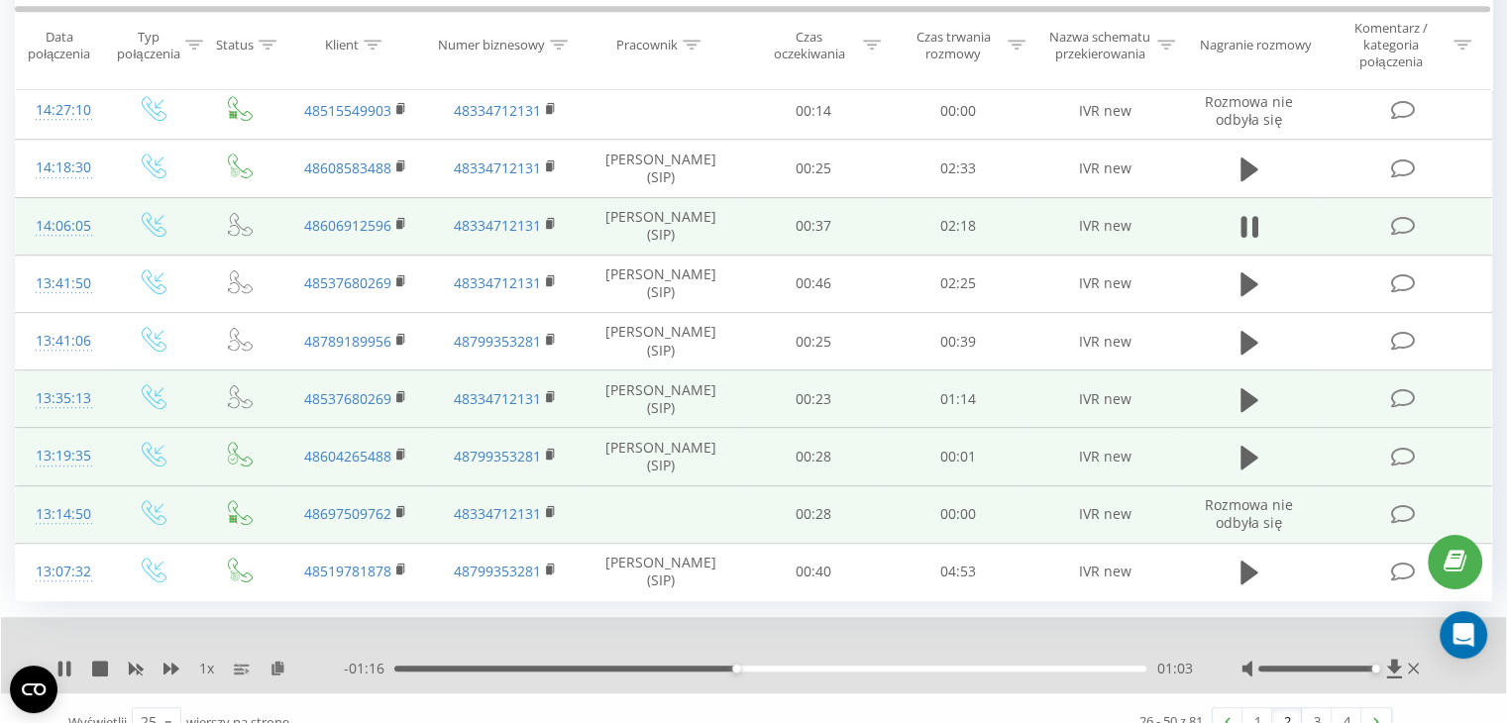
scroll to position [1176, 0]
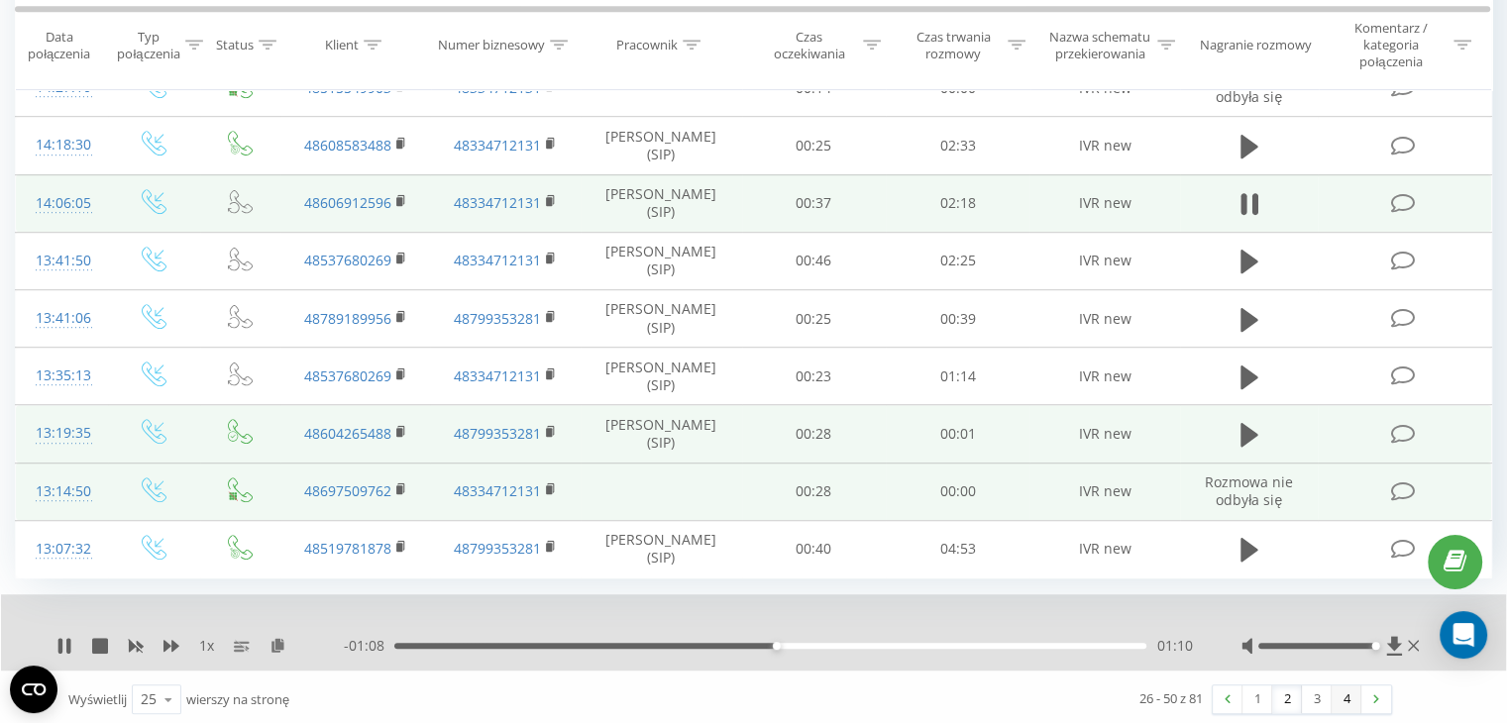
click at [1341, 694] on link "4" at bounding box center [1347, 700] width 30 height 28
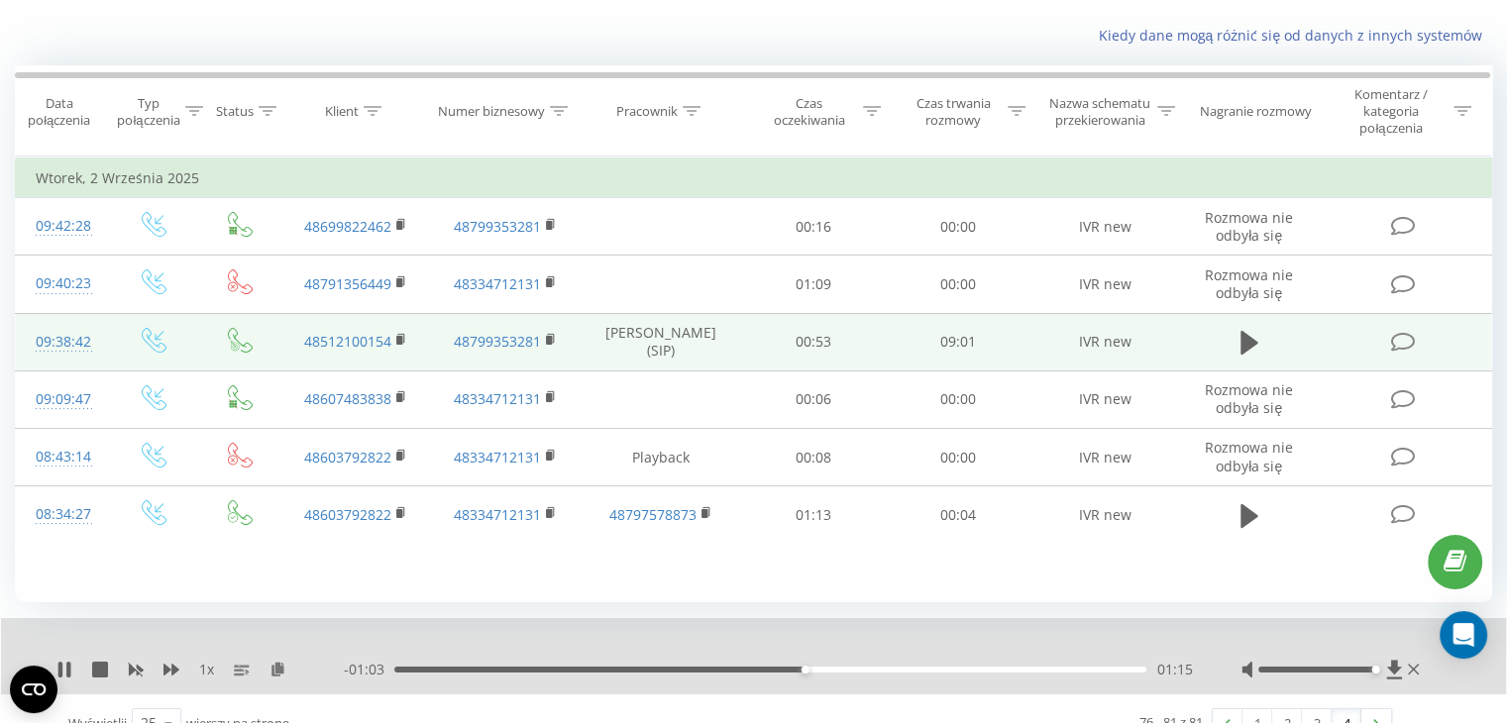
scroll to position [144, 0]
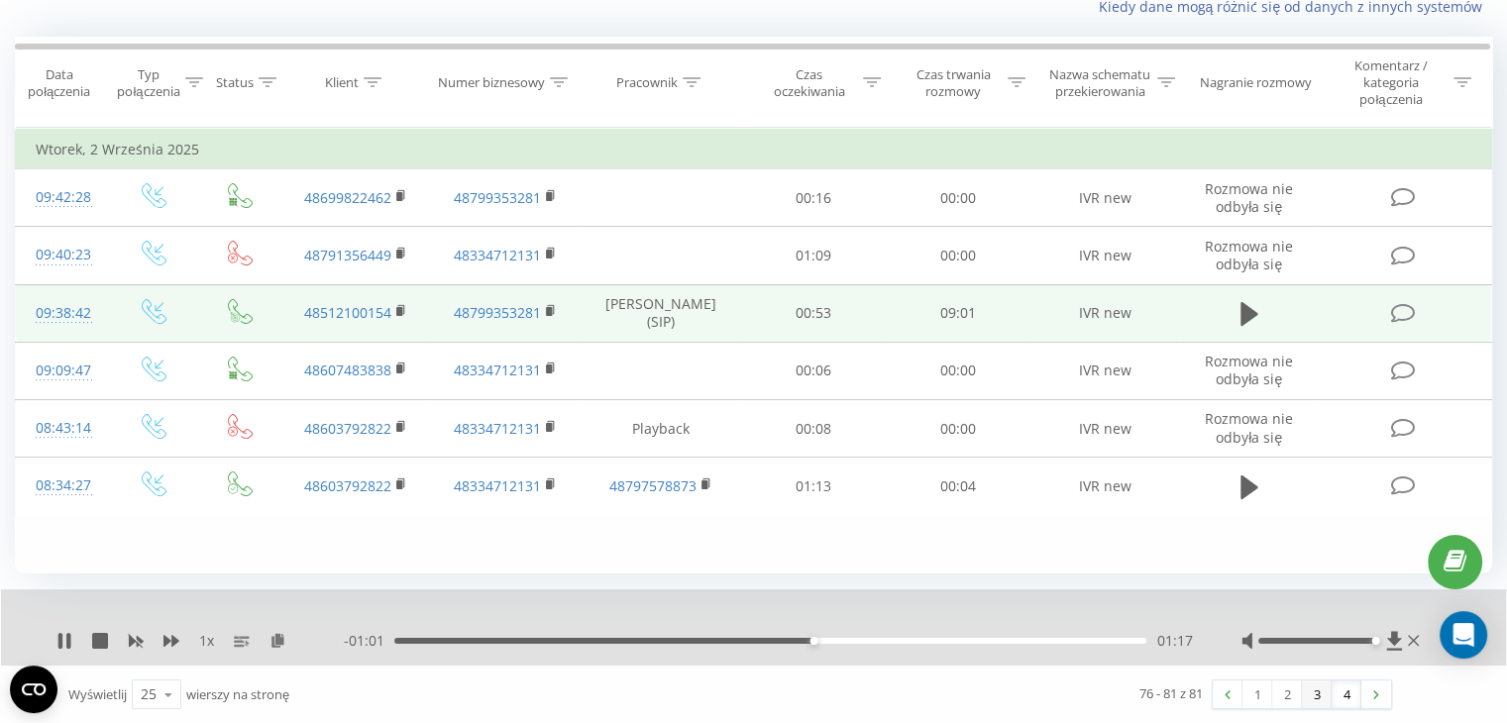
click at [1320, 694] on link "3" at bounding box center [1317, 695] width 30 height 28
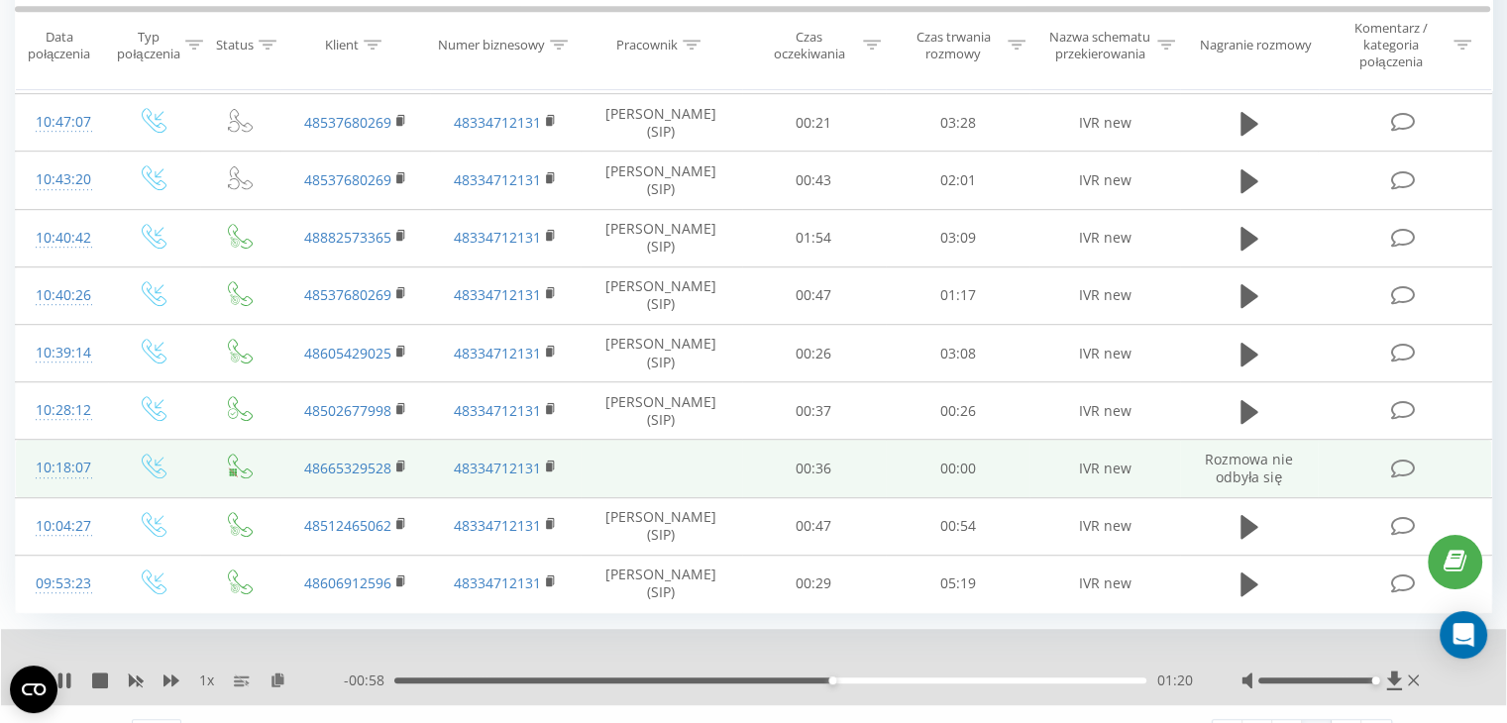
scroll to position [1176, 0]
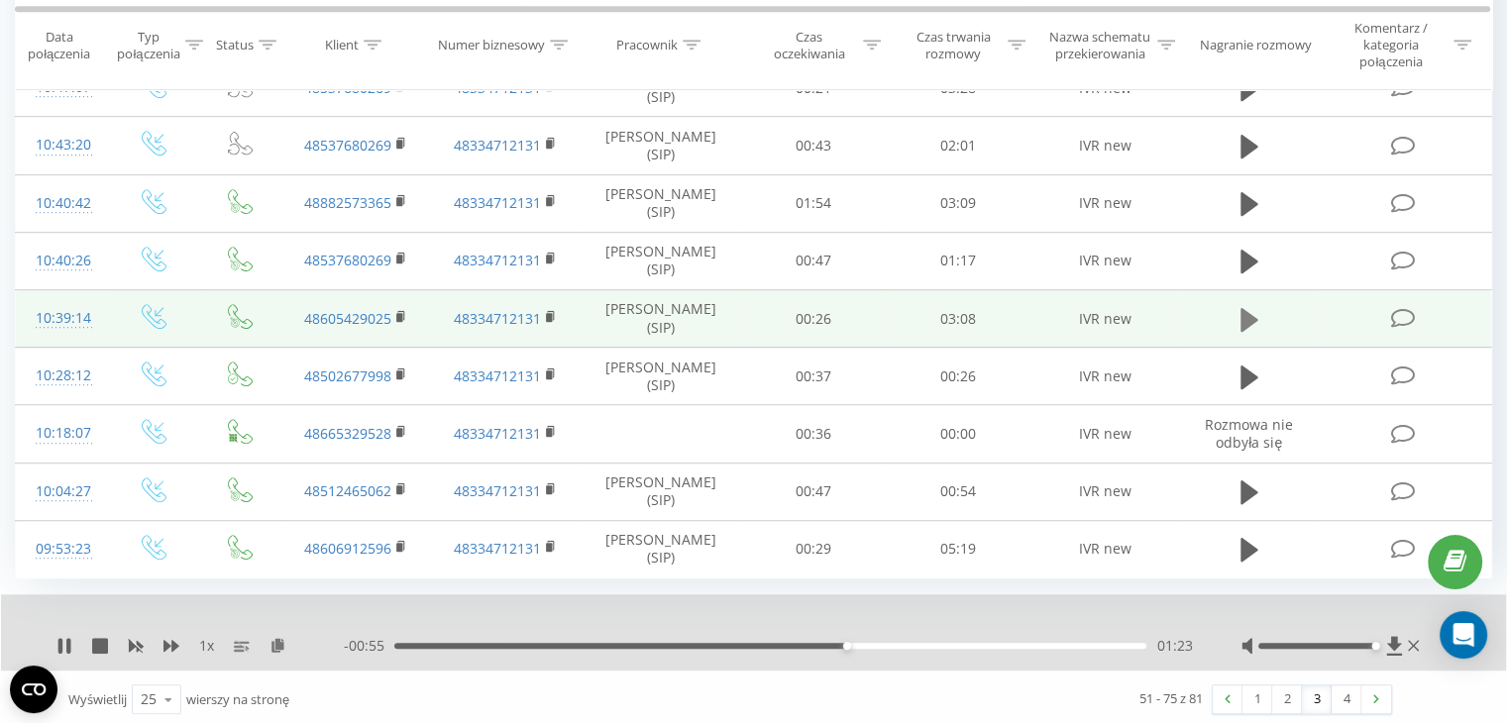
click at [1250, 309] on icon at bounding box center [1249, 319] width 18 height 24
click at [1250, 315] on icon at bounding box center [1249, 320] width 18 height 28
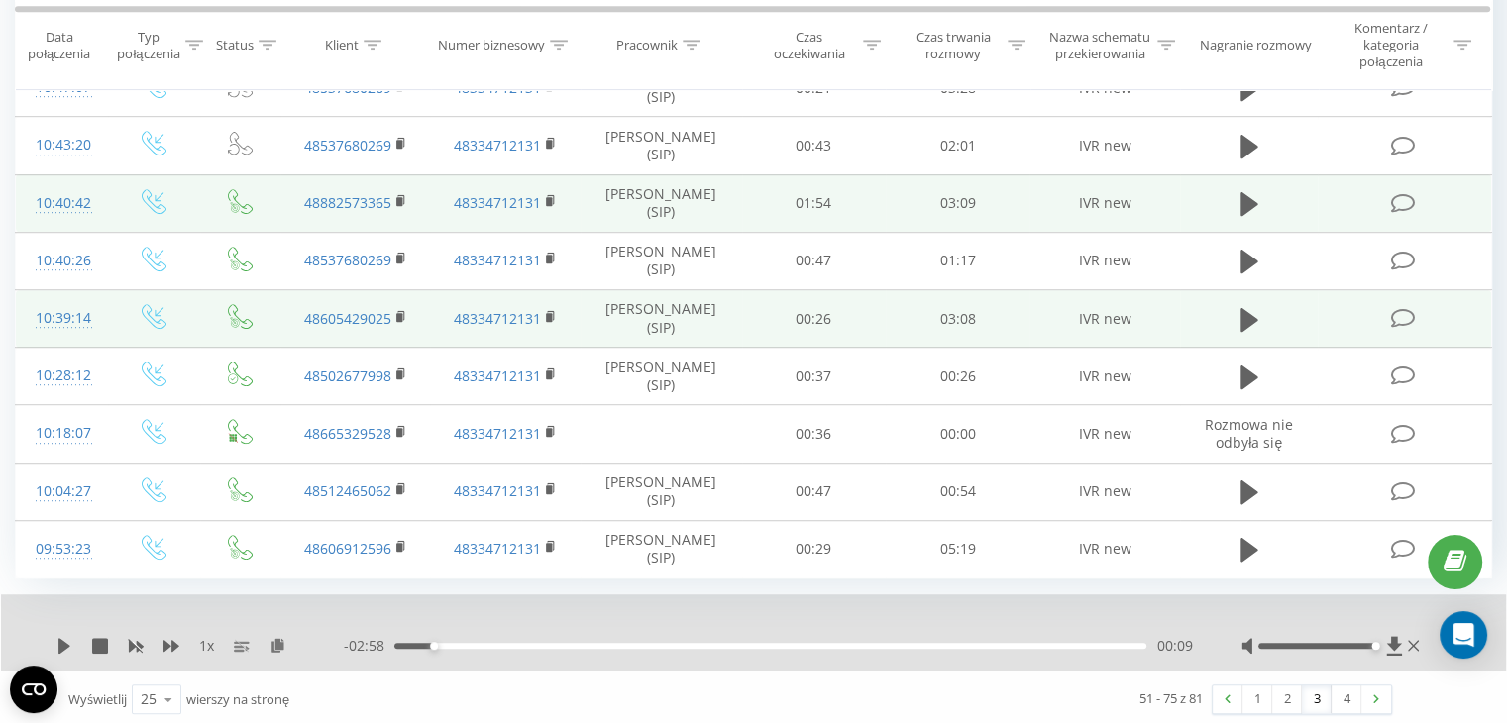
scroll to position [978, 0]
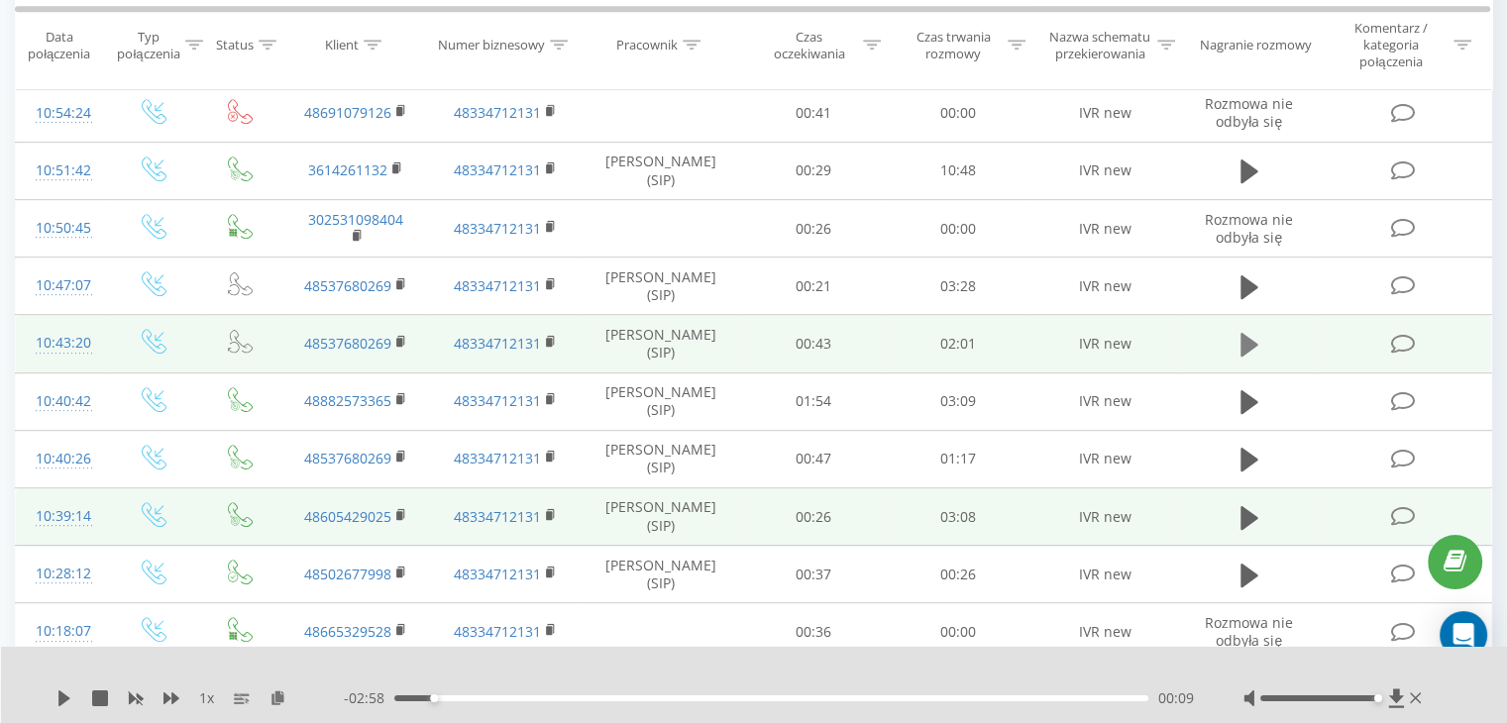
click at [1244, 338] on icon at bounding box center [1249, 345] width 18 height 24
click at [1249, 334] on icon at bounding box center [1249, 345] width 18 height 28
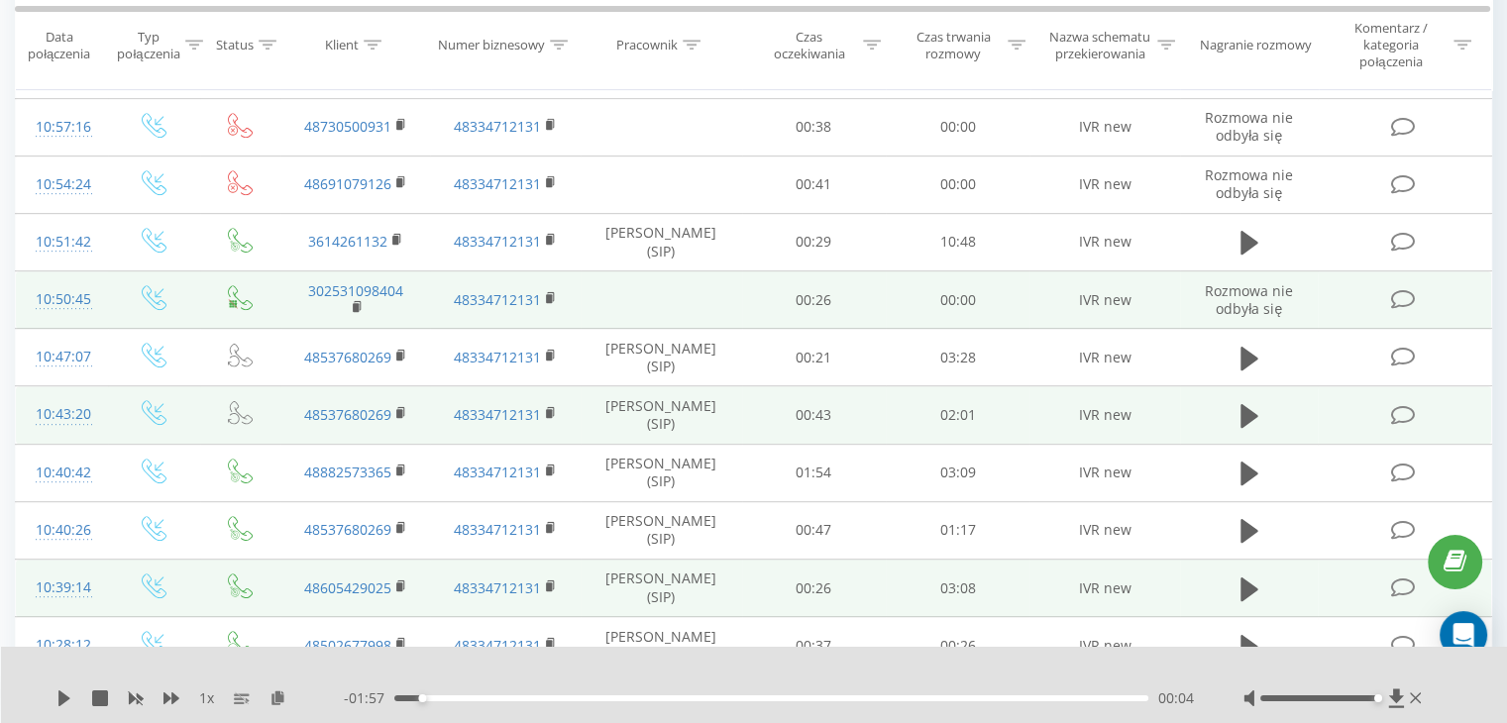
scroll to position [879, 0]
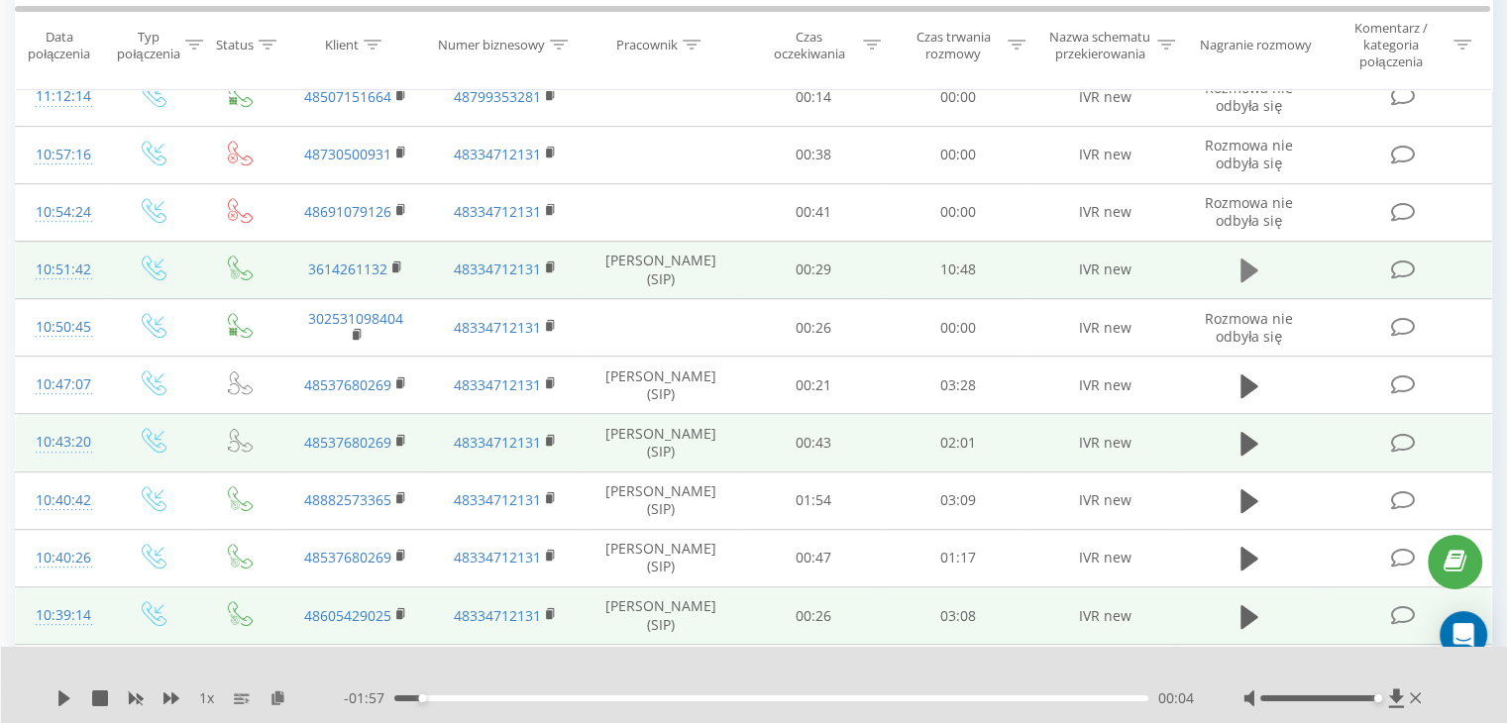
click at [1248, 259] on icon at bounding box center [1249, 271] width 18 height 28
click at [1251, 265] on icon at bounding box center [1249, 271] width 18 height 28
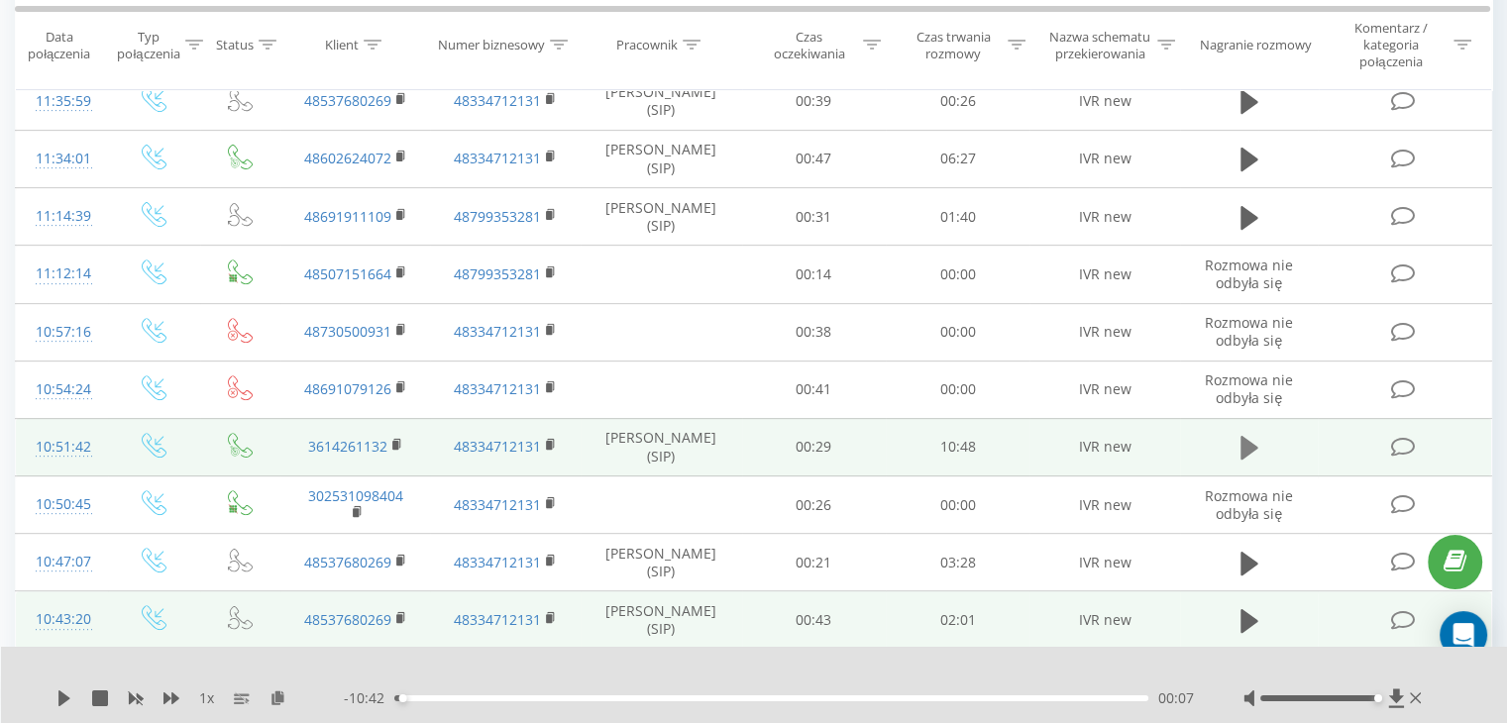
scroll to position [681, 0]
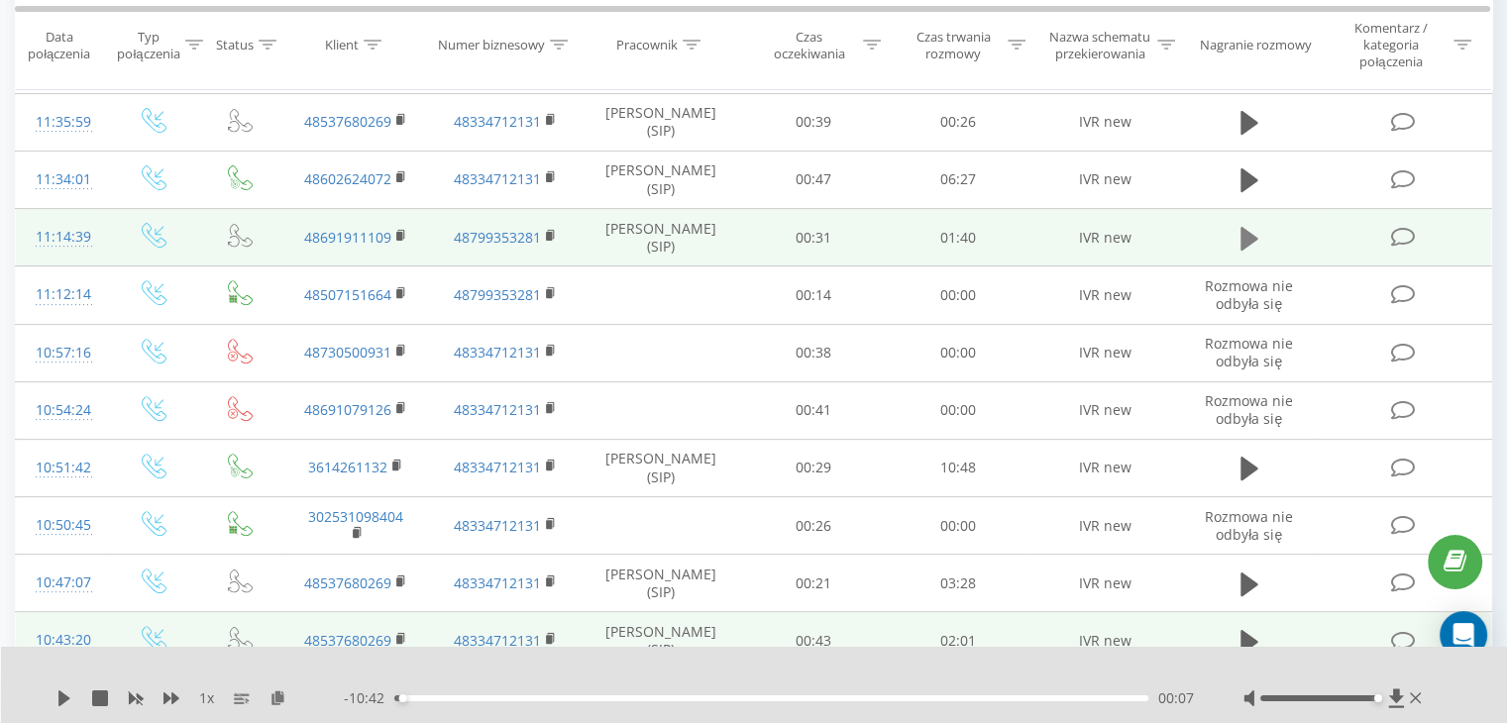
click at [1250, 229] on icon at bounding box center [1249, 239] width 18 height 28
click at [1252, 230] on icon at bounding box center [1254, 239] width 6 height 22
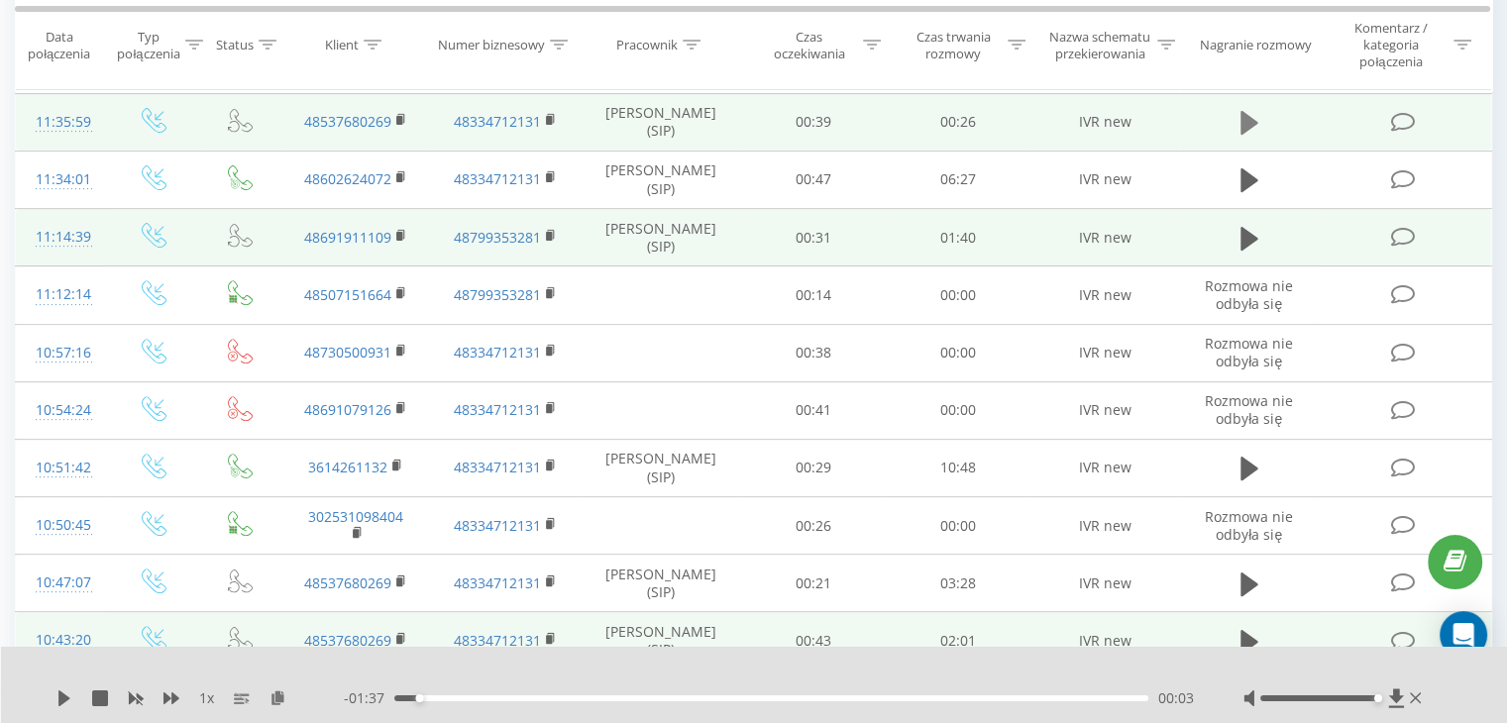
click at [1244, 118] on icon at bounding box center [1249, 123] width 18 height 24
click at [1245, 112] on icon at bounding box center [1243, 123] width 6 height 22
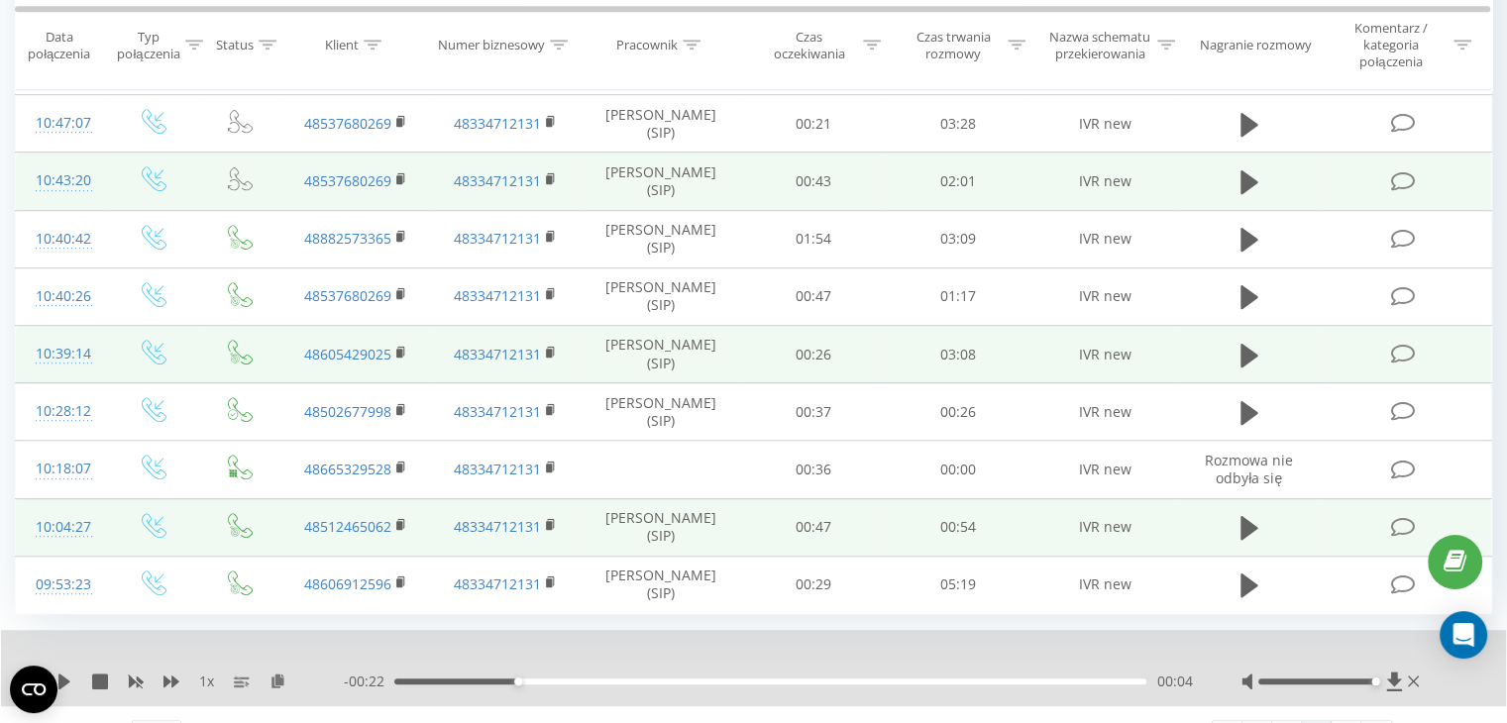
scroll to position [1176, 0]
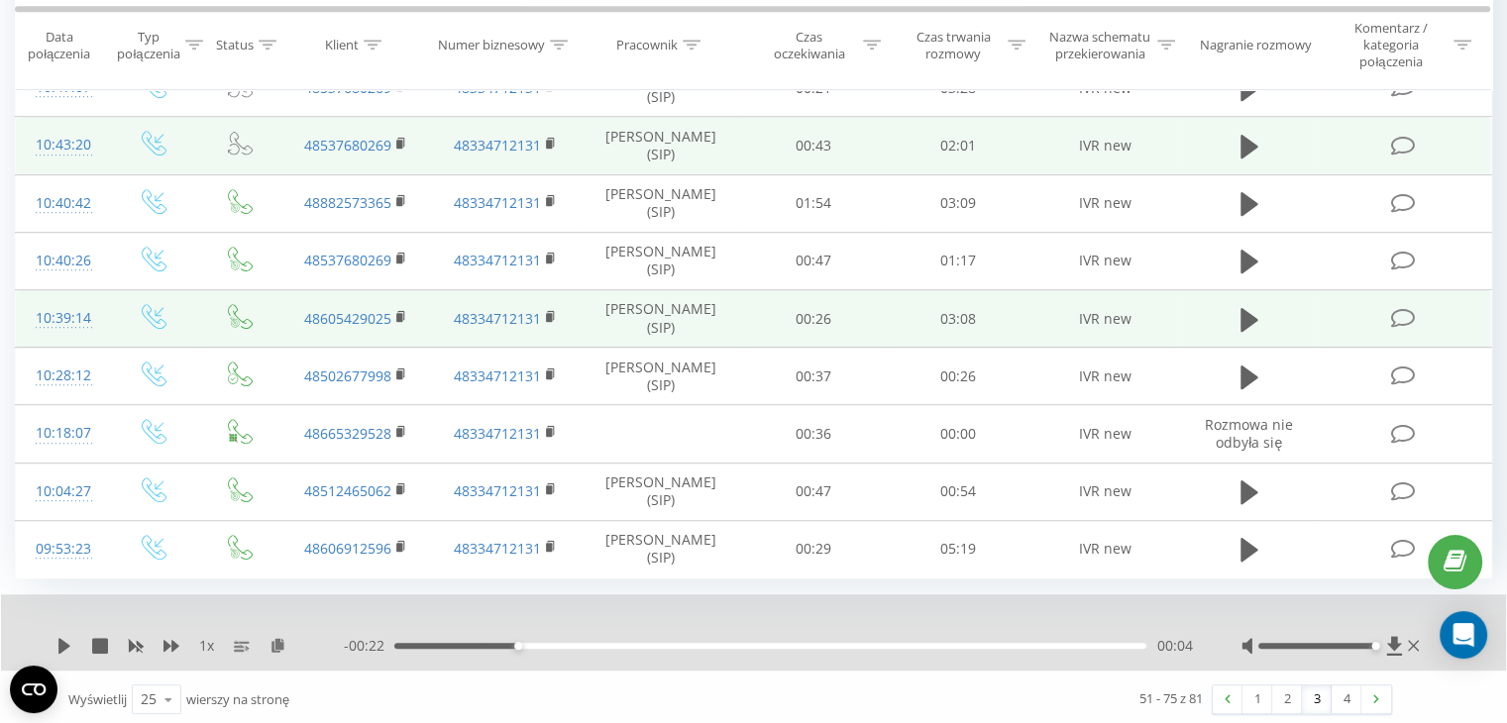
click at [1320, 694] on link "3" at bounding box center [1317, 700] width 30 height 28
click at [1245, 310] on icon at bounding box center [1249, 319] width 18 height 24
click at [1245, 310] on icon at bounding box center [1243, 320] width 6 height 22
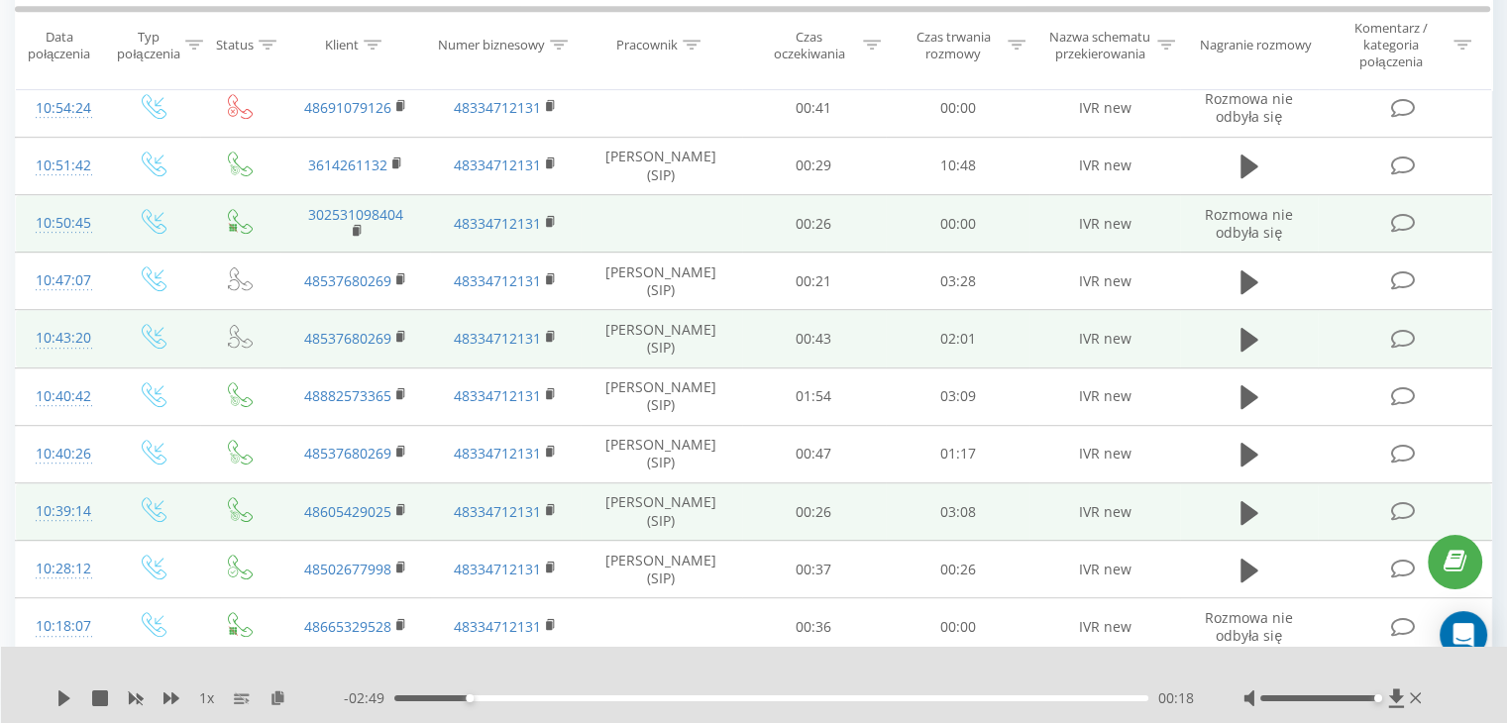
scroll to position [978, 0]
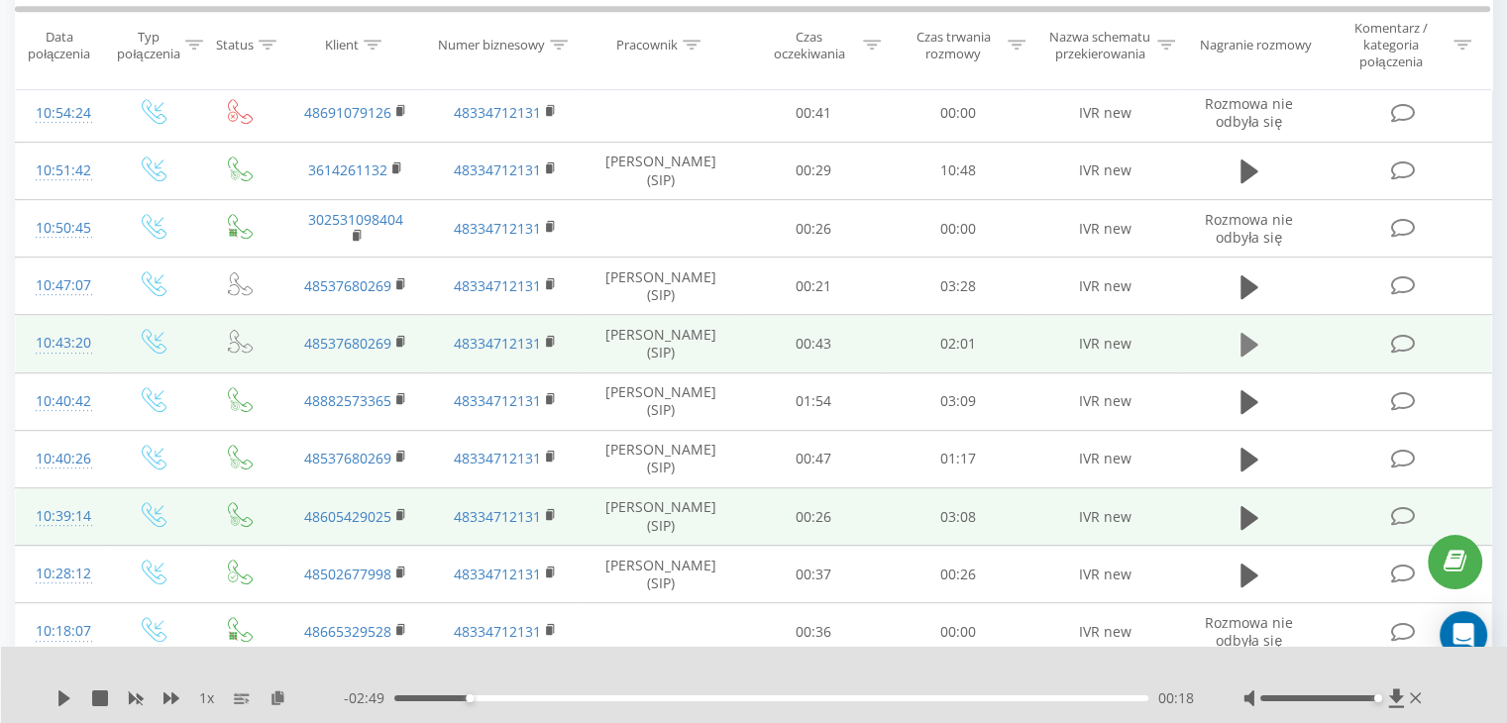
click at [1245, 343] on icon at bounding box center [1249, 345] width 18 height 24
click at [1245, 337] on icon at bounding box center [1243, 345] width 6 height 22
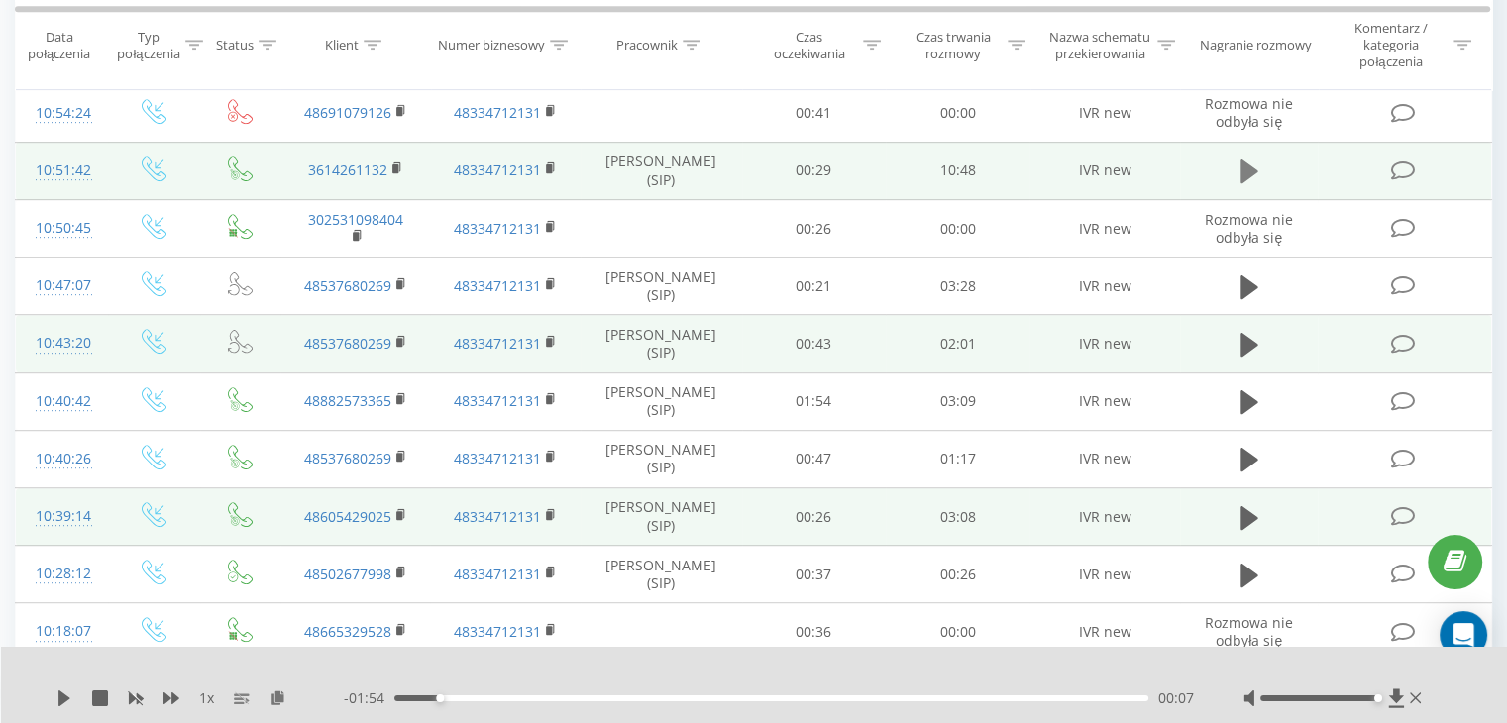
click at [1248, 166] on icon at bounding box center [1249, 172] width 18 height 24
click at [1252, 166] on icon at bounding box center [1254, 171] width 6 height 22
click at [1252, 166] on icon at bounding box center [1249, 172] width 18 height 24
click at [1248, 164] on icon at bounding box center [1249, 172] width 18 height 28
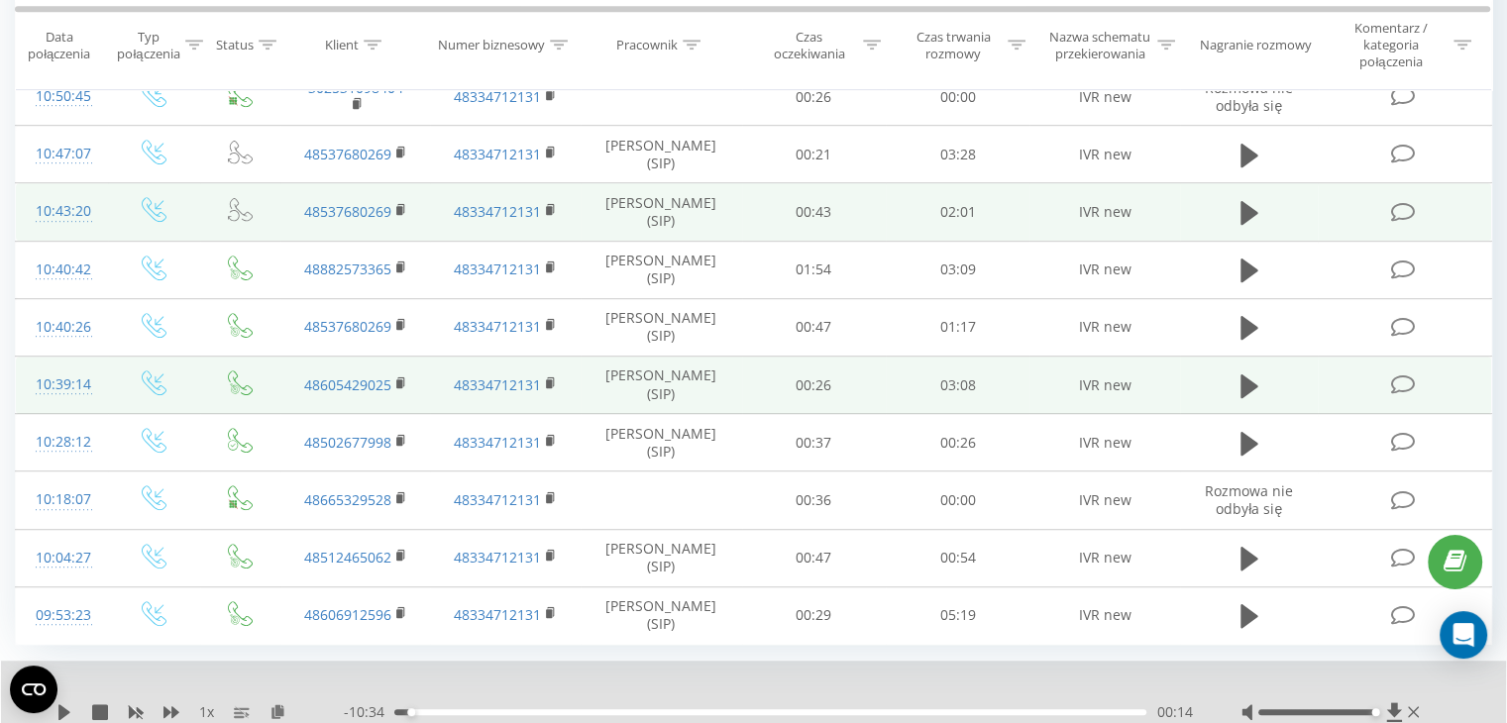
scroll to position [1176, 0]
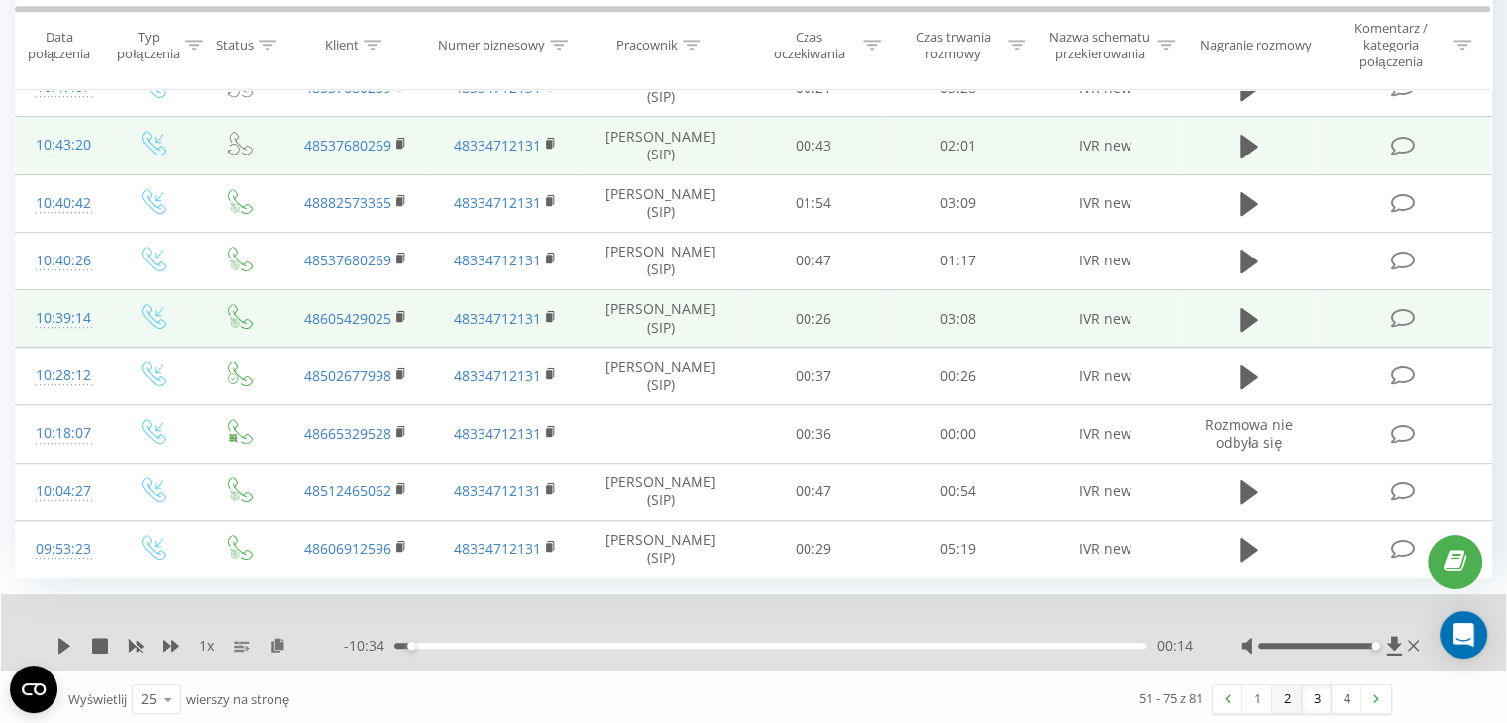
click at [1283, 694] on link "2" at bounding box center [1287, 700] width 30 height 28
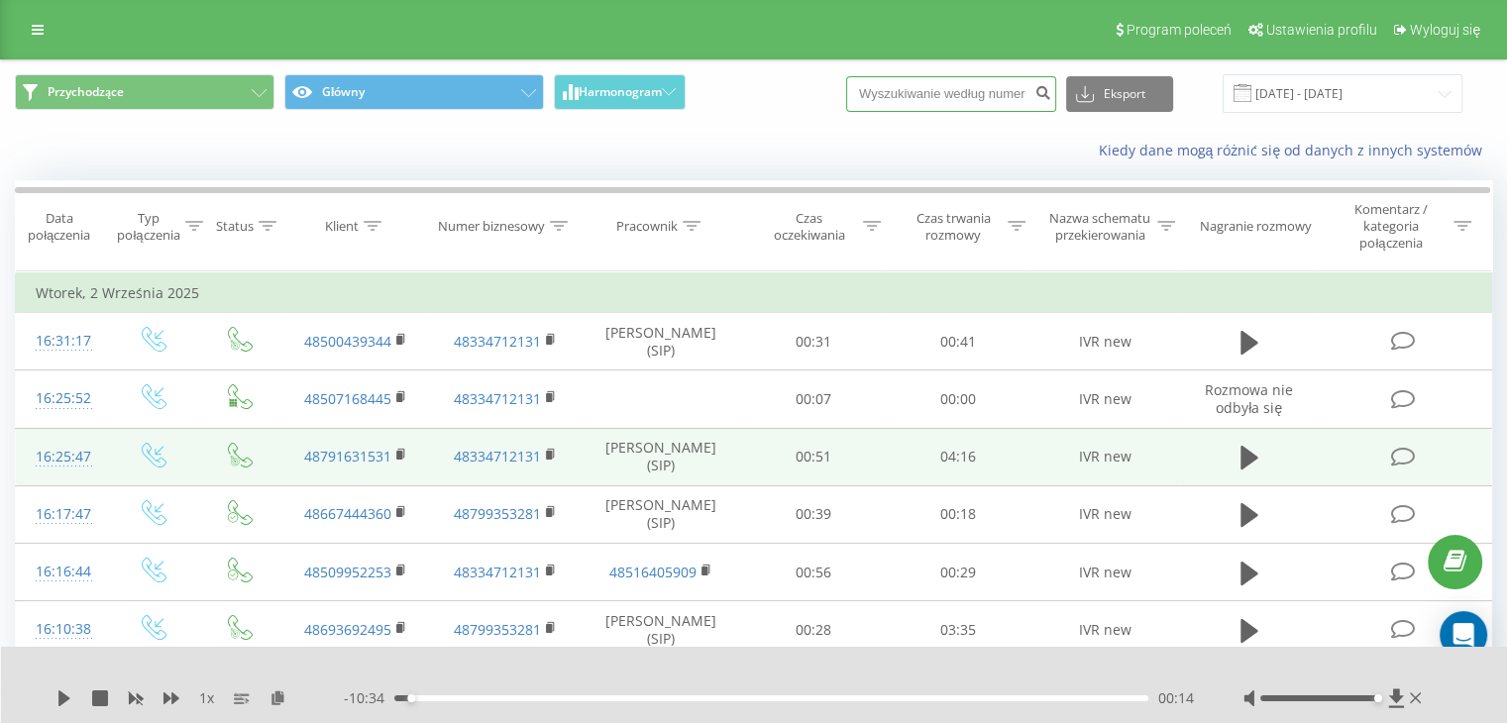
click at [915, 86] on input at bounding box center [951, 94] width 210 height 36
paste input "577 82022 57"
click at [1014, 91] on input "577 82022 57" at bounding box center [951, 94] width 210 height 36
type input "5"
paste input "502239364"
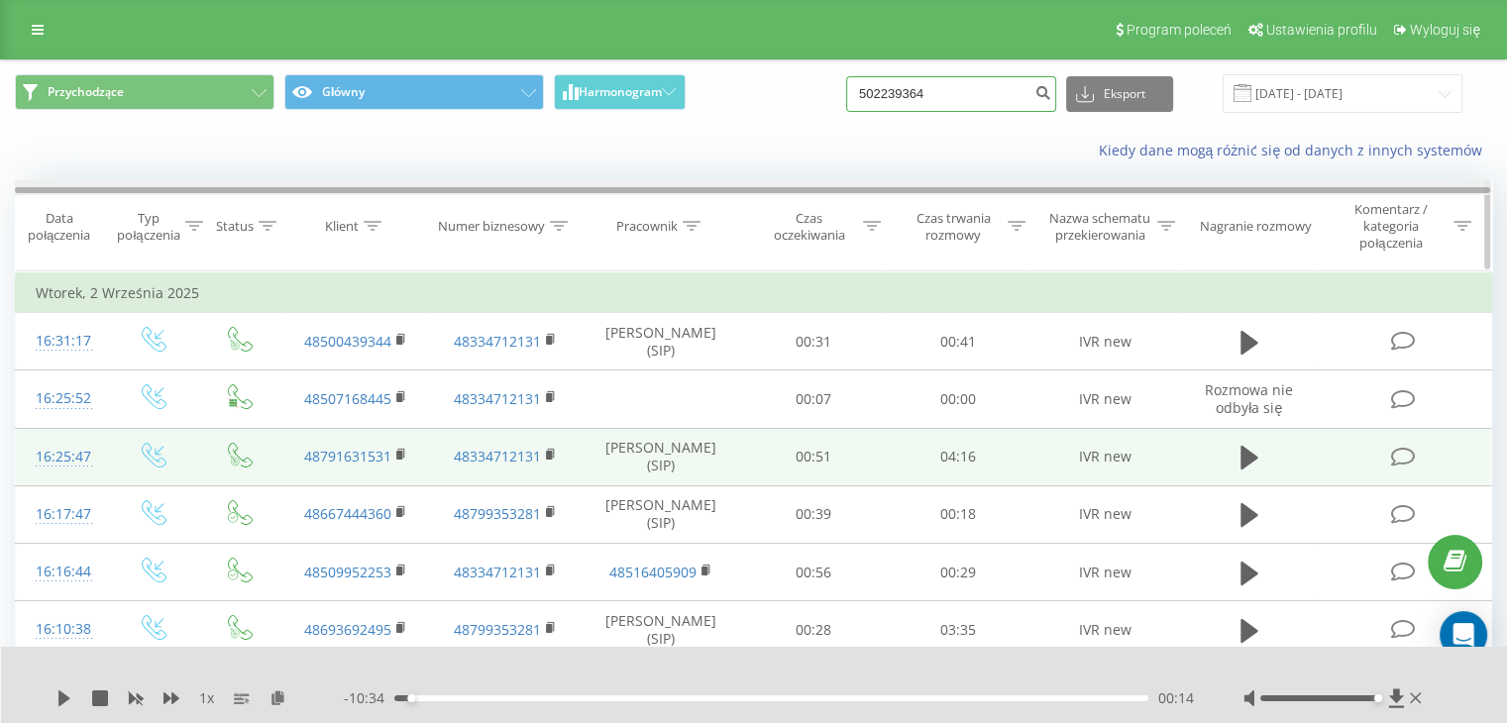
type input "502239364"
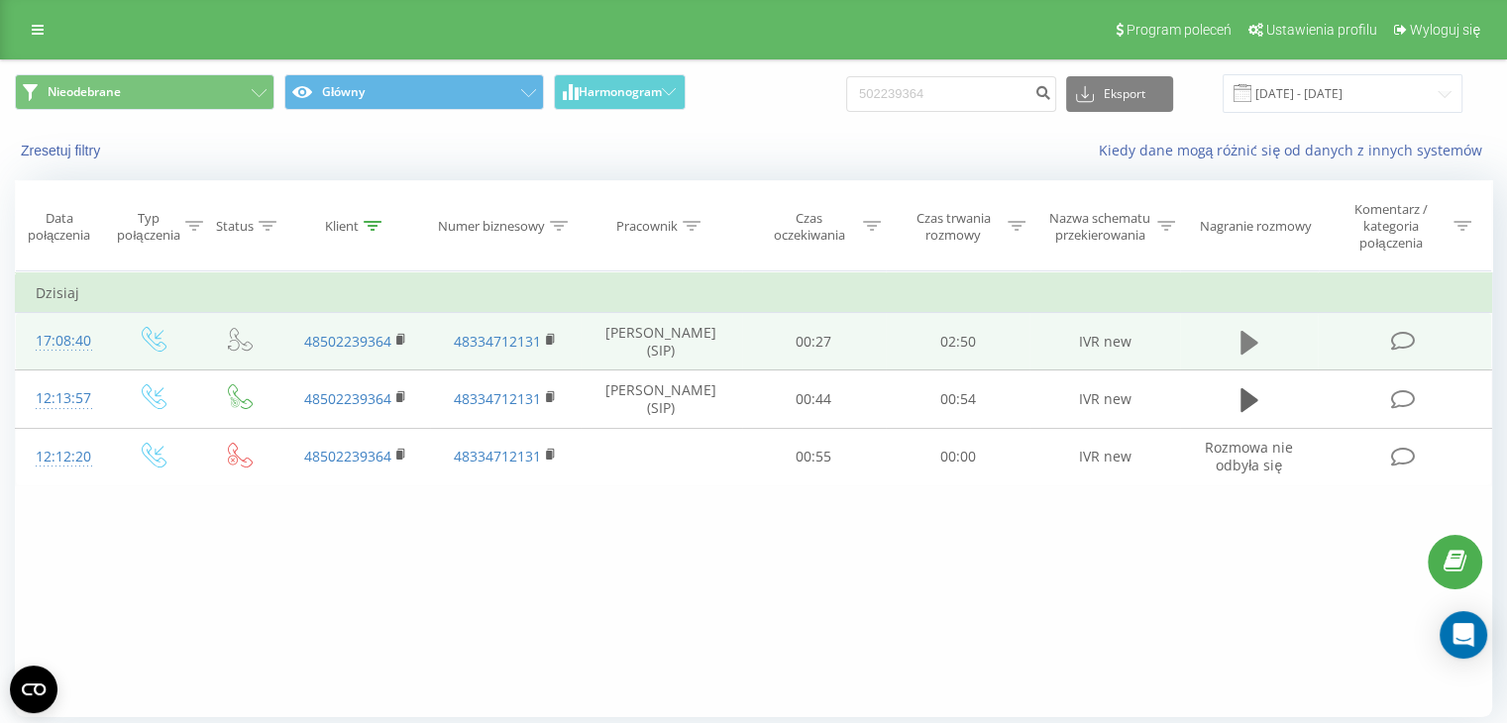
click at [1239, 337] on button at bounding box center [1249, 343] width 30 height 30
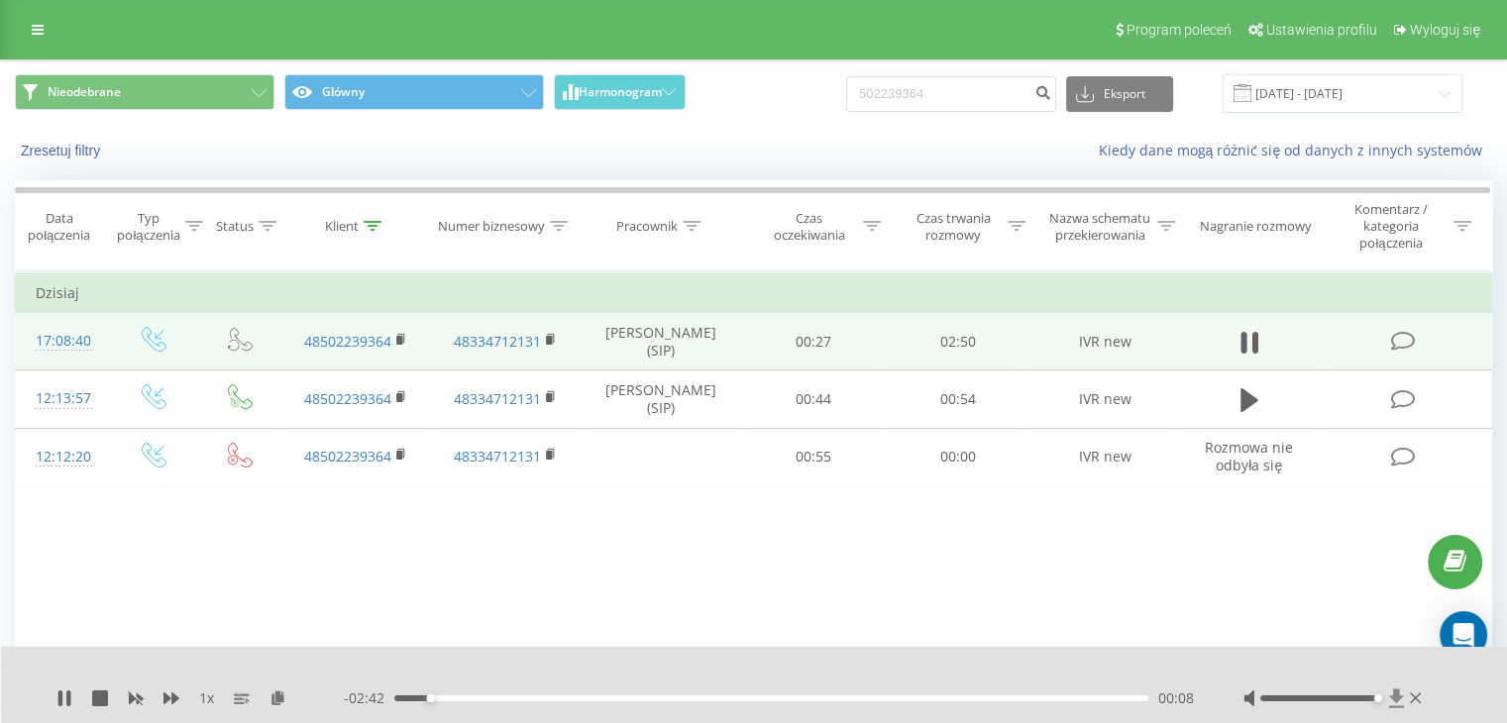
drag, startPoint x: 1316, startPoint y: 694, endPoint x: 1398, endPoint y: 694, distance: 82.2
click at [1391, 694] on div at bounding box center [1334, 699] width 182 height 20
